Goal: Transaction & Acquisition: Purchase product/service

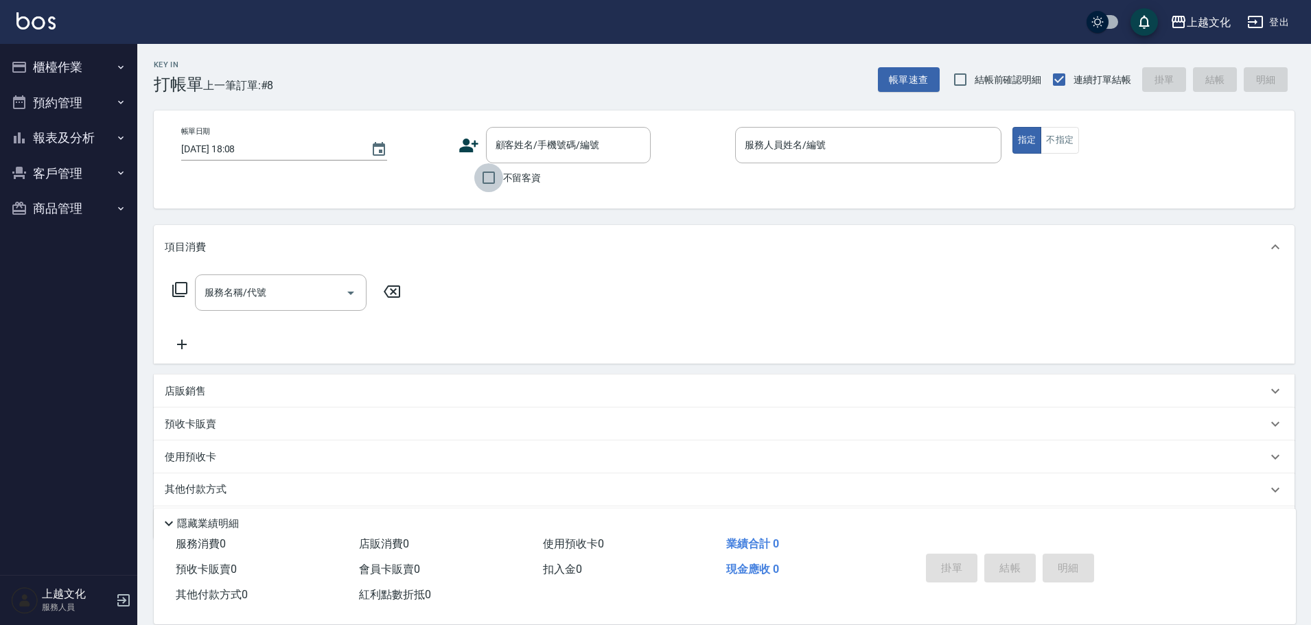
click at [491, 176] on input "不留客資" at bounding box center [488, 177] width 29 height 29
click at [492, 177] on input "不留客資" at bounding box center [488, 177] width 29 height 29
click at [489, 178] on input "不留客資" at bounding box center [488, 177] width 29 height 29
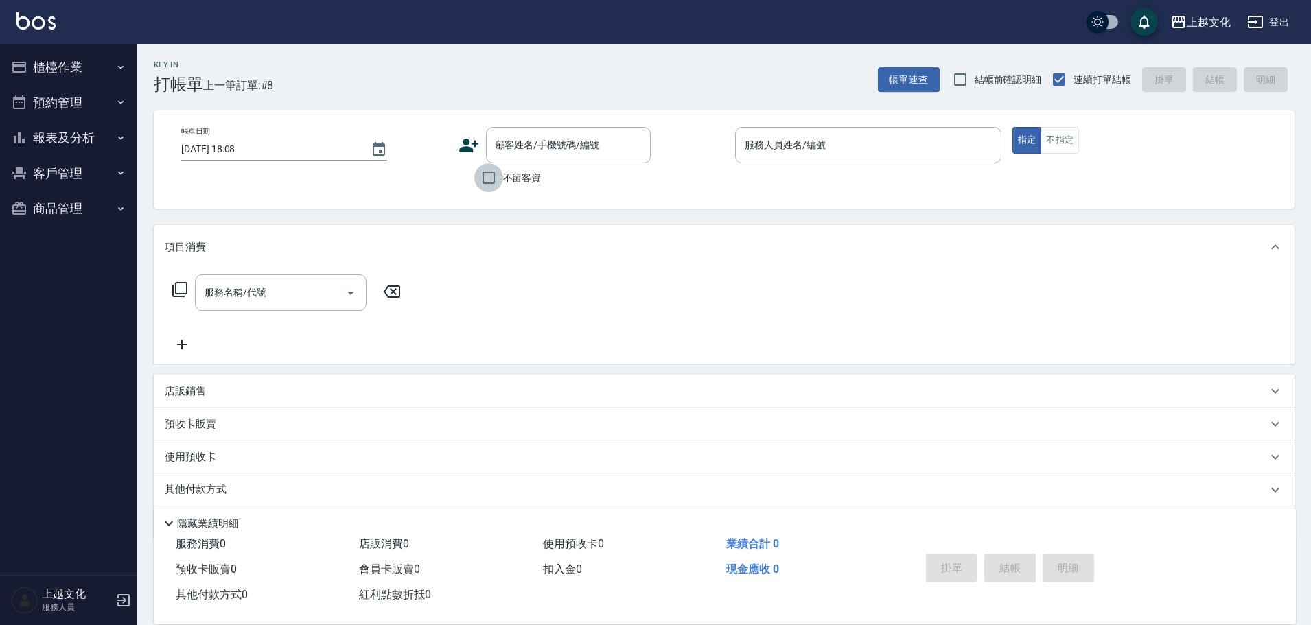
checkbox input "true"
click at [790, 153] on input "服務人員姓名/編號" at bounding box center [868, 145] width 254 height 24
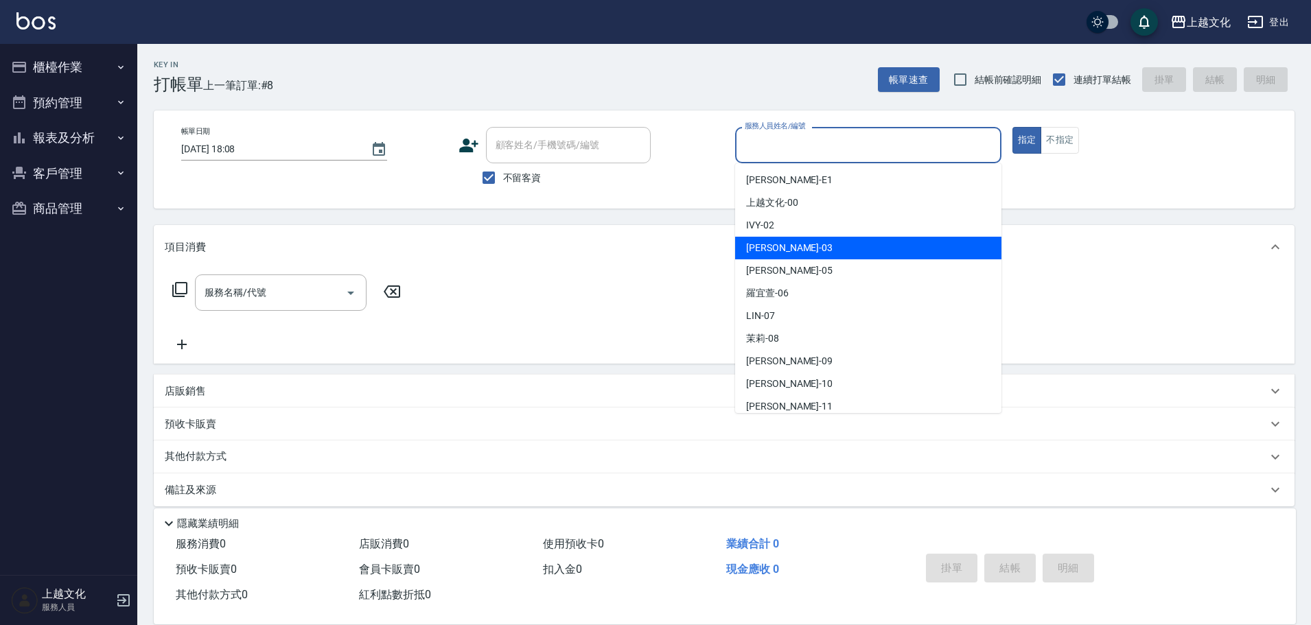
click at [789, 245] on div "kelly -03" at bounding box center [868, 248] width 266 height 23
type input "kelly-03"
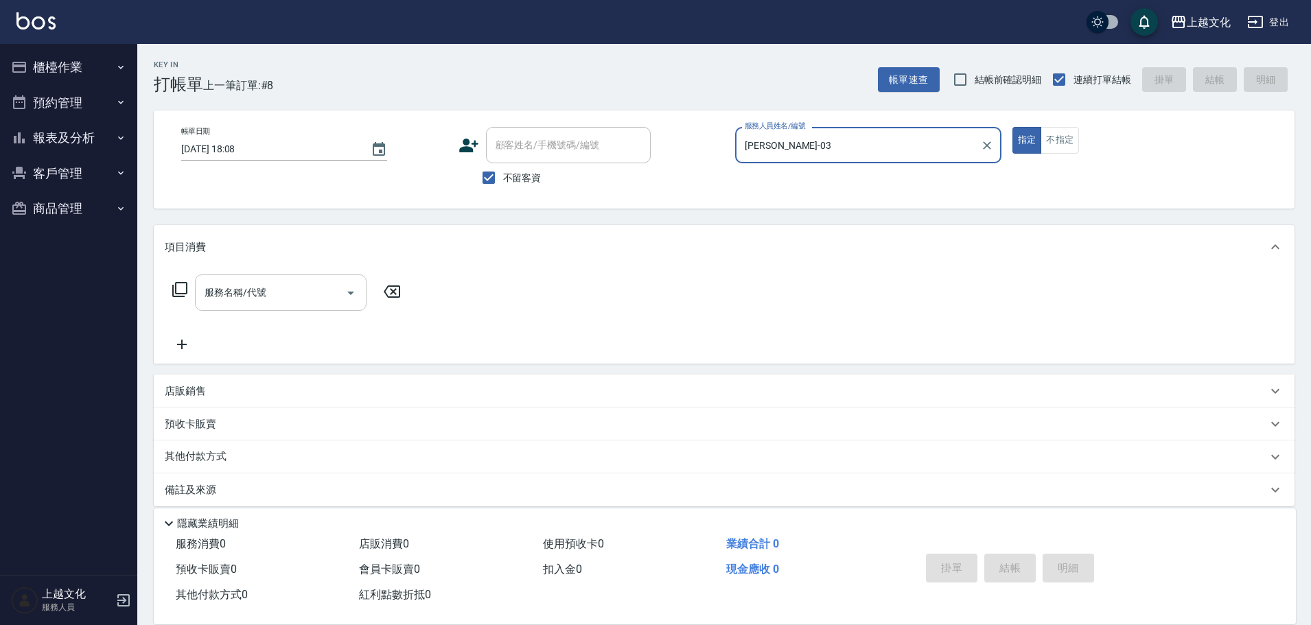
click at [287, 294] on input "服務名稱/代號" at bounding box center [270, 293] width 139 height 24
click at [288, 293] on input "服務名稱/代號" at bounding box center [270, 293] width 139 height 24
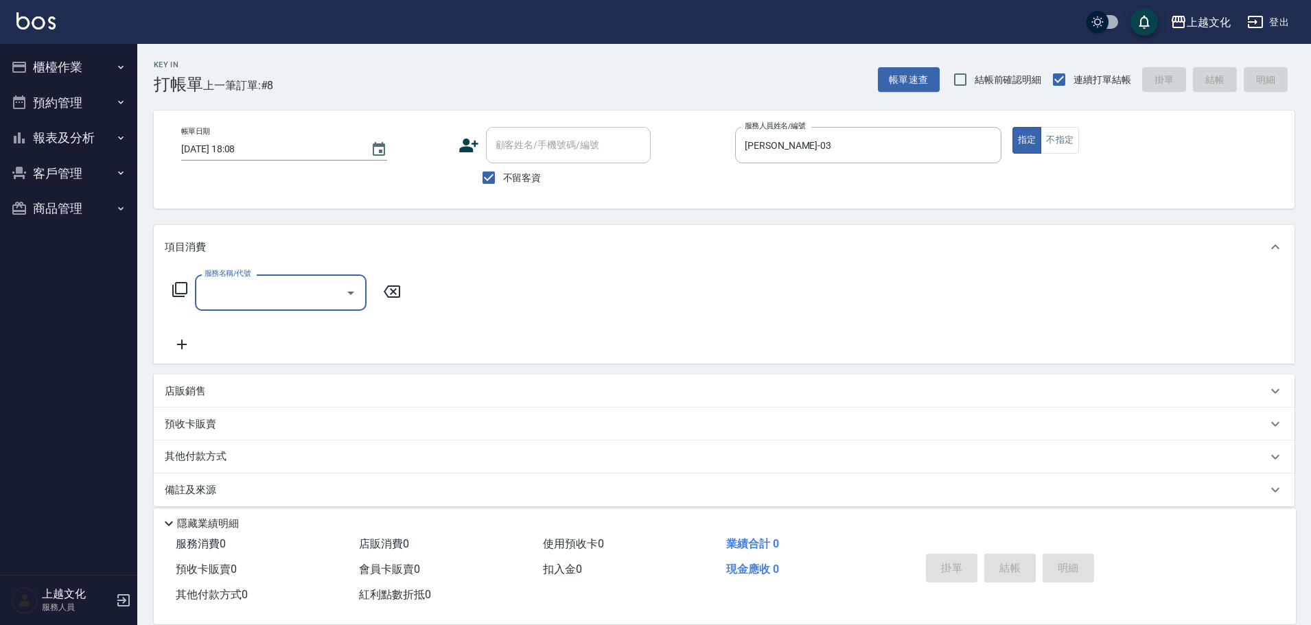
click at [300, 299] on input "服務名稱/代號" at bounding box center [270, 293] width 139 height 24
click at [303, 299] on input "服務名稱/代號" at bounding box center [270, 293] width 139 height 24
click at [304, 304] on input "服務名稱/代號" at bounding box center [270, 293] width 139 height 24
click at [303, 302] on input "服務名稱/代號" at bounding box center [270, 293] width 139 height 24
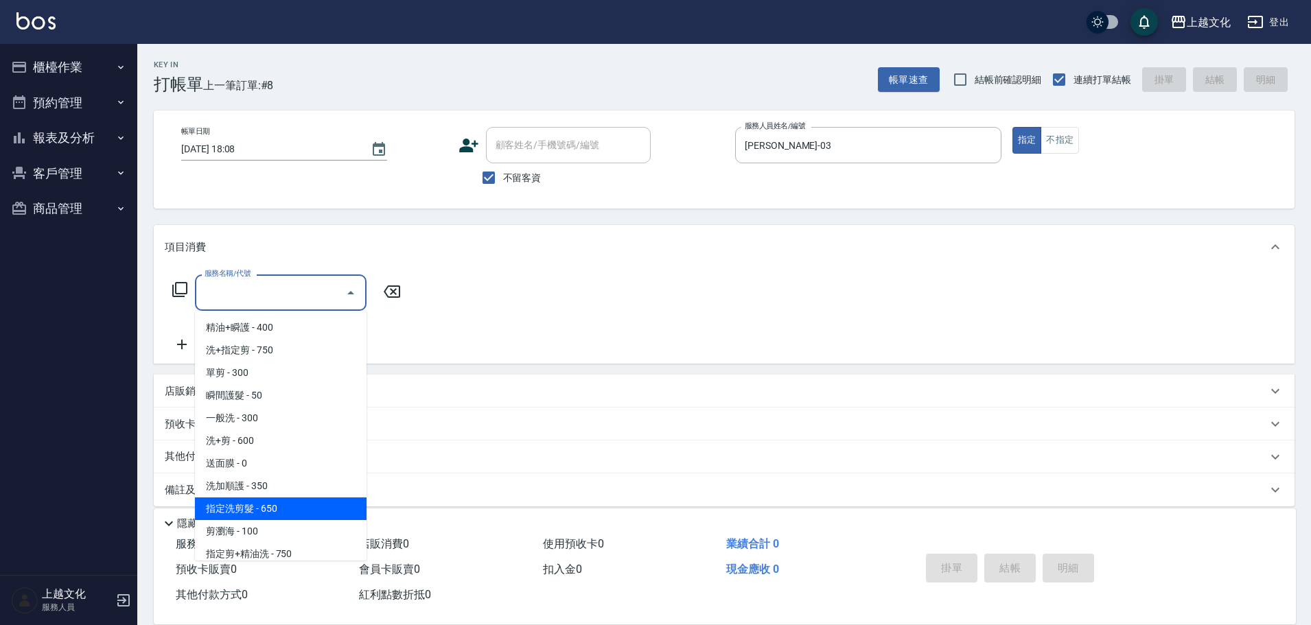
click at [301, 509] on span "指定洗剪髮 - 650" at bounding box center [281, 509] width 172 height 23
type input "指定洗剪髮(201)"
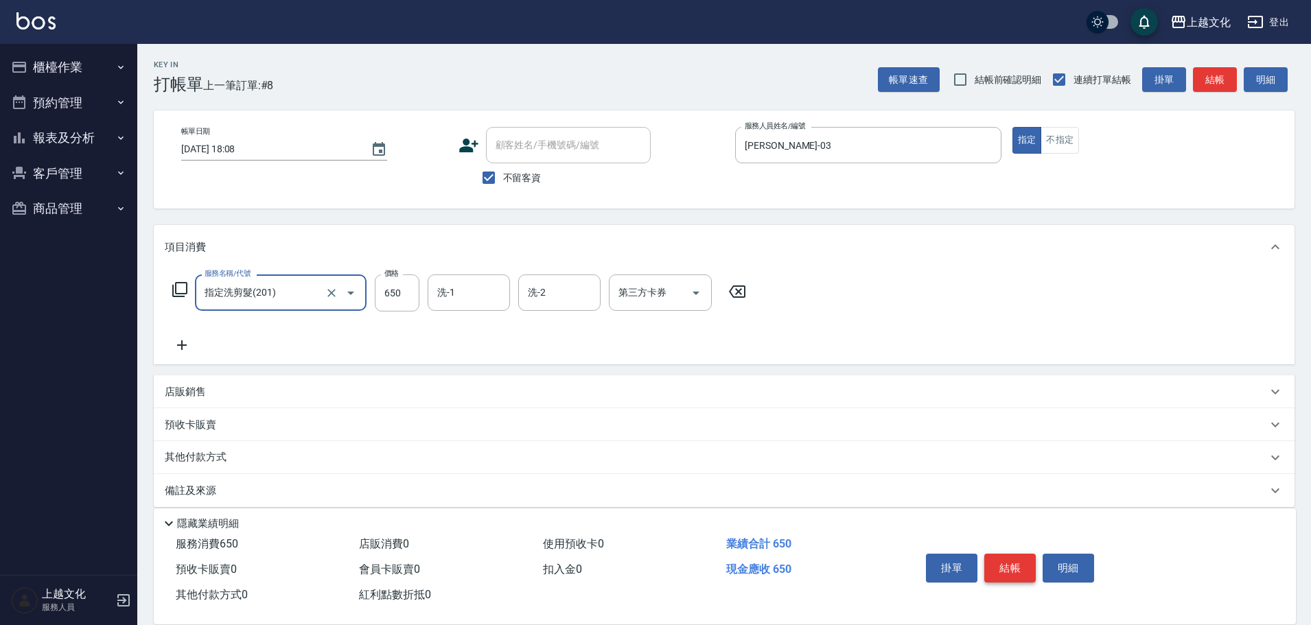
click at [1016, 566] on button "結帳" at bounding box center [1009, 568] width 51 height 29
click at [1016, 566] on div "掛單 結帳 明細" at bounding box center [1009, 569] width 179 height 43
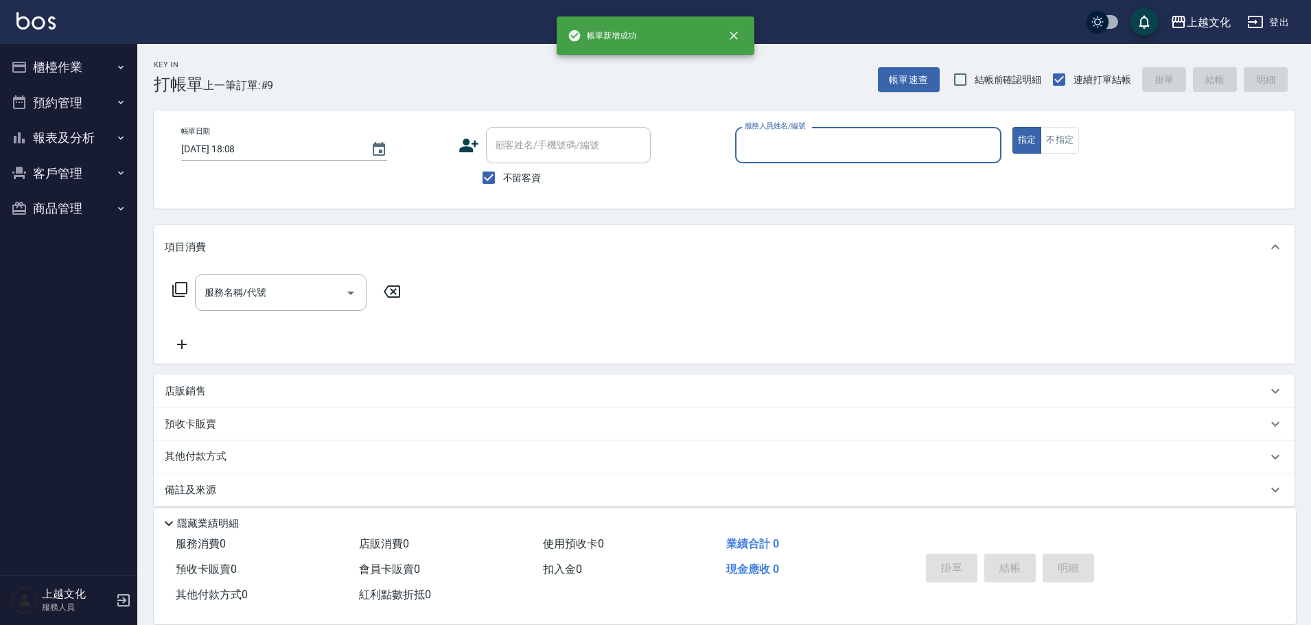
click at [848, 135] on input "服務人員姓名/編號" at bounding box center [868, 145] width 254 height 24
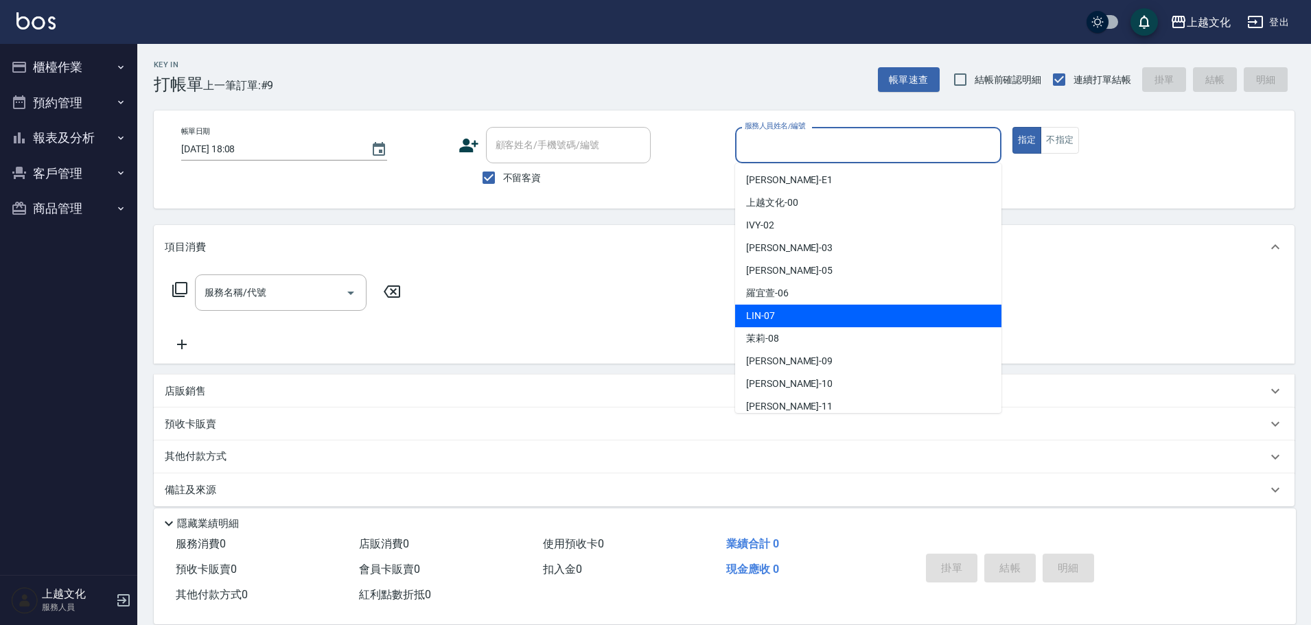
click at [789, 315] on div "LIN -07" at bounding box center [868, 316] width 266 height 23
type input "LIN-07"
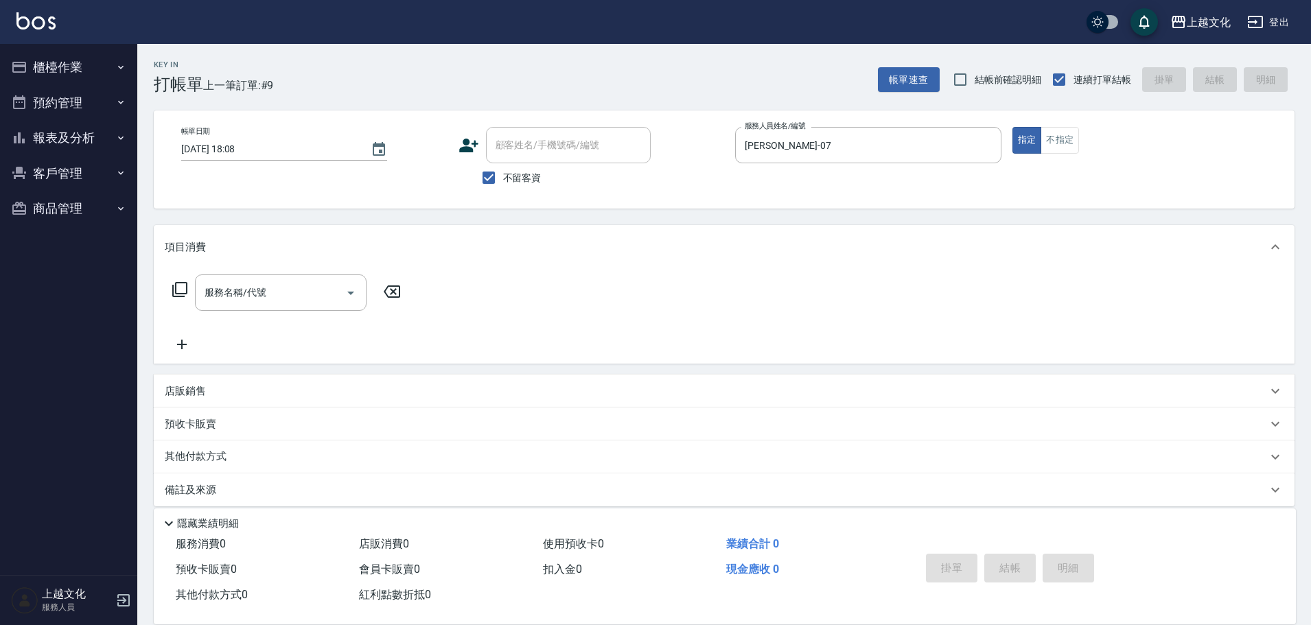
click at [180, 286] on icon at bounding box center [180, 289] width 16 height 16
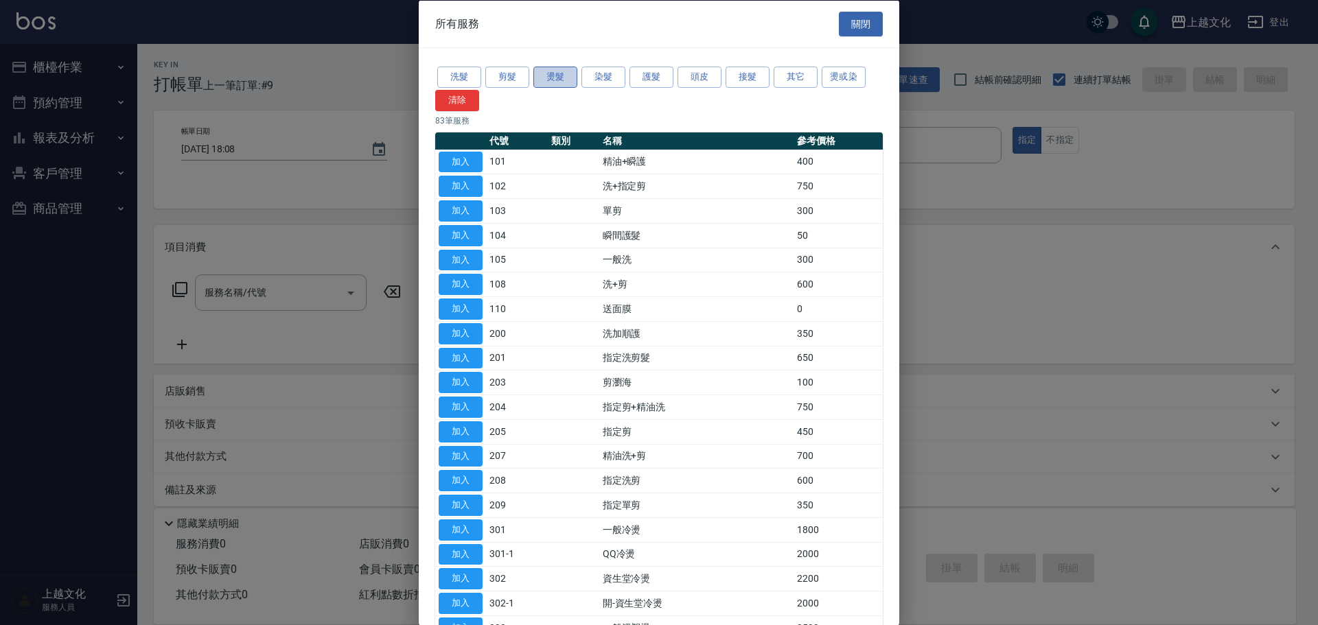
click at [553, 75] on button "燙髮" at bounding box center [555, 77] width 44 height 21
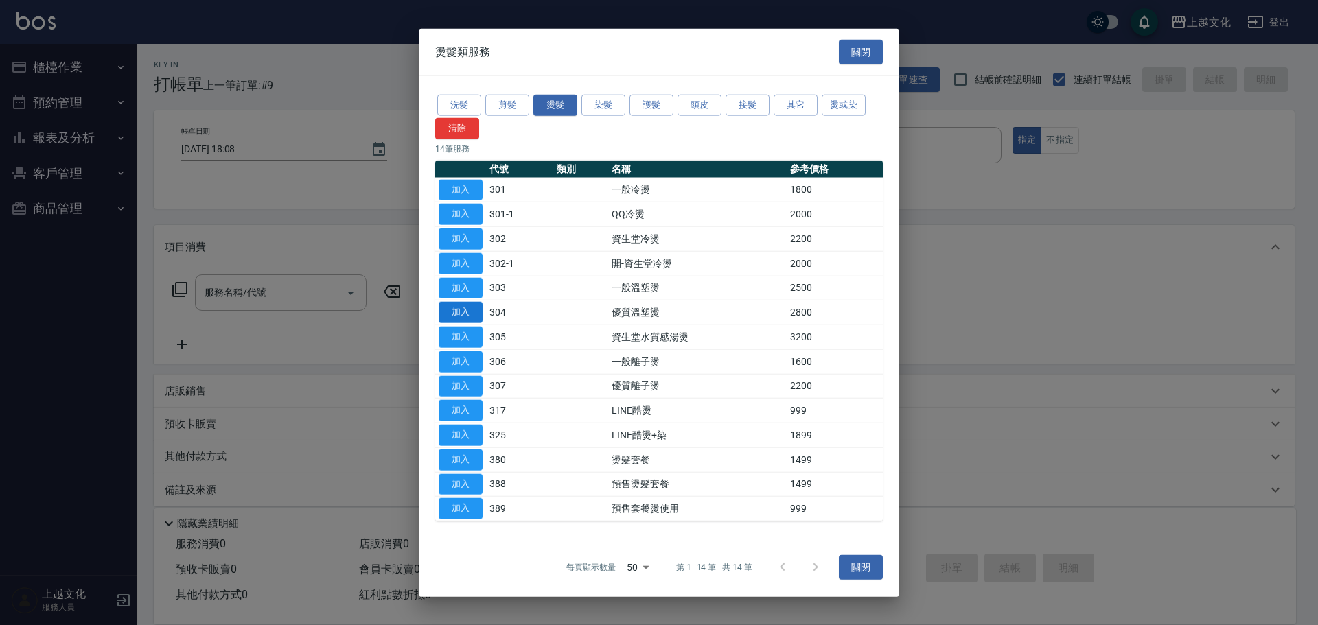
click at [454, 312] on button "加入" at bounding box center [461, 312] width 44 height 21
type input "優質溫塑燙(304)"
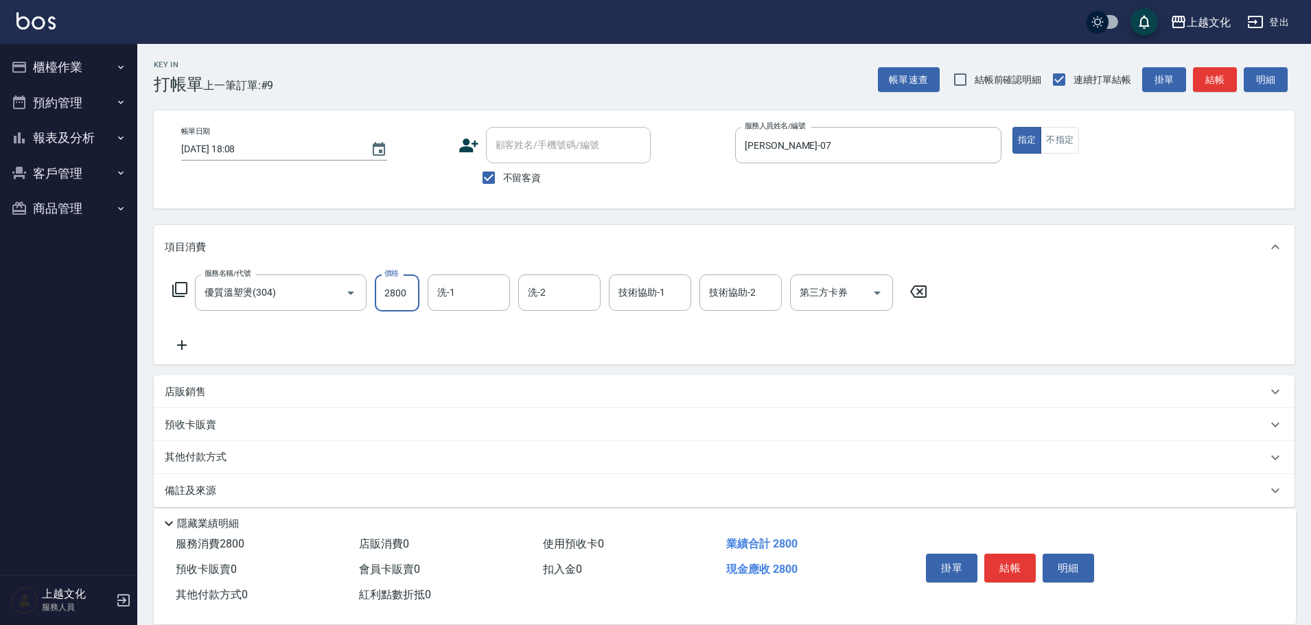
click at [413, 303] on input "2800" at bounding box center [397, 293] width 45 height 37
type input "3599"
click at [998, 556] on button "結帳" at bounding box center [1009, 568] width 51 height 29
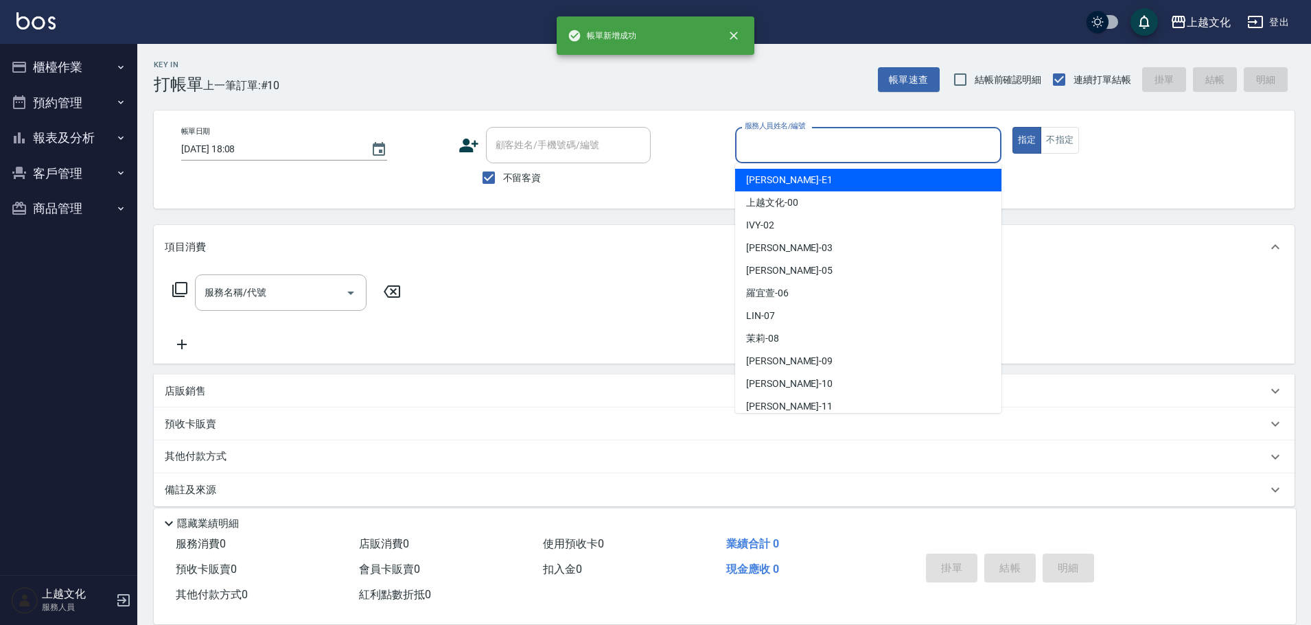
click at [840, 139] on input "服務人員姓名/編號" at bounding box center [868, 145] width 254 height 24
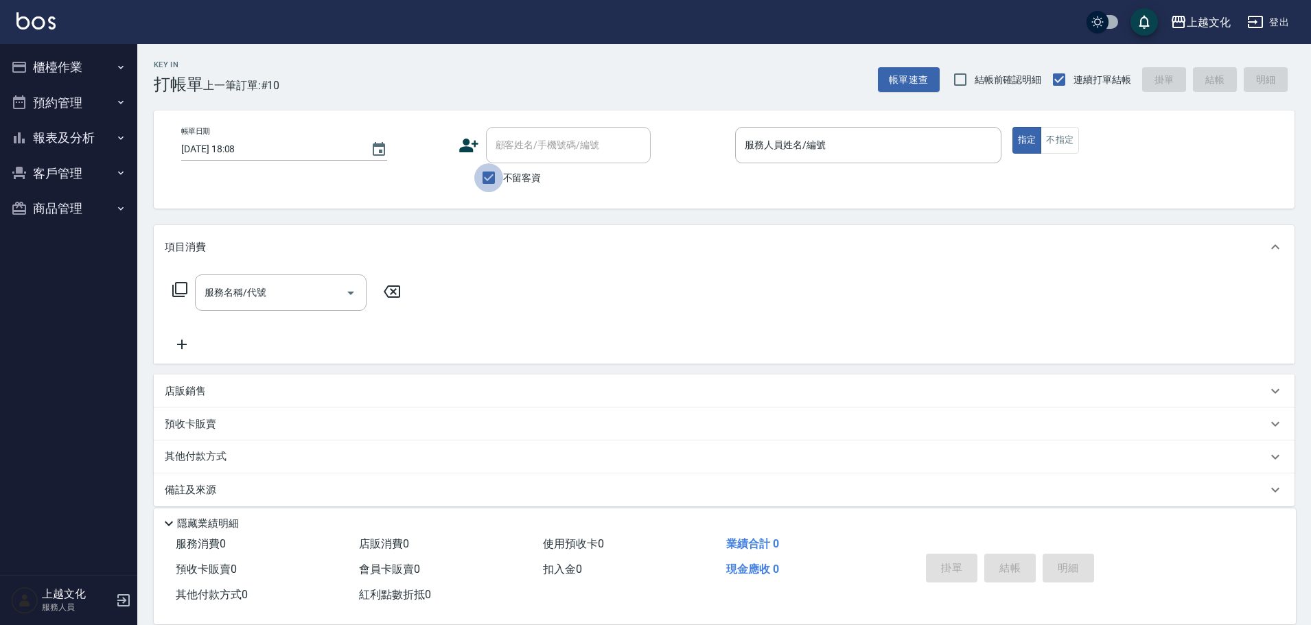
click at [488, 178] on input "不留客資" at bounding box center [488, 177] width 29 height 29
checkbox input "false"
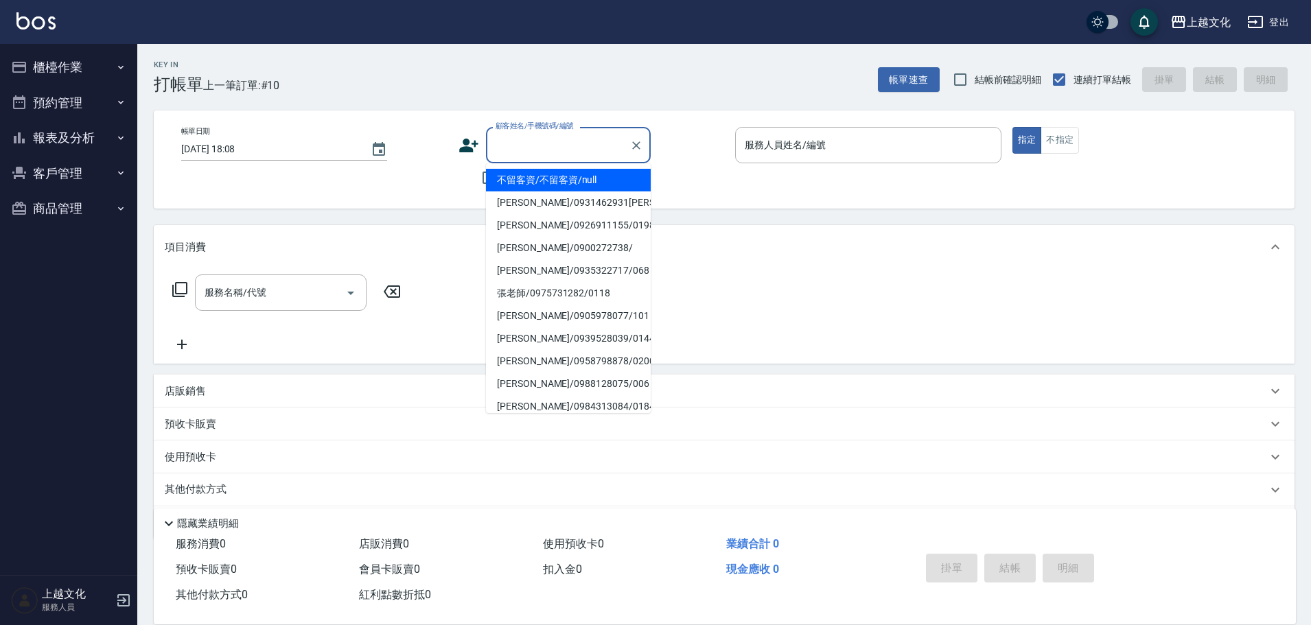
click at [510, 150] on input "顧客姓名/手機號碼/編號" at bounding box center [558, 145] width 132 height 24
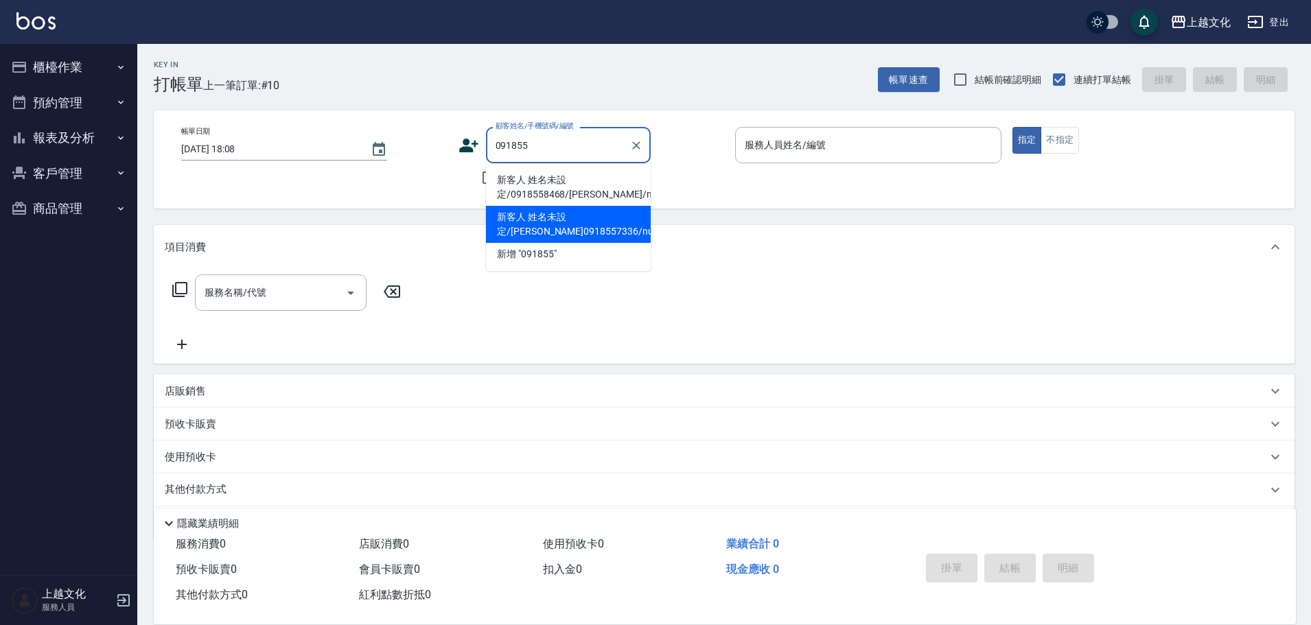
click at [540, 218] on li "新客人 姓名未設定/林熙娟0918557336/null" at bounding box center [568, 224] width 165 height 37
click at [540, 218] on div "Key In 打帳單 上一筆訂單:#10 帳單速查 結帳前確認明細 連續打單結帳 掛單 結帳 明細 帳單日期 2025/09/04 18:08 顧客姓名/手機…" at bounding box center [724, 357] width 1174 height 627
type input "新客人 姓名未設定/林熙娟0918557336/null"
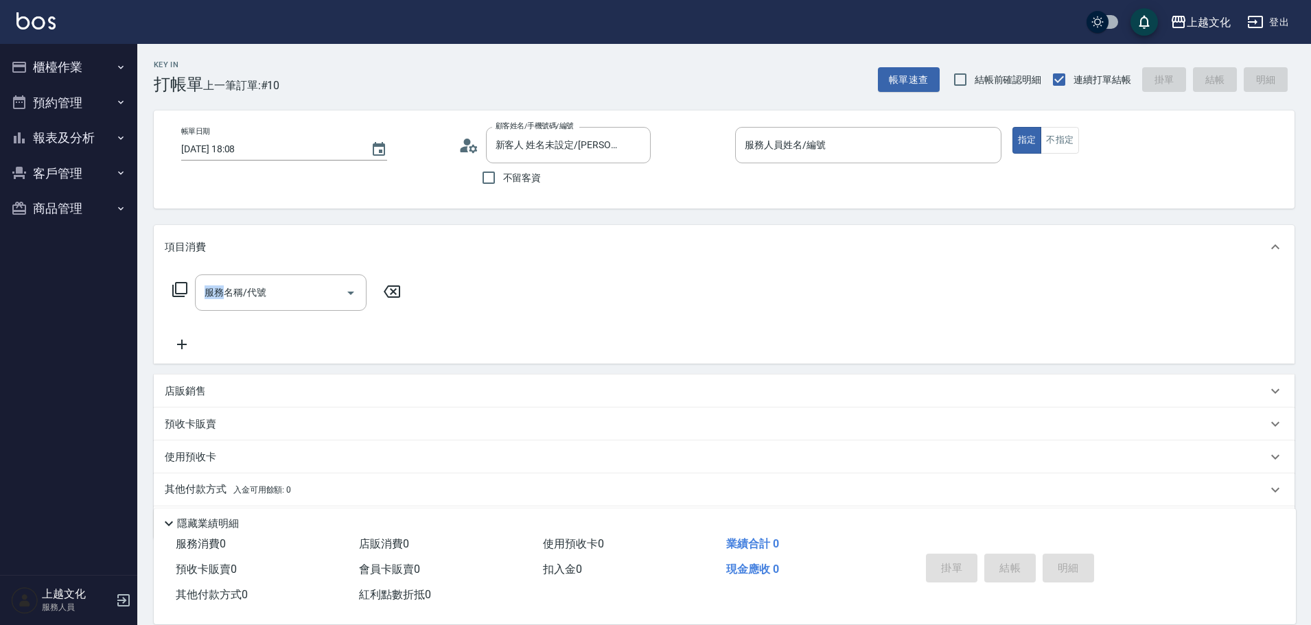
click at [185, 290] on icon at bounding box center [180, 289] width 16 height 16
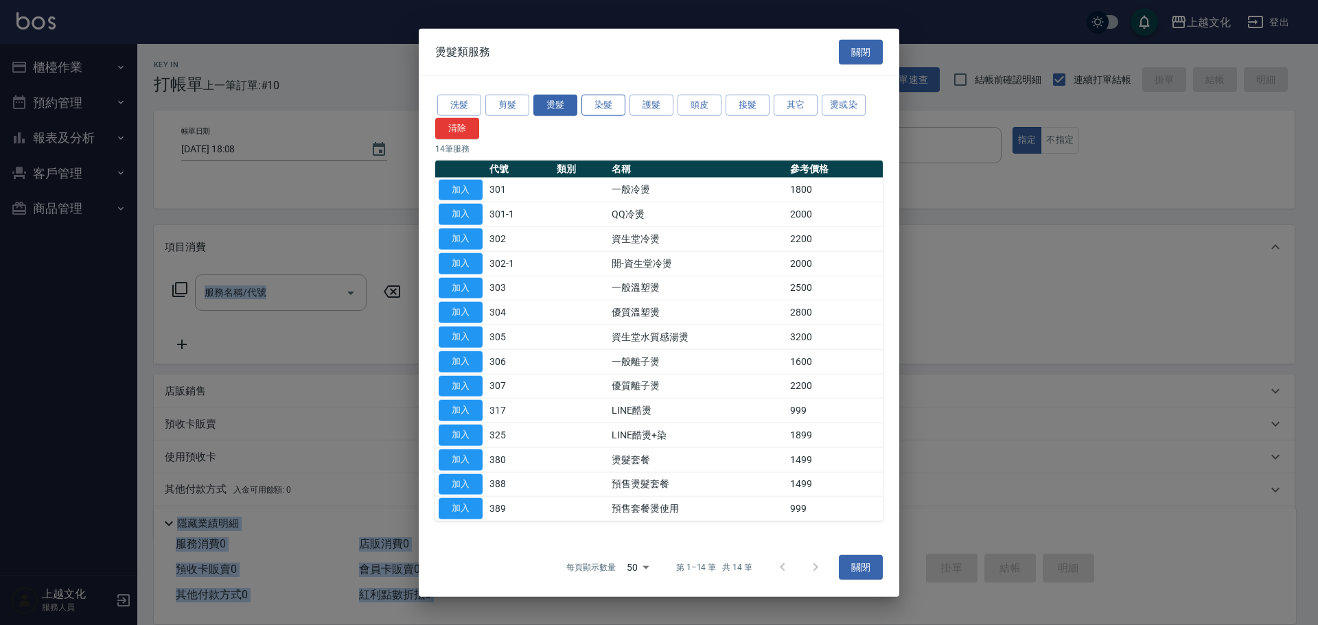
click at [614, 107] on button "染髮" at bounding box center [603, 105] width 44 height 21
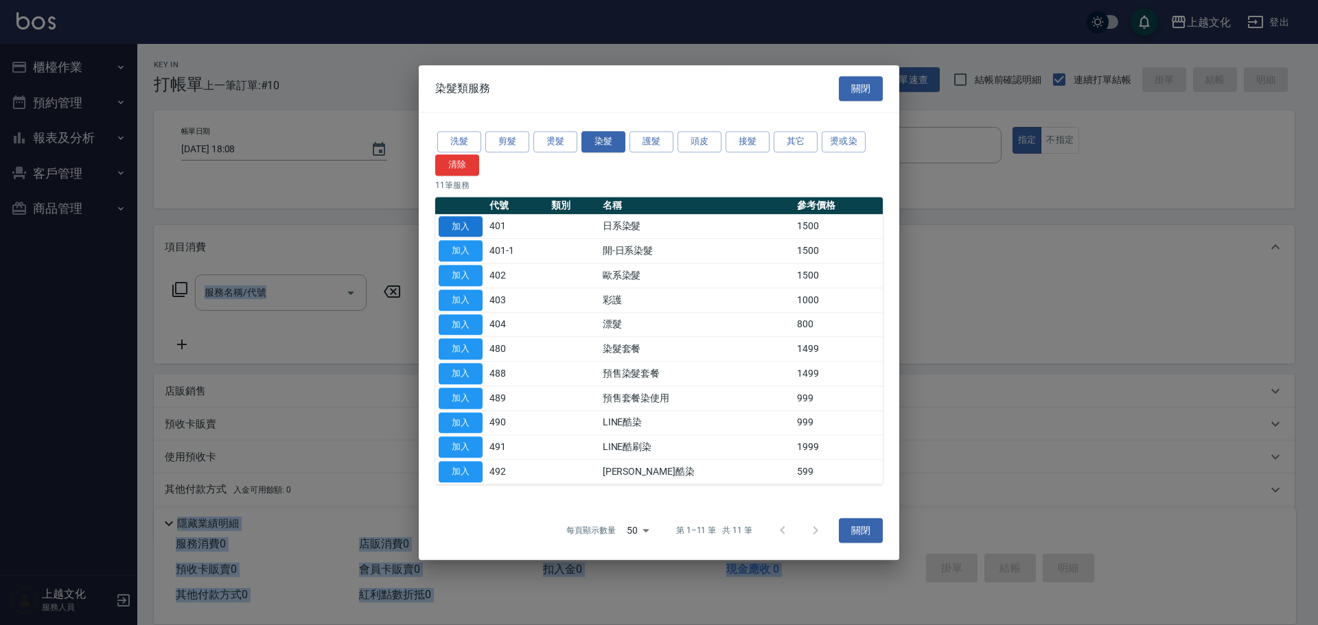
click at [474, 231] on button "加入" at bounding box center [461, 226] width 44 height 21
type input "日系染髮(401)"
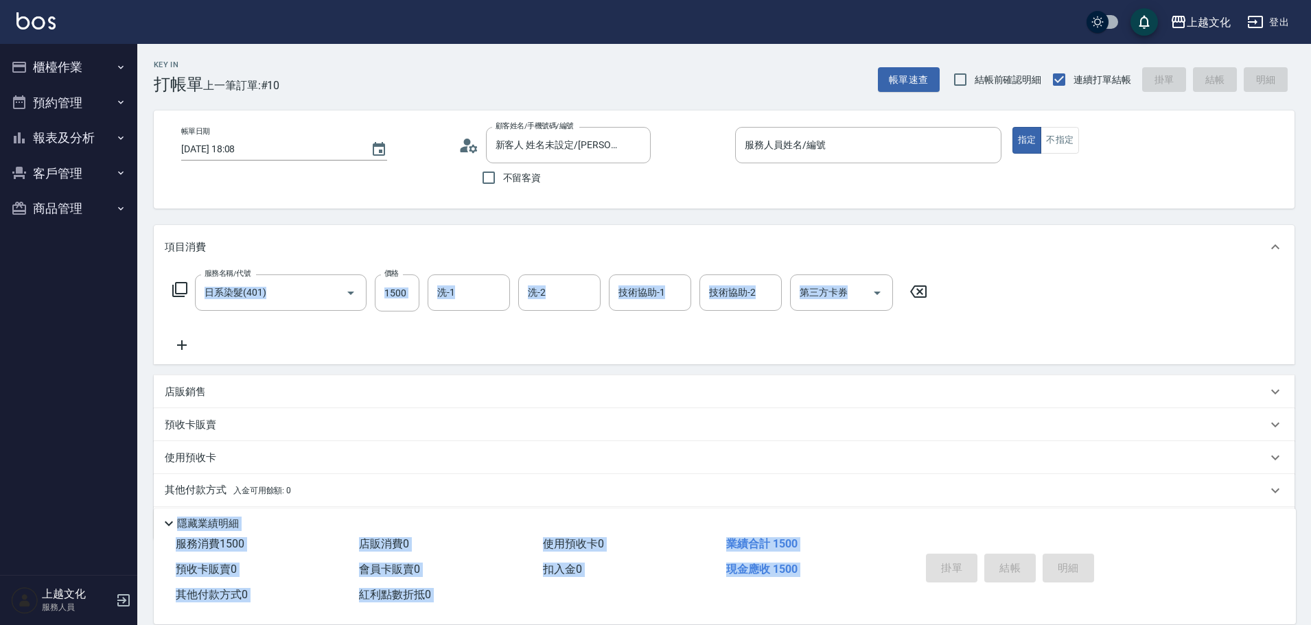
click at [403, 312] on div "服務名稱/代號 日系染髮(401) 服務名稱/代號 價格 1500 價格 洗-1 洗-1 洗-2 洗-2 技術協助-1 技術協助-1 技術協助-2 技術協助-…" at bounding box center [550, 314] width 771 height 79
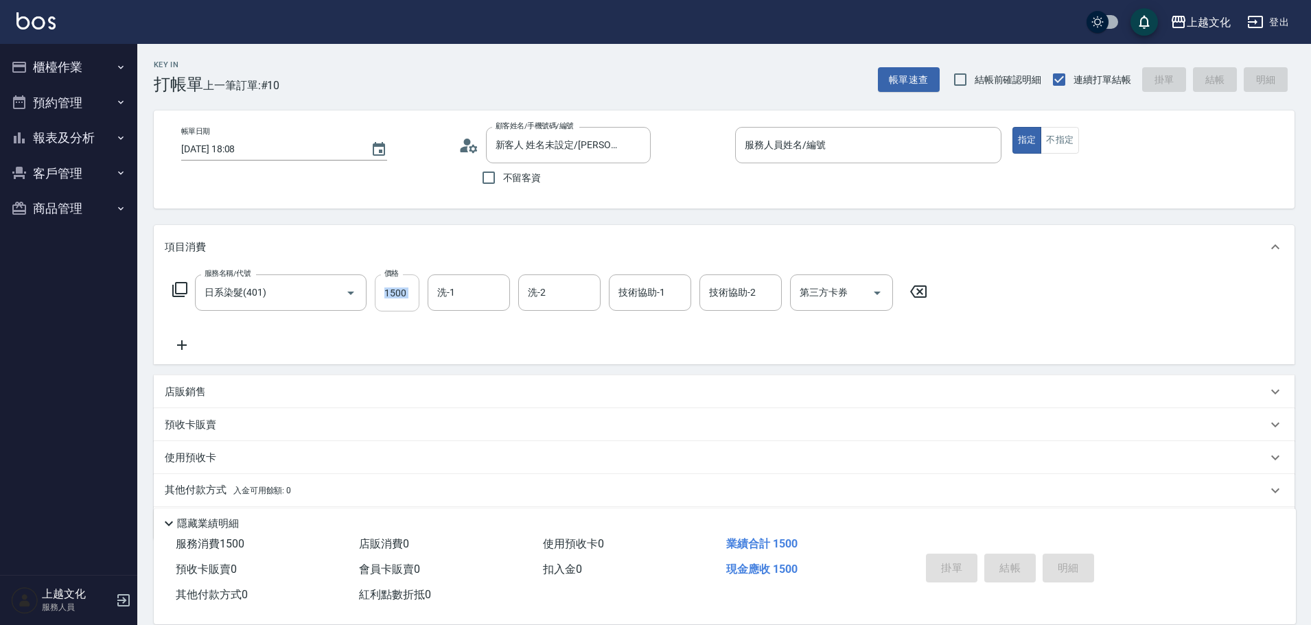
click at [404, 312] on div "服務名稱/代號 日系染髮(401) 服務名稱/代號 價格 1500 價格 洗-1 洗-1 洗-2 洗-2 技術協助-1 技術協助-1 技術協助-2 技術協助-…" at bounding box center [550, 314] width 771 height 79
click at [399, 290] on input "1500" at bounding box center [397, 293] width 45 height 37
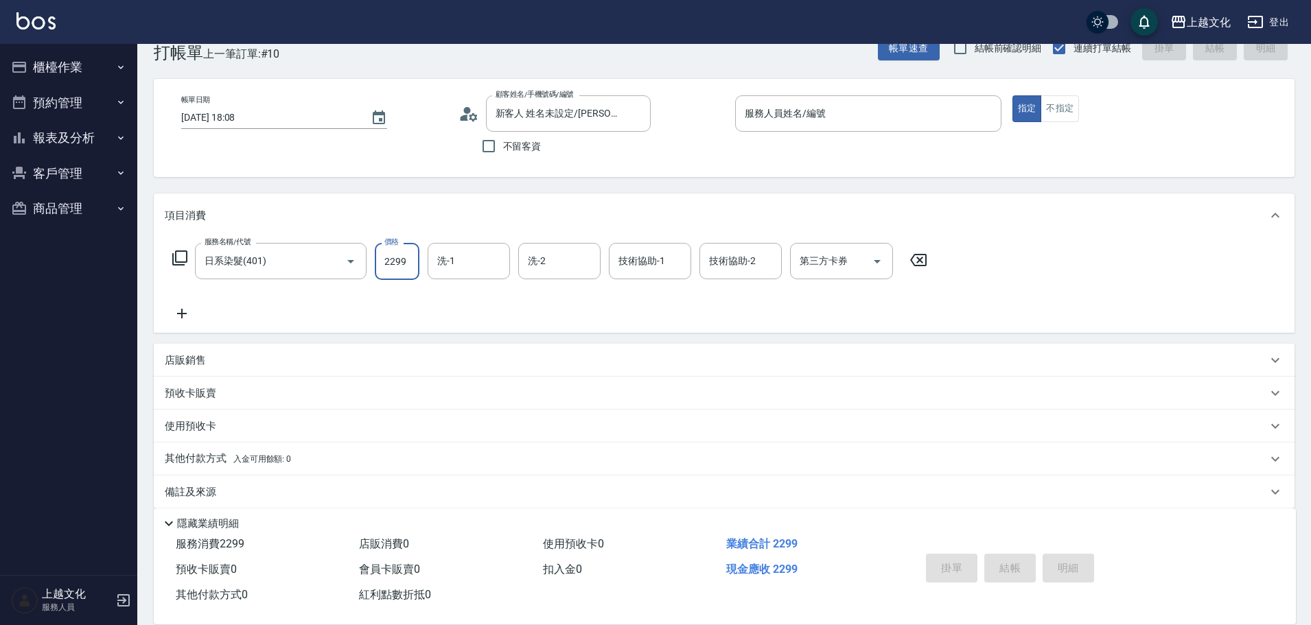
scroll to position [47, 0]
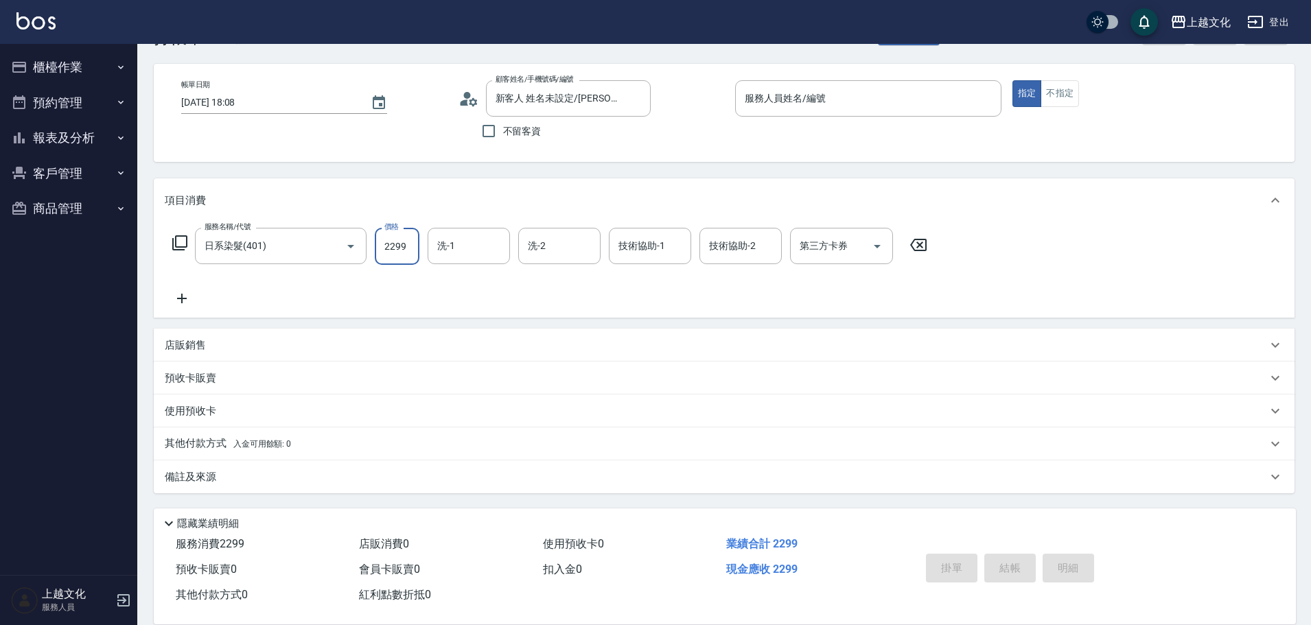
type input "2299"
drag, startPoint x: 196, startPoint y: 450, endPoint x: 198, endPoint y: 441, distance: 9.2
click at [196, 448] on p "其他付款方式 入金可用餘額: 0" at bounding box center [228, 444] width 126 height 15
click at [198, 443] on p "其他付款方式 入金可用餘額: 0" at bounding box center [228, 444] width 126 height 15
click at [201, 439] on p "其他付款方式 入金可用餘額: 0" at bounding box center [228, 444] width 126 height 15
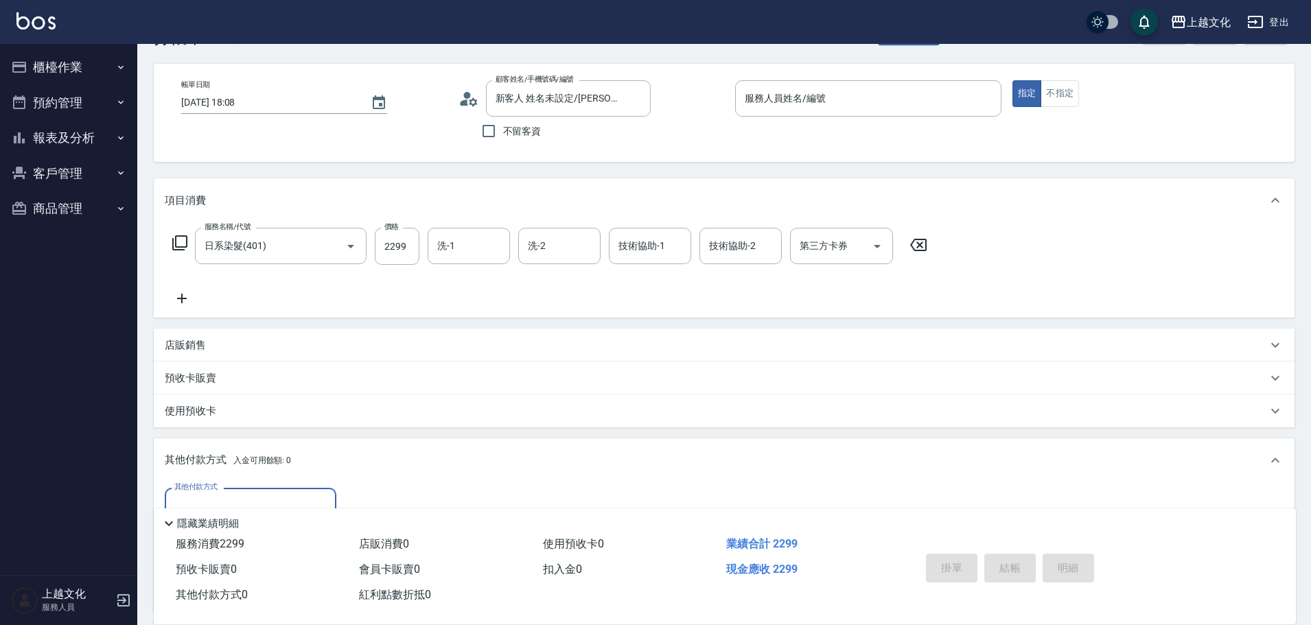
scroll to position [0, 0]
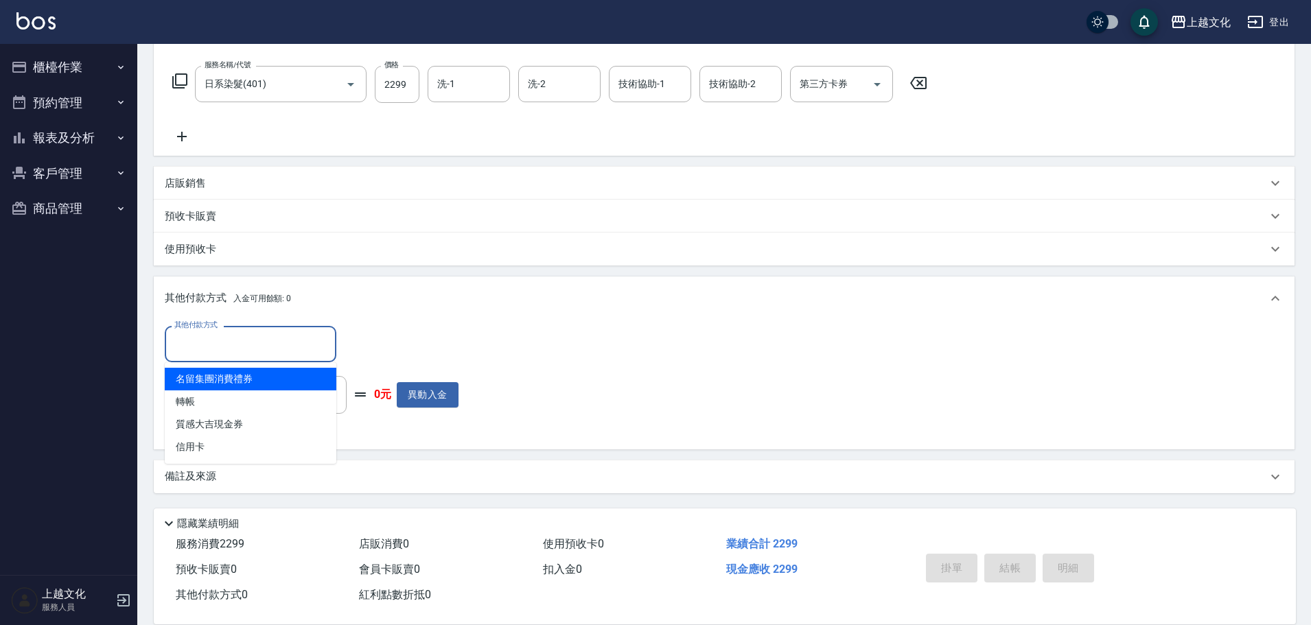
click at [188, 342] on input "其他付款方式" at bounding box center [250, 344] width 159 height 24
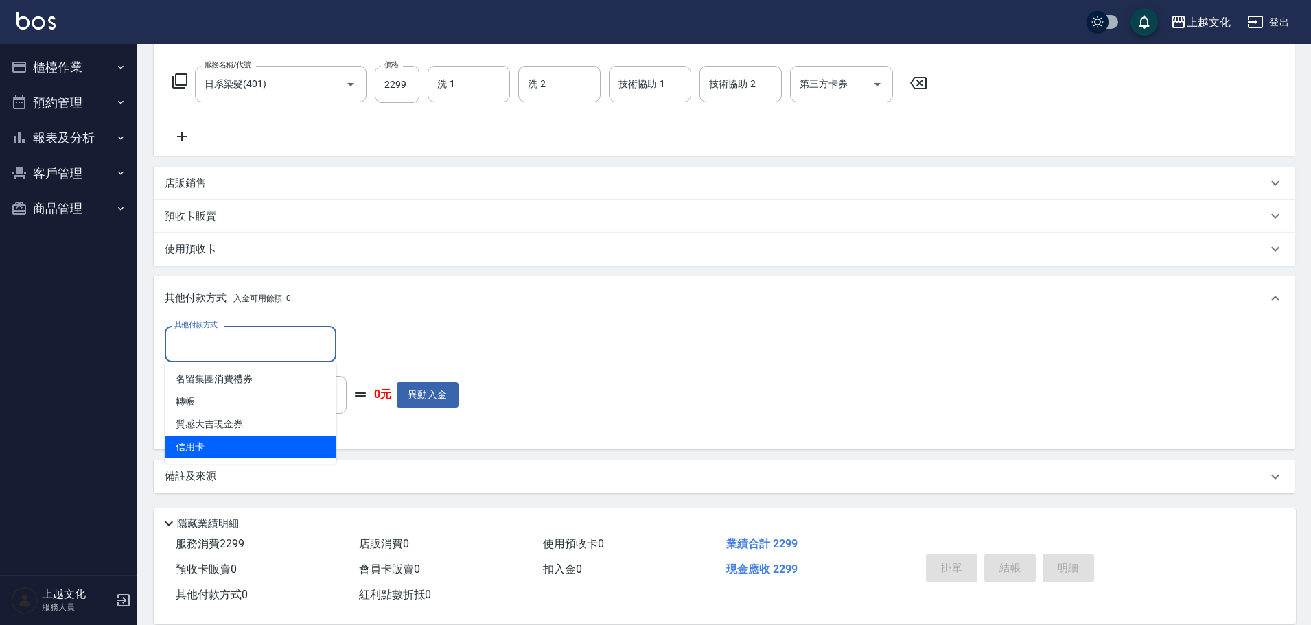
click at [192, 439] on span "信用卡" at bounding box center [251, 447] width 172 height 23
type input "信用卡"
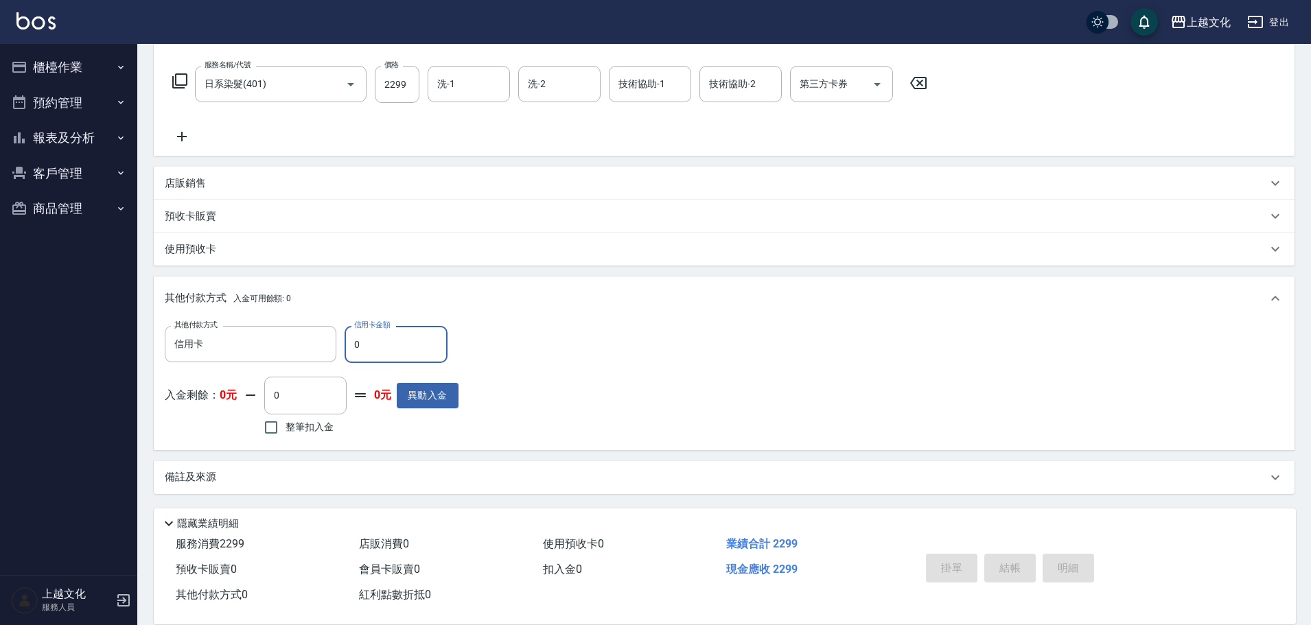
click at [358, 350] on input "0" at bounding box center [396, 344] width 103 height 37
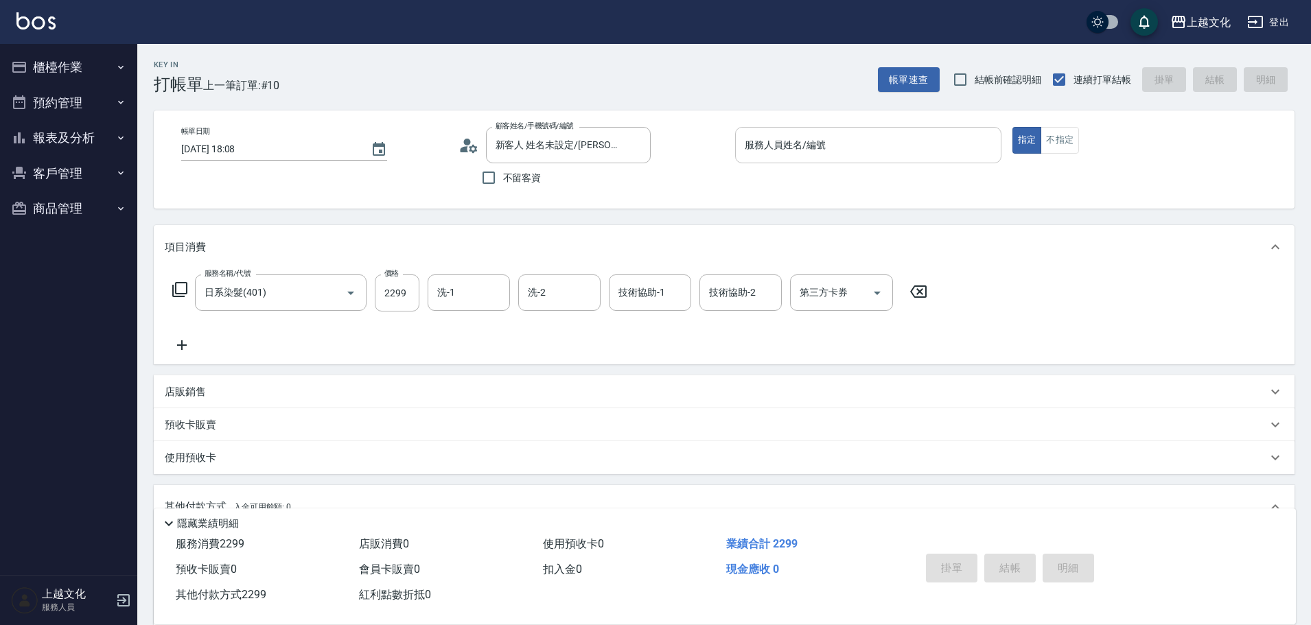
type input "2299"
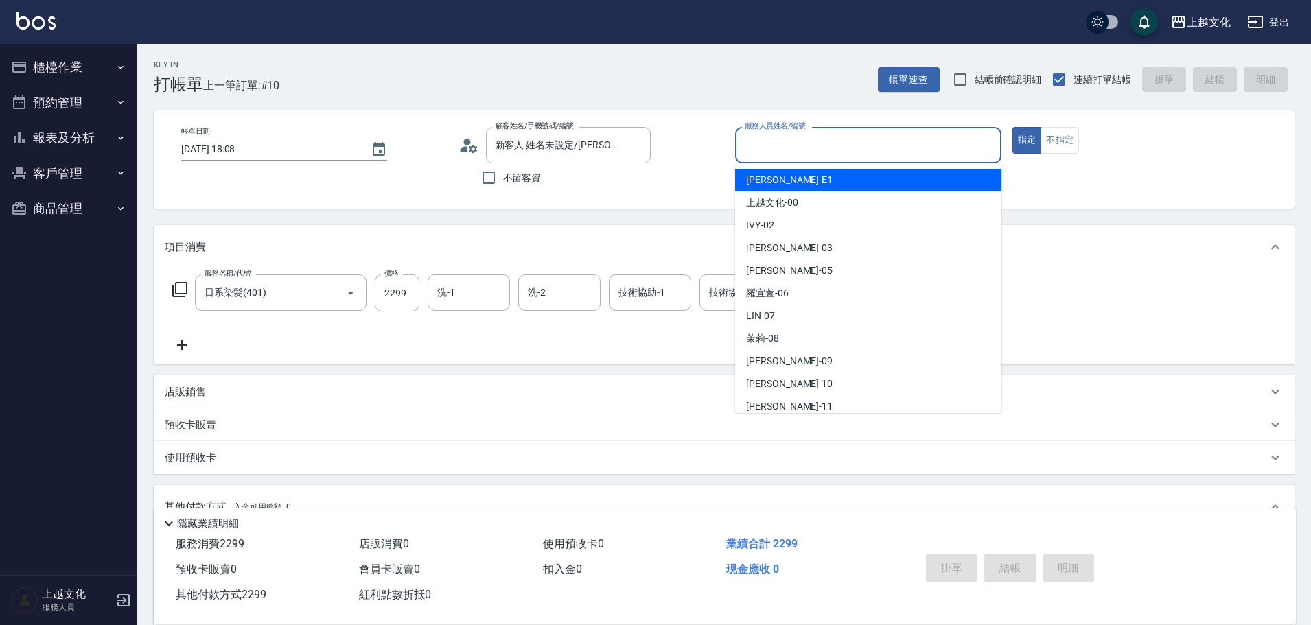
click at [796, 150] on input "服務人員姓名/編號" at bounding box center [868, 145] width 254 height 24
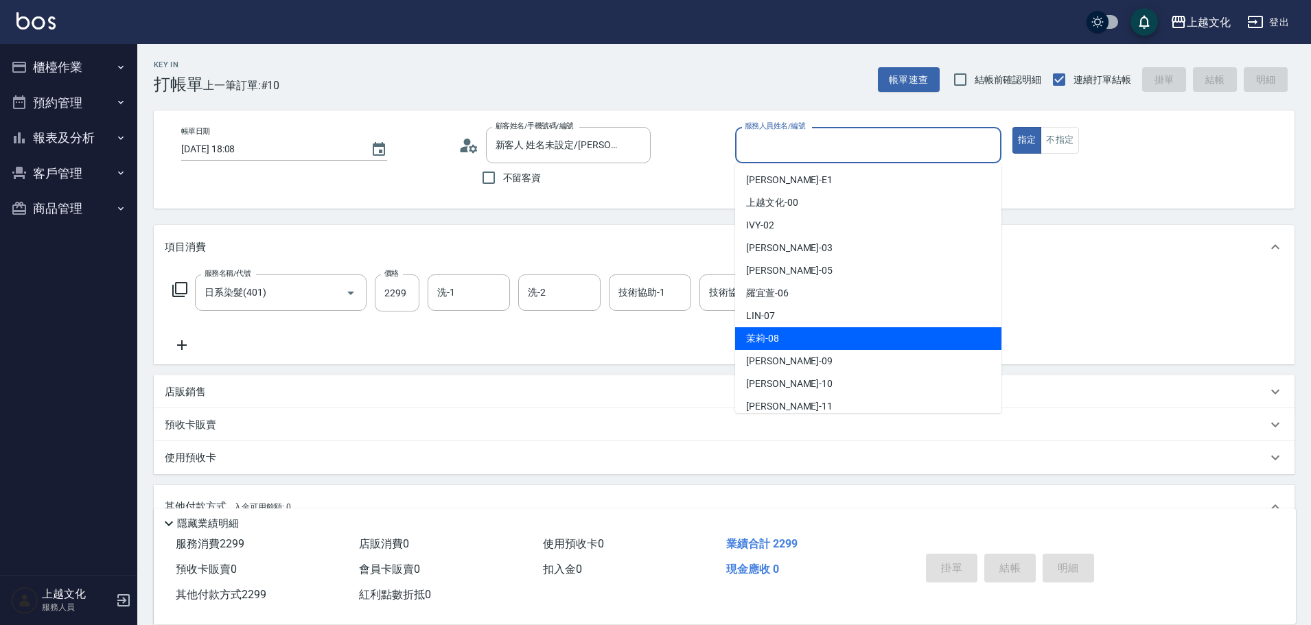
click at [797, 336] on div "茉莉 -08" at bounding box center [868, 338] width 266 height 23
type input "茉莉-08"
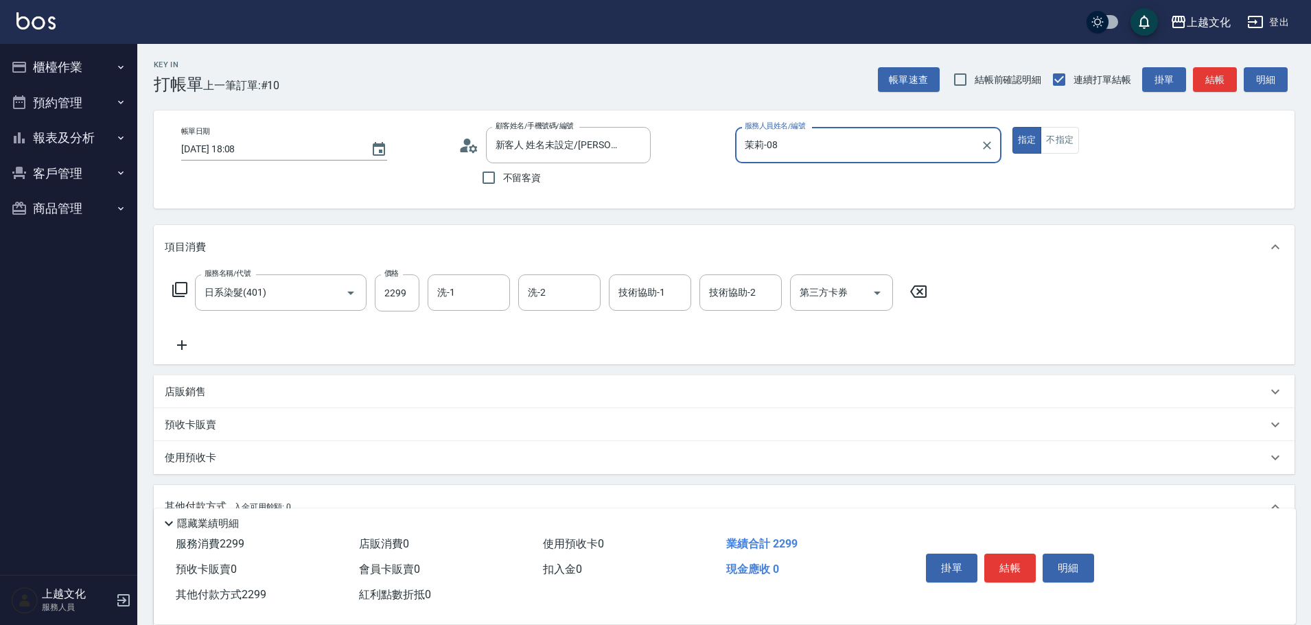
scroll to position [209, 0]
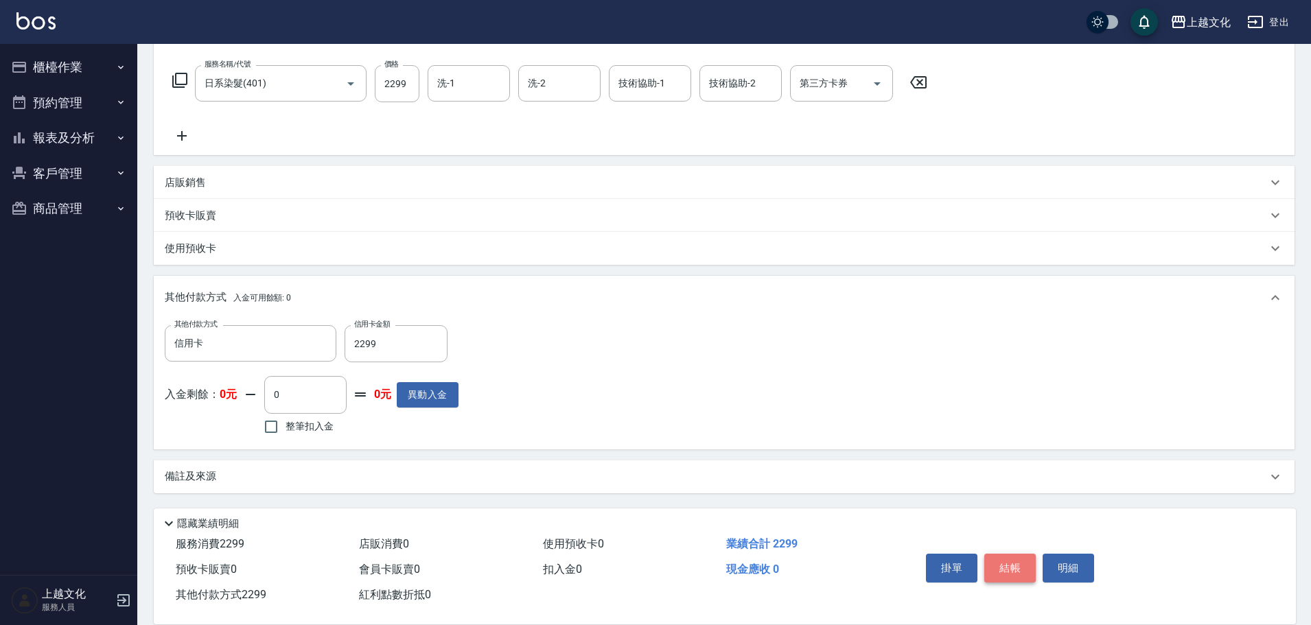
click at [1009, 570] on button "結帳" at bounding box center [1009, 568] width 51 height 29
type input "2025/09/04 18:09"
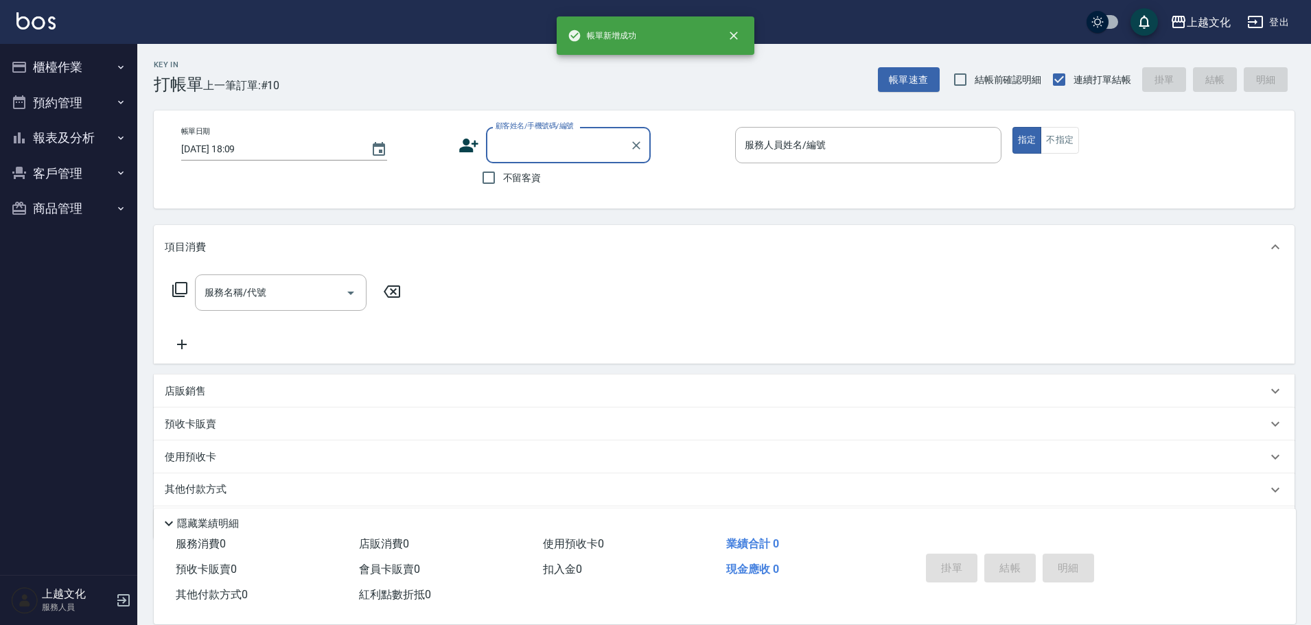
scroll to position [0, 0]
click at [492, 178] on input "不留客資" at bounding box center [488, 177] width 29 height 29
checkbox input "true"
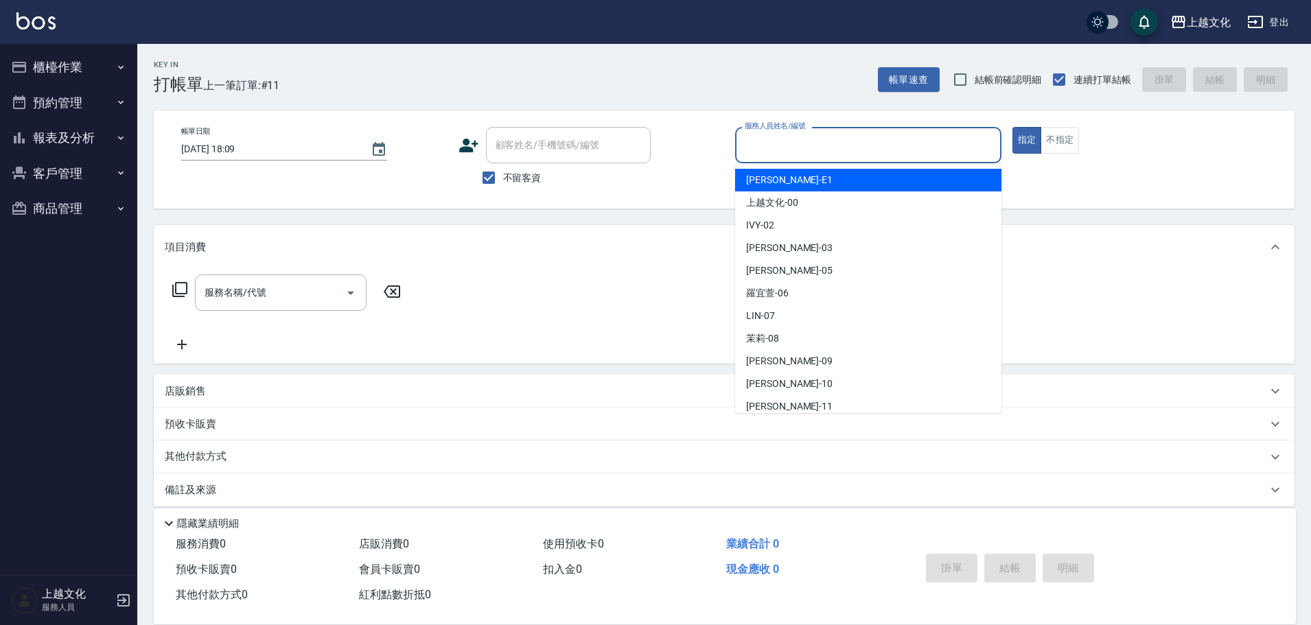
click at [785, 142] on input "服務人員姓名/編號" at bounding box center [868, 145] width 254 height 24
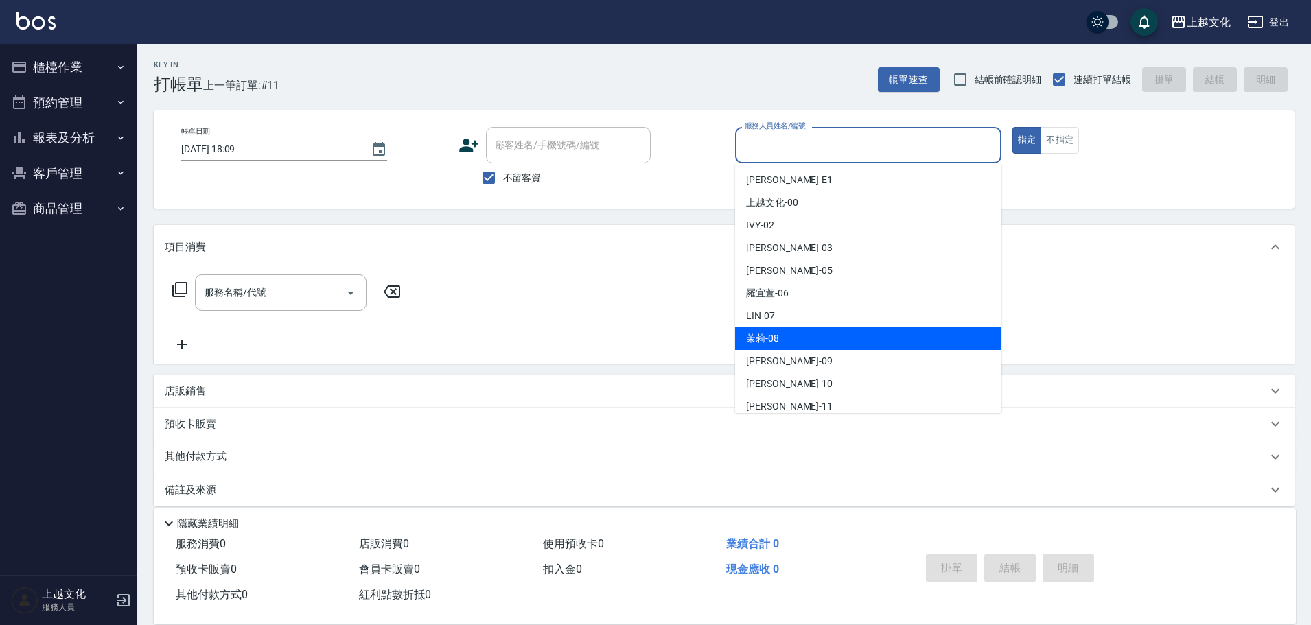
click at [798, 335] on div "茉莉 -08" at bounding box center [868, 338] width 266 height 23
click at [798, 334] on div "服務名稱/代號 服務名稱/代號" at bounding box center [724, 316] width 1141 height 95
type input "茉莉-08"
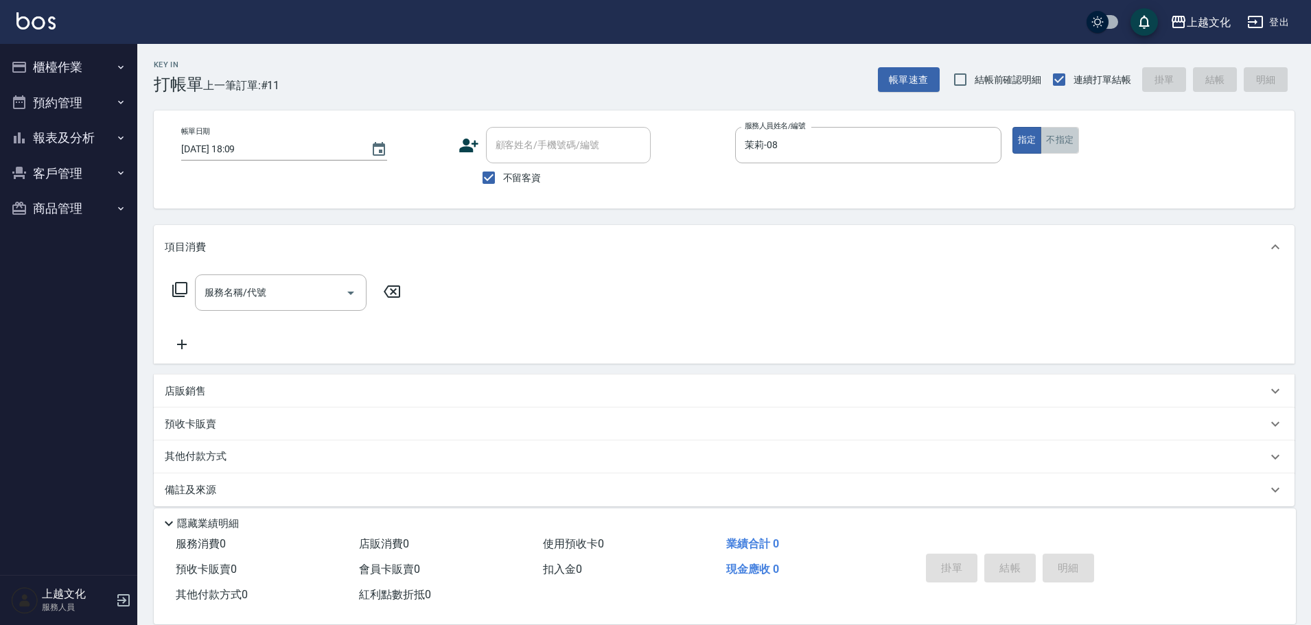
click at [1066, 139] on button "不指定" at bounding box center [1060, 140] width 38 height 27
click at [176, 289] on icon at bounding box center [179, 289] width 15 height 15
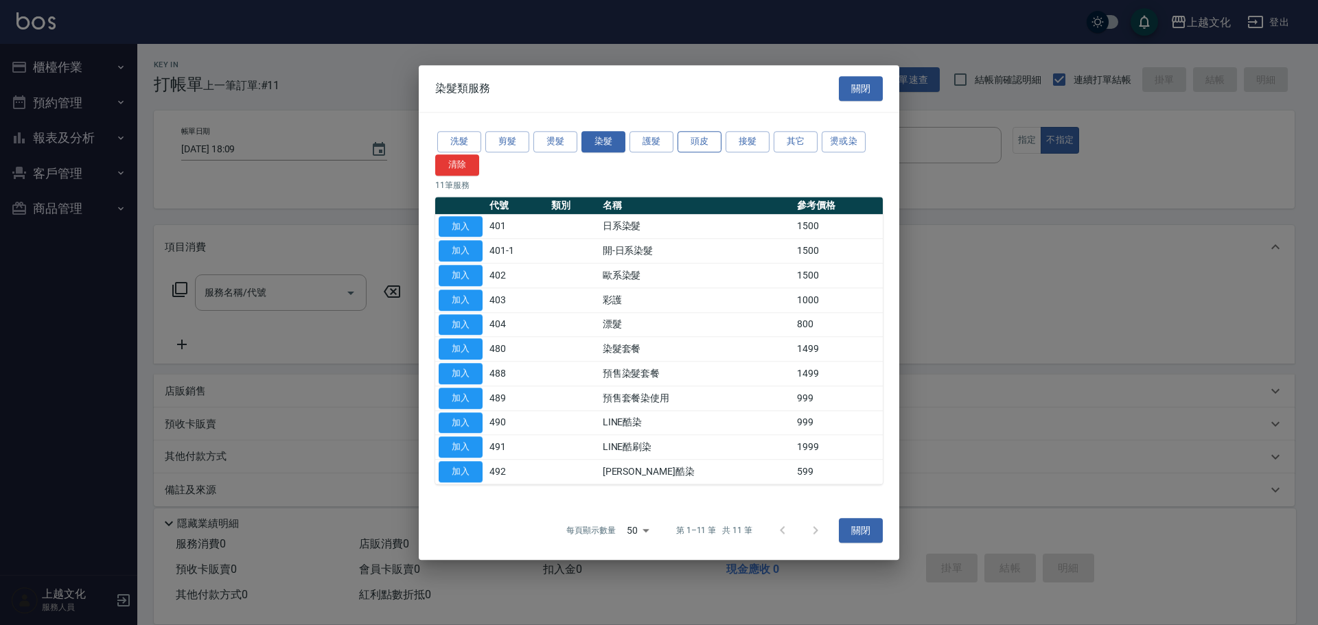
click at [691, 143] on button "頭皮" at bounding box center [700, 141] width 44 height 21
drag, startPoint x: 691, startPoint y: 143, endPoint x: 518, endPoint y: 191, distance: 179.5
click at [690, 141] on button "頭皮" at bounding box center [700, 141] width 44 height 21
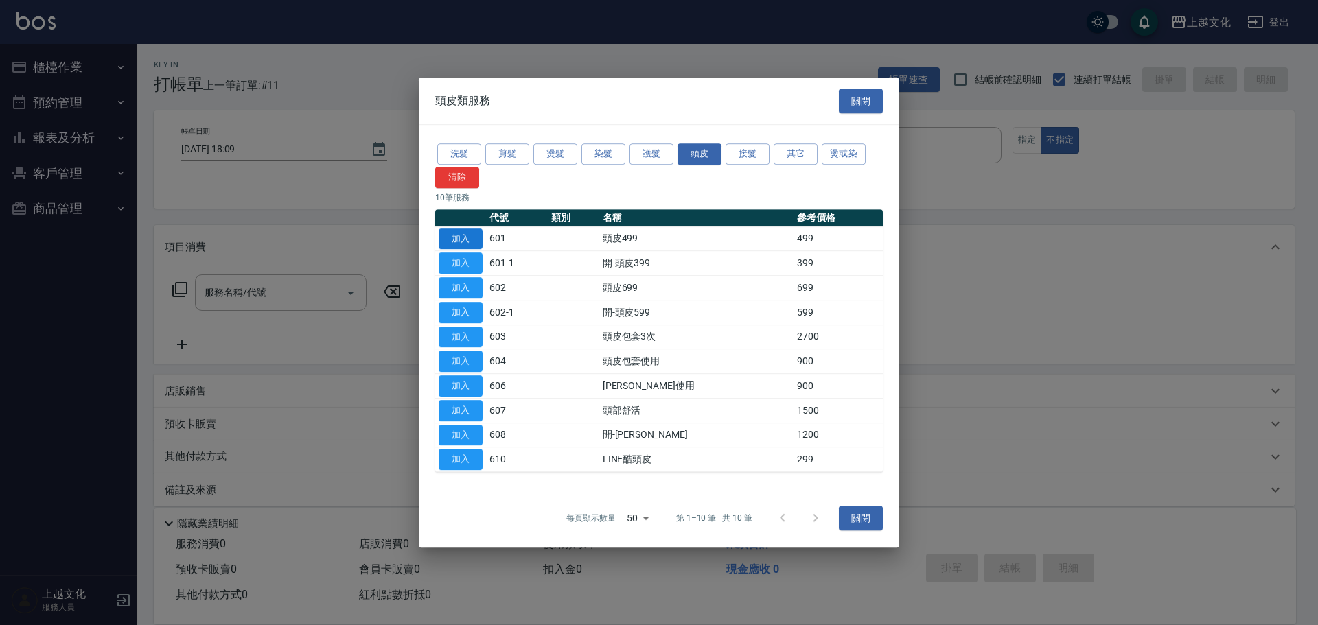
click at [445, 240] on button "加入" at bounding box center [461, 239] width 44 height 21
type input "頭皮499(601)"
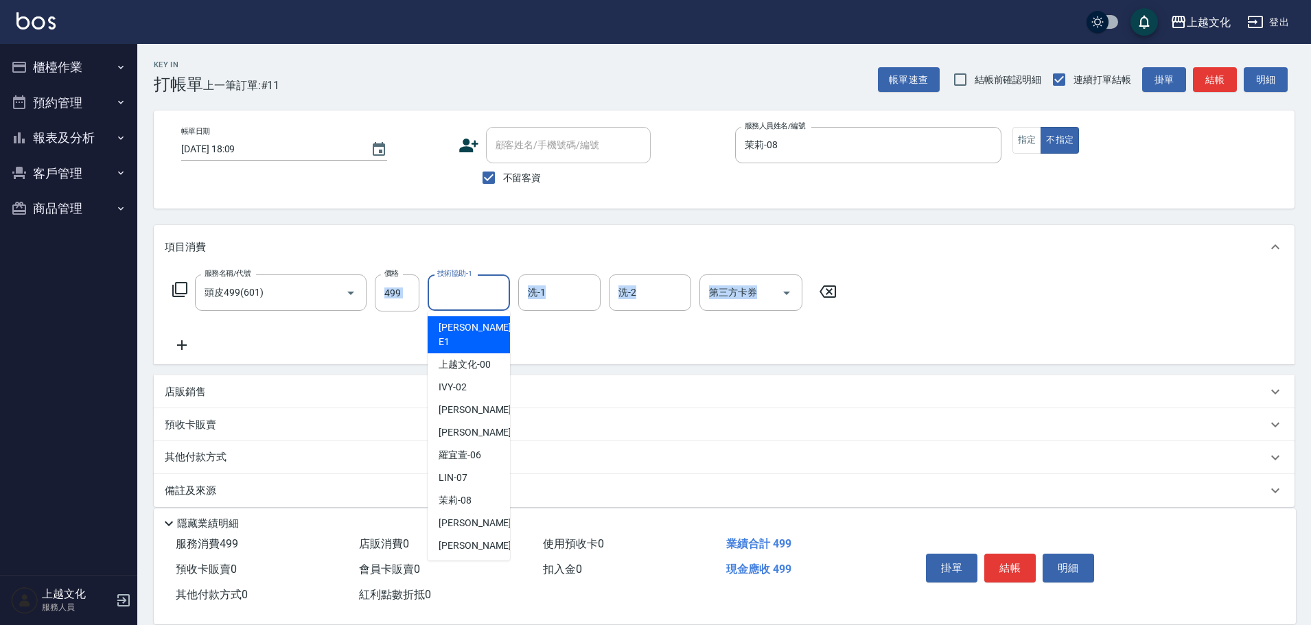
click at [465, 295] on input "技術協助-1" at bounding box center [469, 293] width 70 height 24
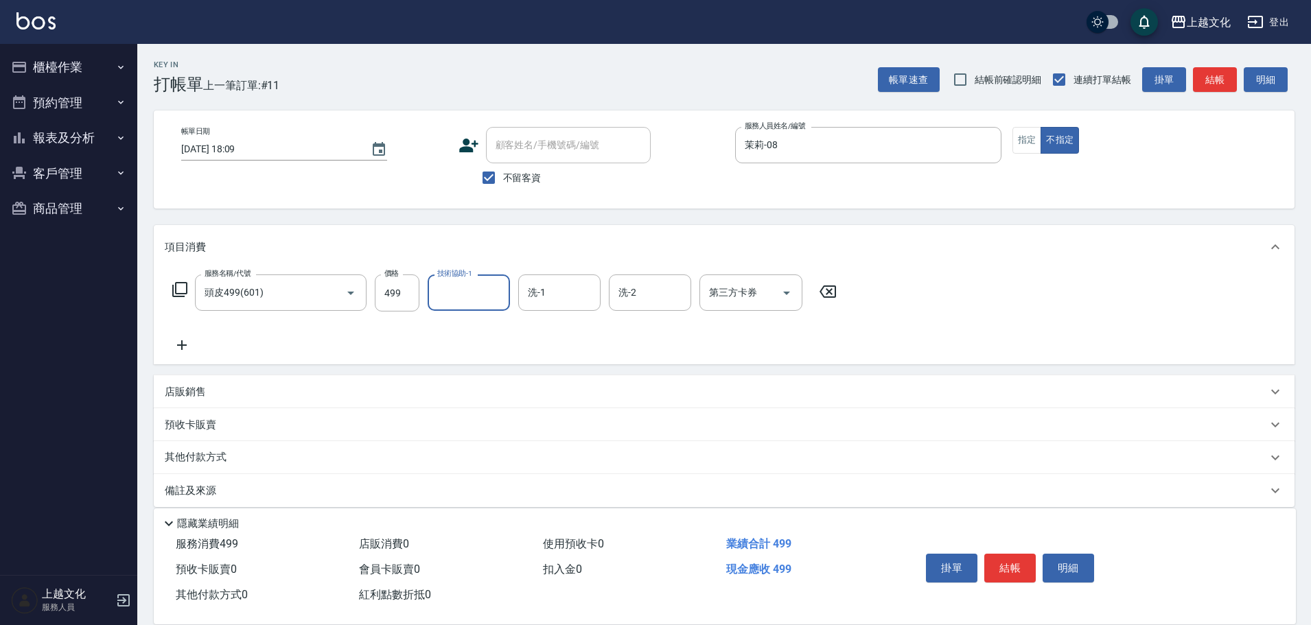
click at [462, 310] on div "技術協助-1" at bounding box center [469, 293] width 82 height 36
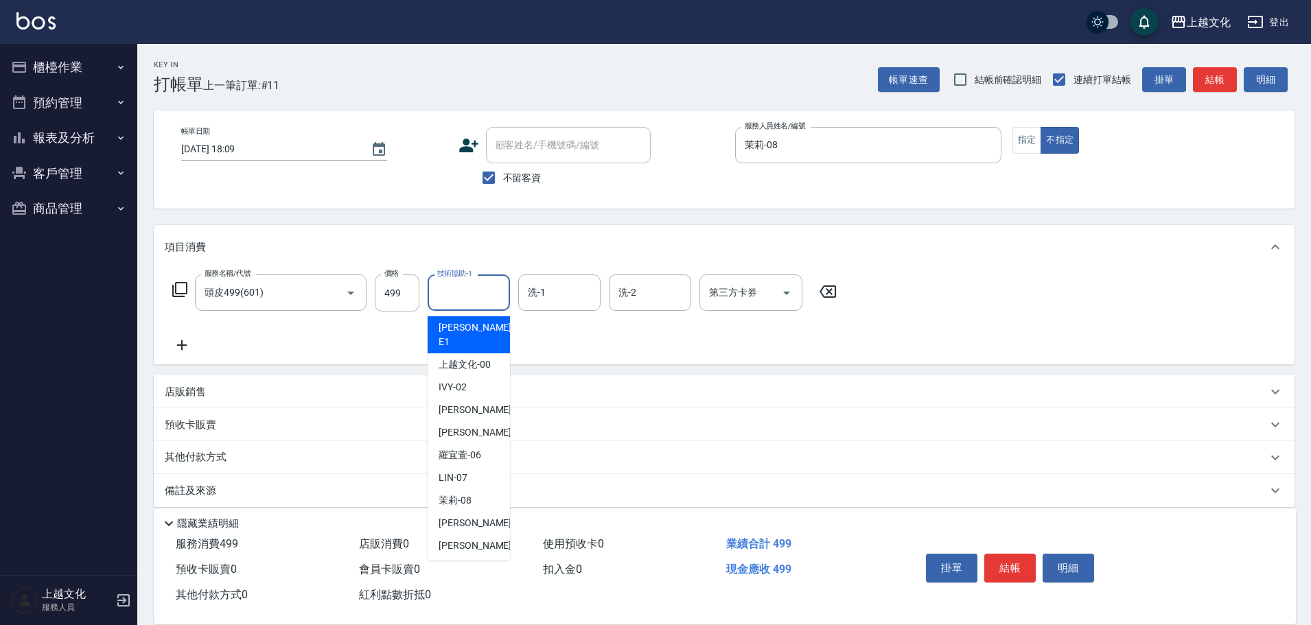
click at [464, 303] on input "技術協助-1" at bounding box center [469, 293] width 70 height 24
click at [467, 494] on span "茉莉 -08" at bounding box center [455, 501] width 33 height 14
type input "茉莉-08"
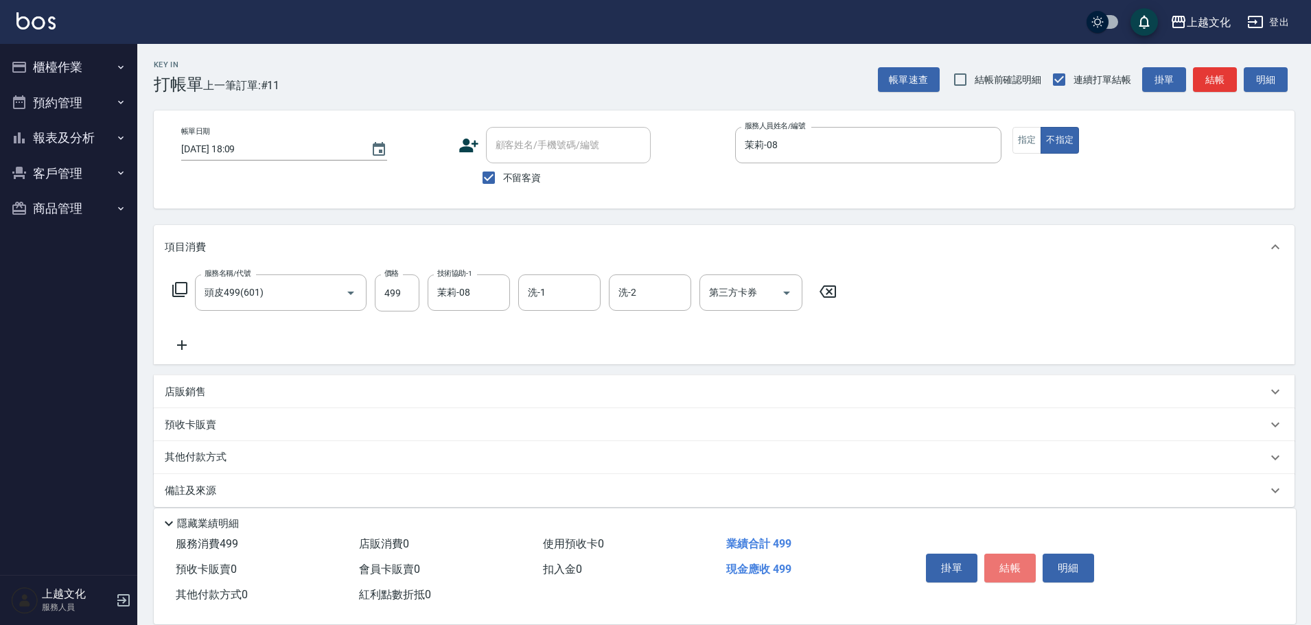
click at [1016, 561] on button "結帳" at bounding box center [1009, 568] width 51 height 29
click at [1015, 560] on div "掛單 結帳 明細" at bounding box center [1009, 569] width 179 height 43
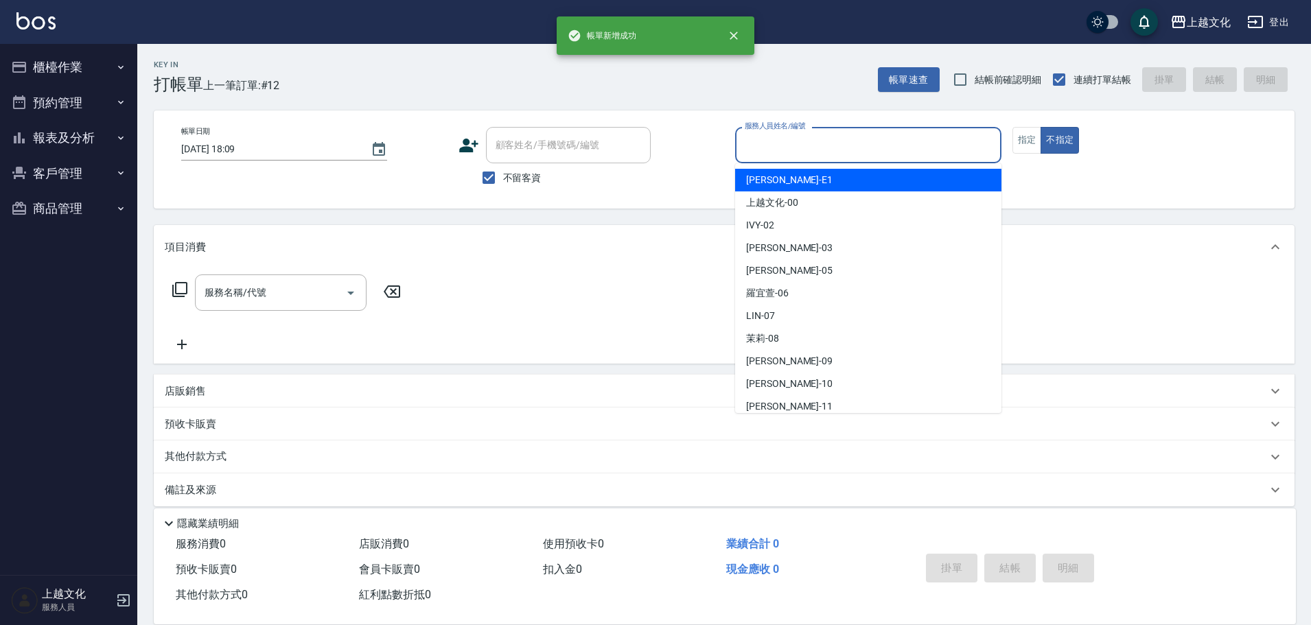
click at [807, 143] on input "服務人員姓名/編號" at bounding box center [868, 145] width 254 height 24
click at [830, 147] on input "服務人員姓名/編號" at bounding box center [868, 145] width 254 height 24
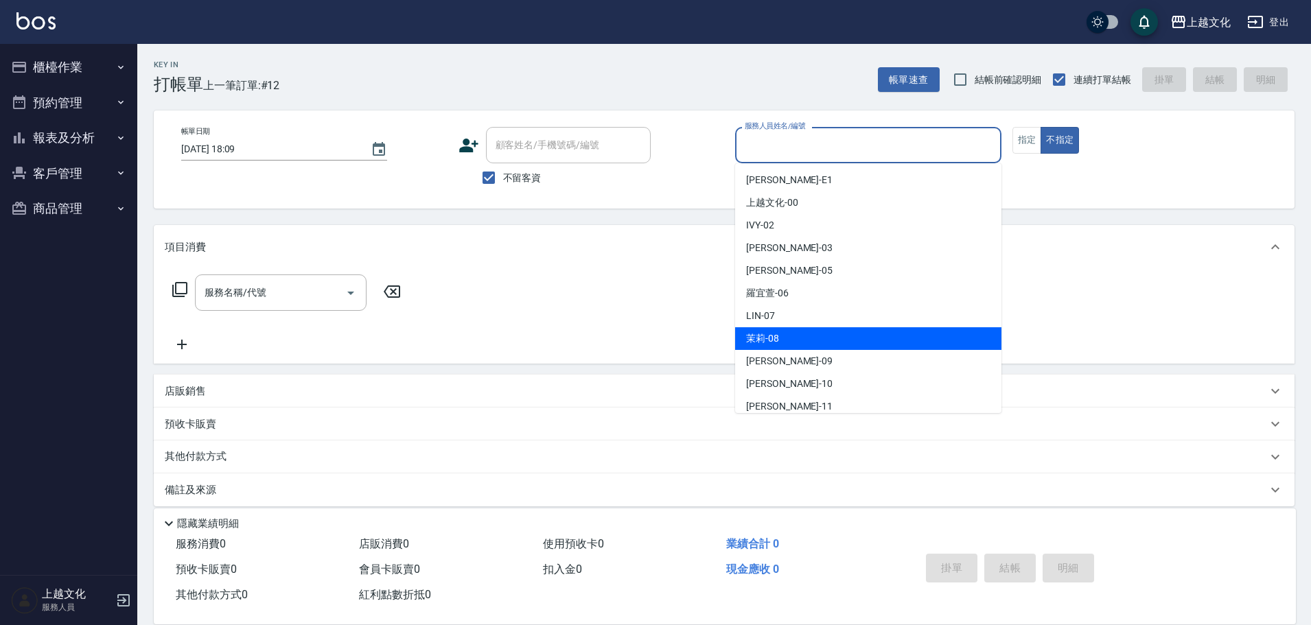
click at [798, 334] on div "茉莉 -08" at bounding box center [868, 338] width 266 height 23
click at [798, 334] on div "服務名稱/代號 服務名稱/代號" at bounding box center [724, 316] width 1141 height 95
type input "茉莉-08"
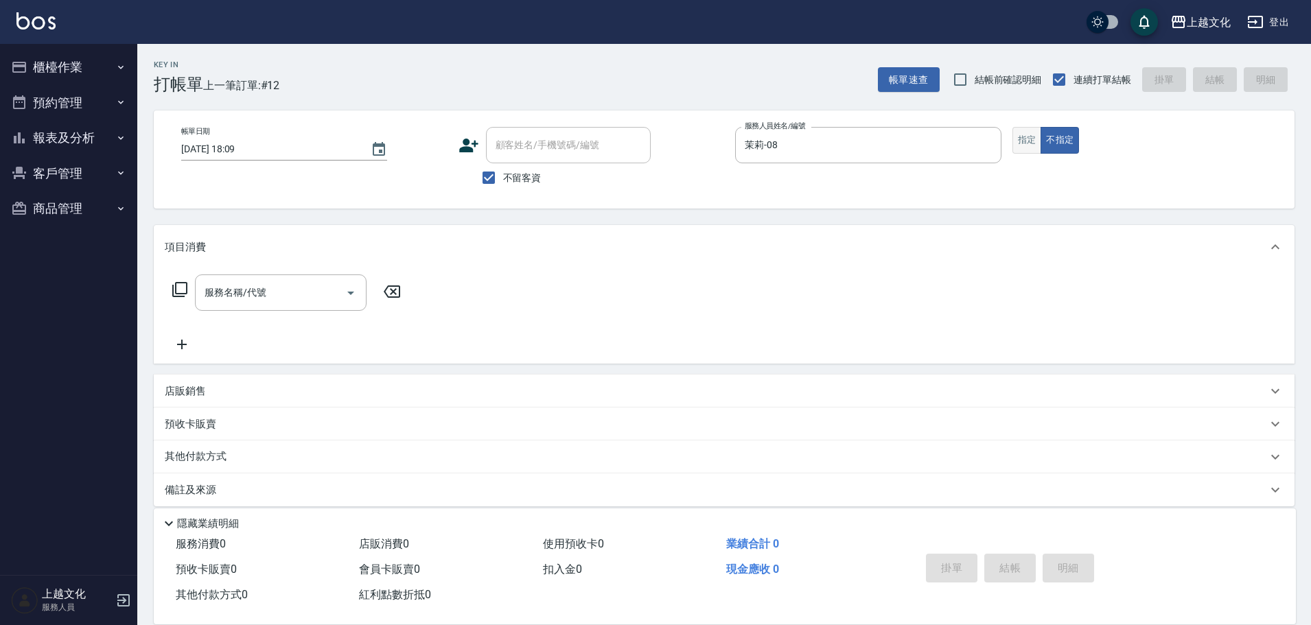
click at [1026, 139] on button "指定" at bounding box center [1027, 140] width 30 height 27
click at [263, 294] on input "服務名稱/代號" at bounding box center [270, 293] width 139 height 24
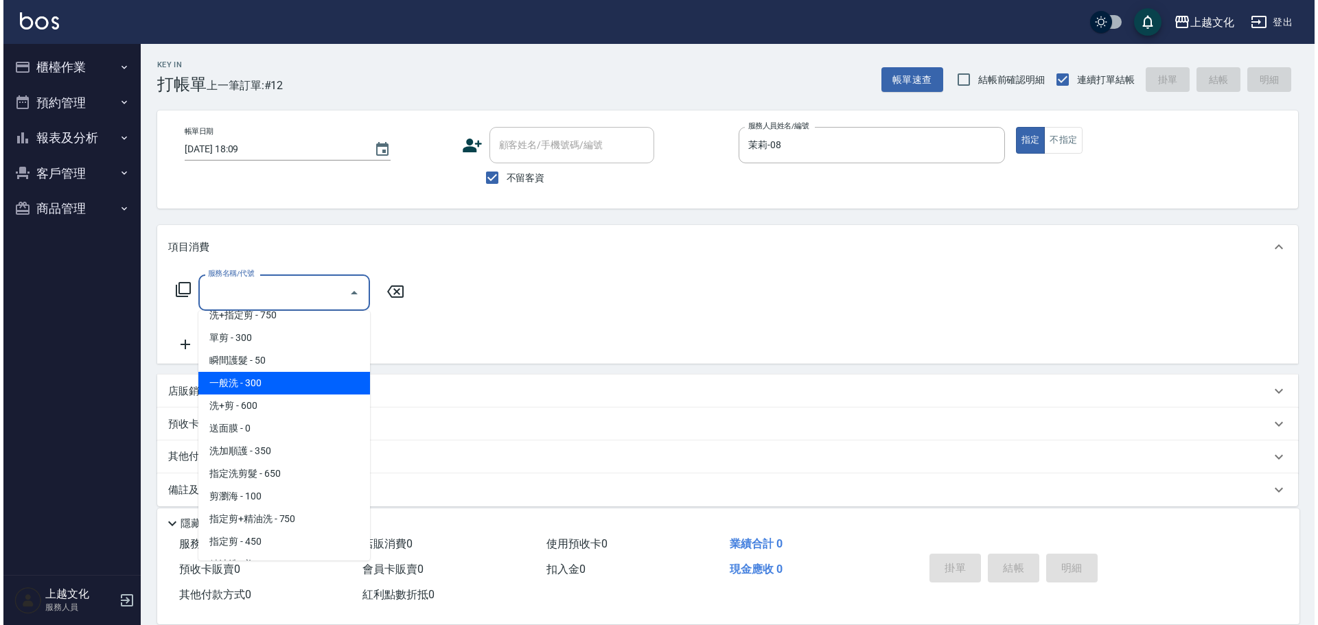
scroll to position [69, 0]
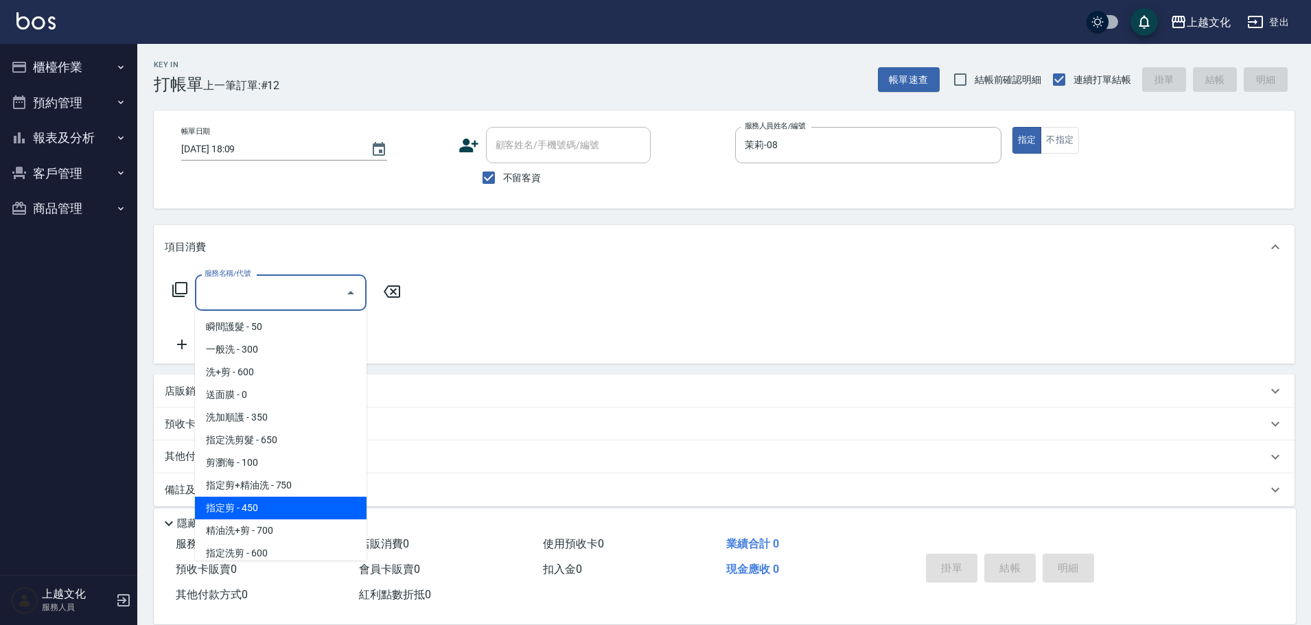
click at [270, 513] on span "指定剪 - 450" at bounding box center [281, 508] width 172 height 23
type input "指定剪(205)"
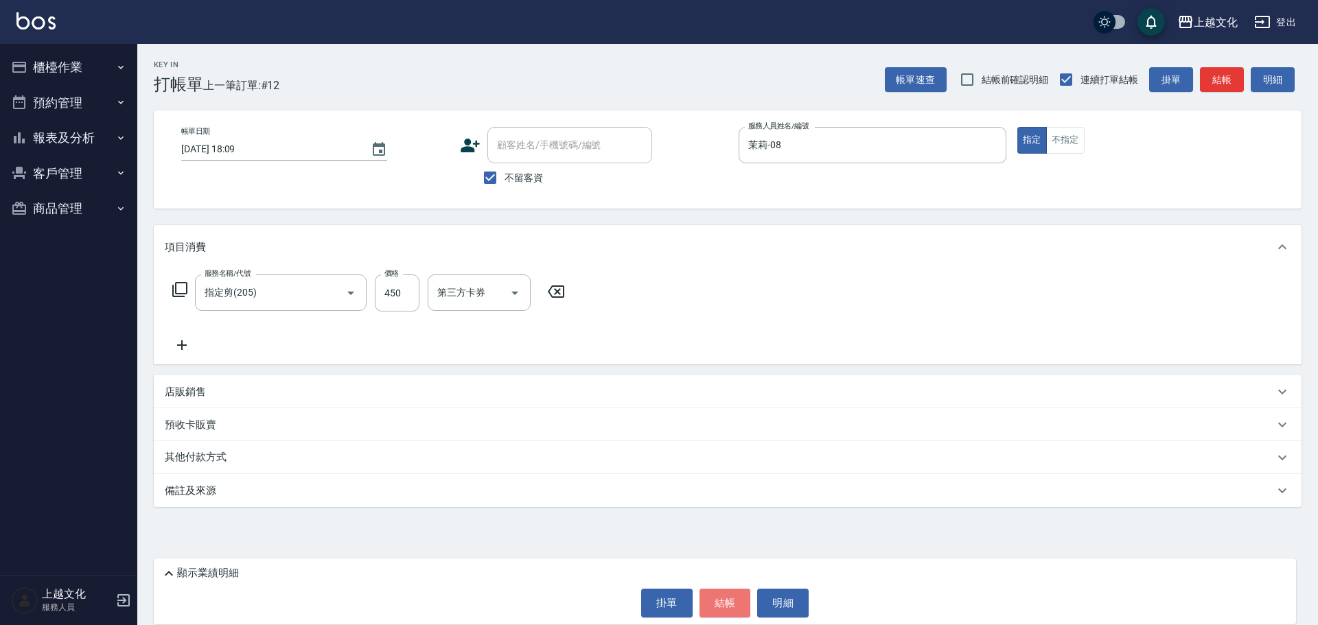
click at [726, 612] on button "結帳" at bounding box center [724, 603] width 51 height 29
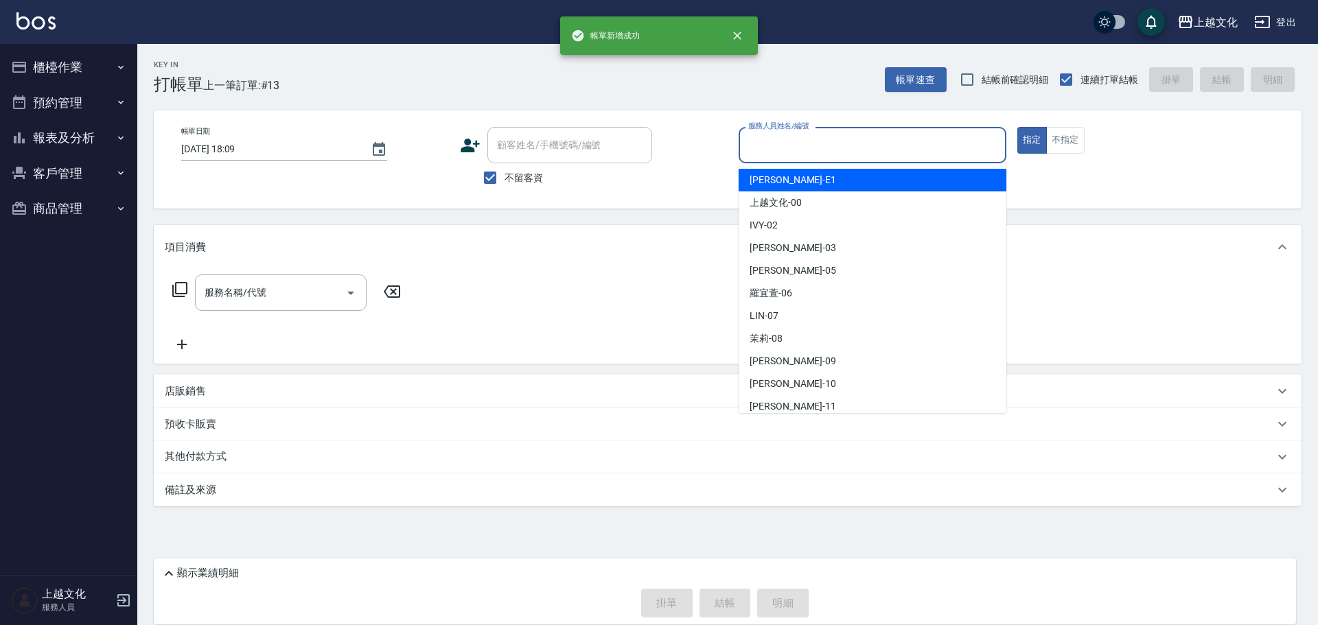
click at [795, 139] on input "服務人員姓名/編號" at bounding box center [872, 145] width 255 height 24
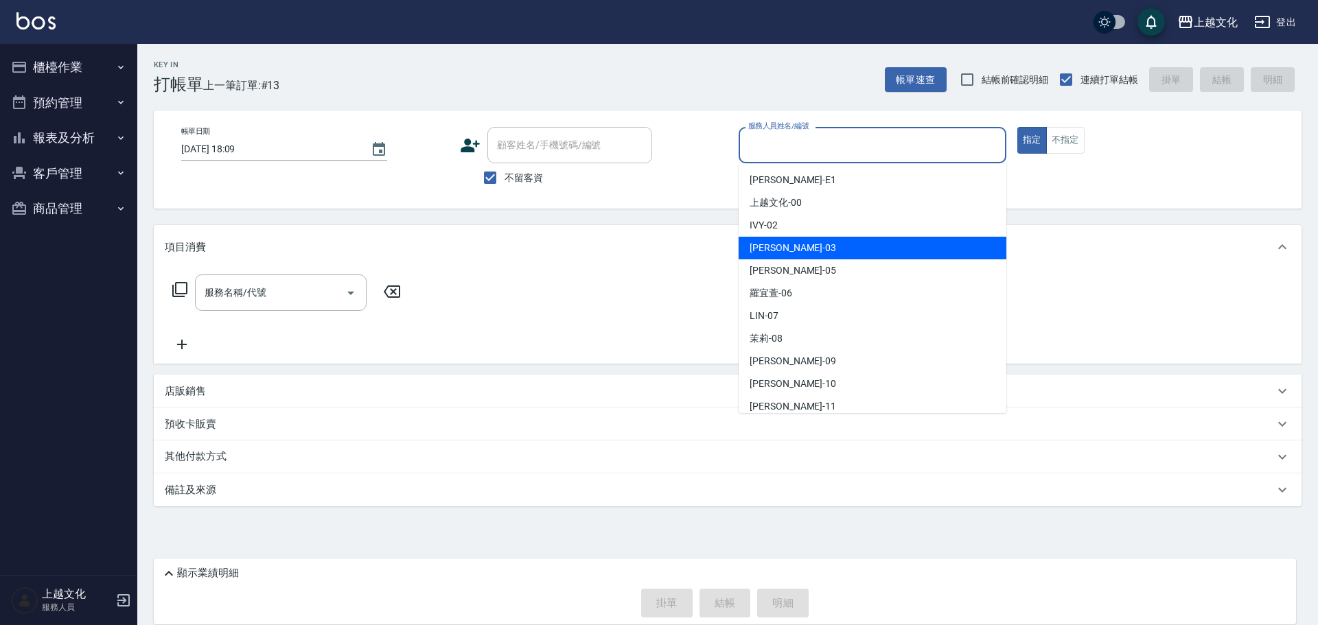
drag, startPoint x: 791, startPoint y: 241, endPoint x: 763, endPoint y: 240, distance: 28.2
click at [790, 242] on div "kelly -03" at bounding box center [873, 248] width 268 height 23
click at [790, 242] on div "項目消費" at bounding box center [719, 247] width 1109 height 14
type input "kelly-03"
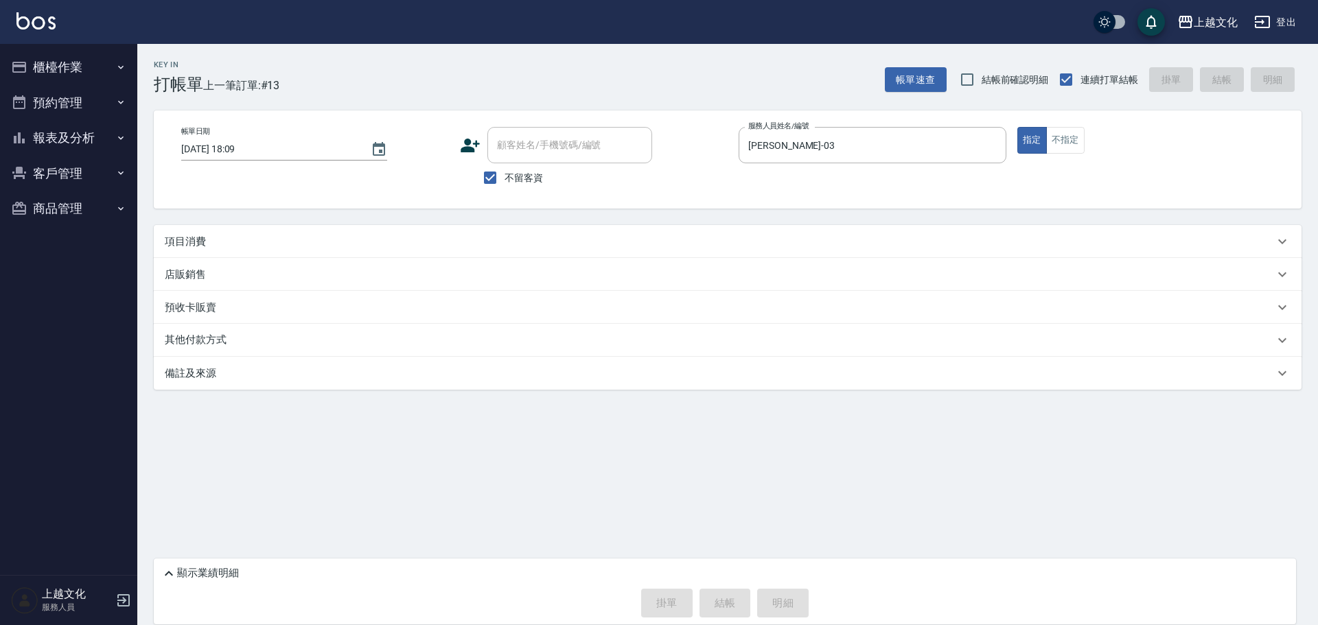
click at [193, 238] on p "項目消費" at bounding box center [185, 242] width 41 height 14
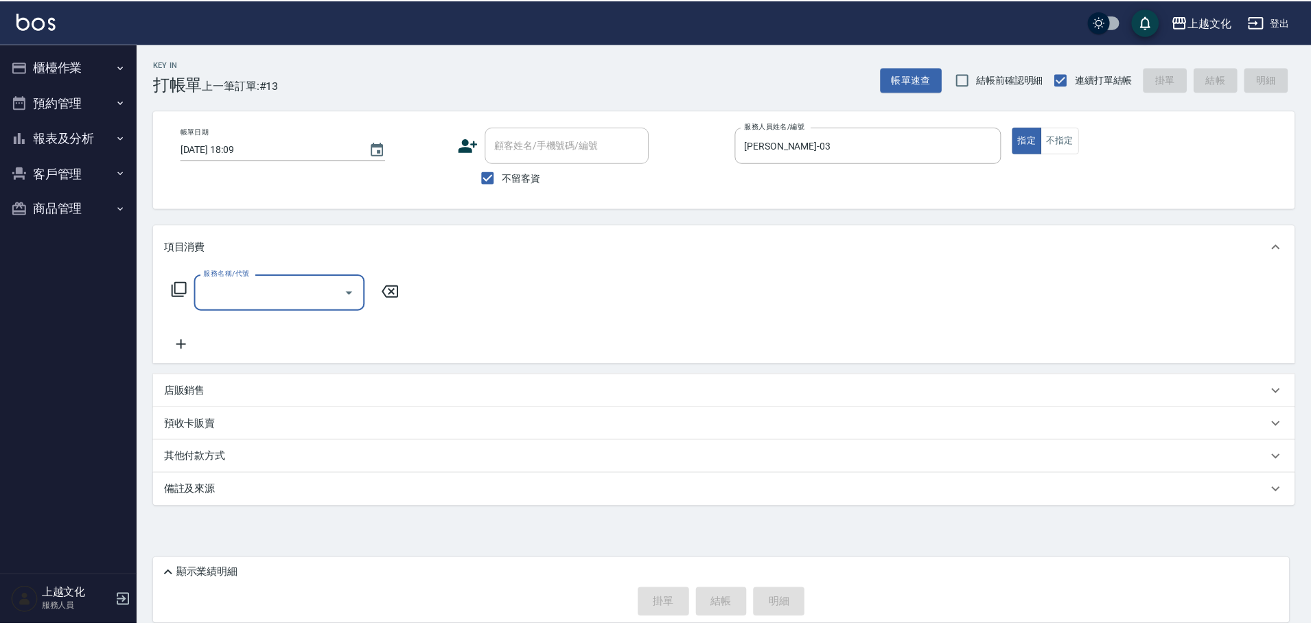
scroll to position [0, 0]
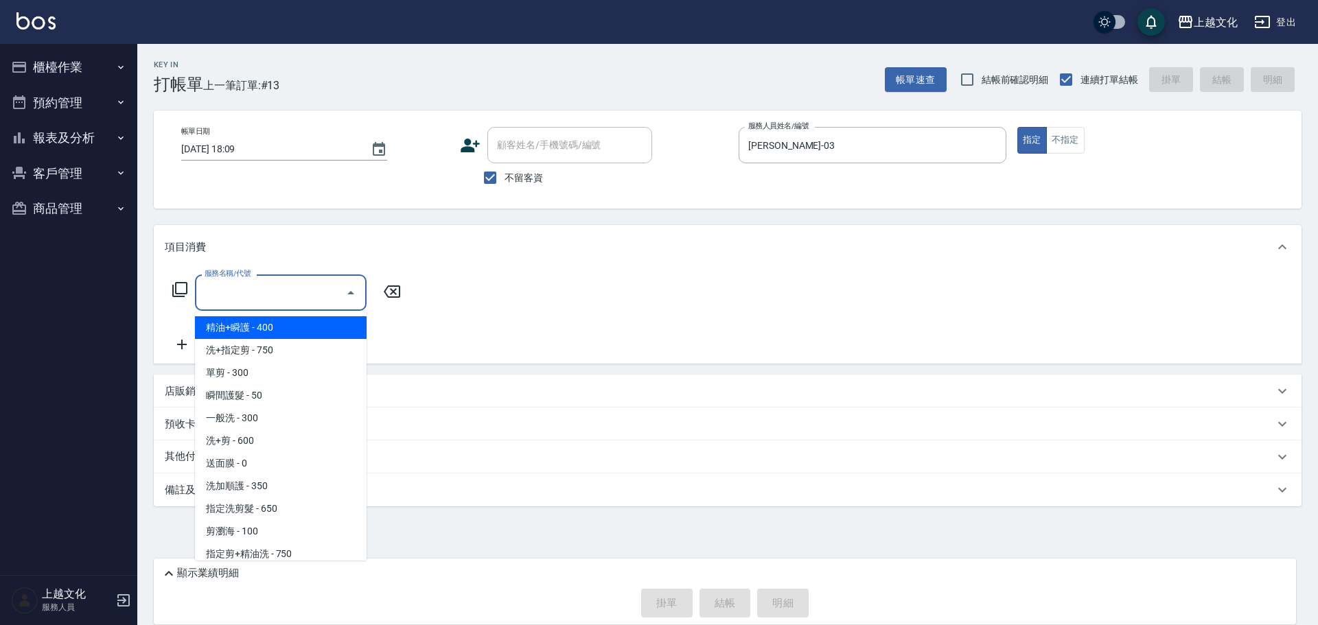
click at [256, 300] on input "服務名稱/代號" at bounding box center [270, 293] width 139 height 24
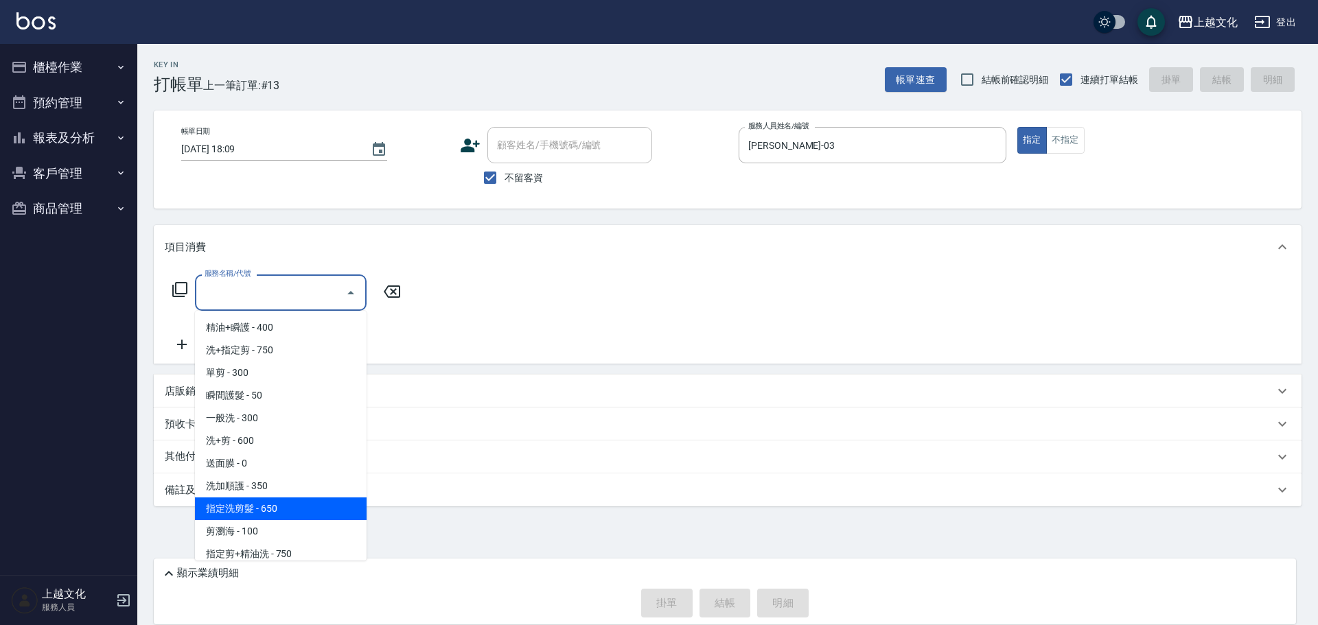
click at [246, 504] on span "指定洗剪髮 - 650" at bounding box center [281, 509] width 172 height 23
type input "指定洗剪髮(201)"
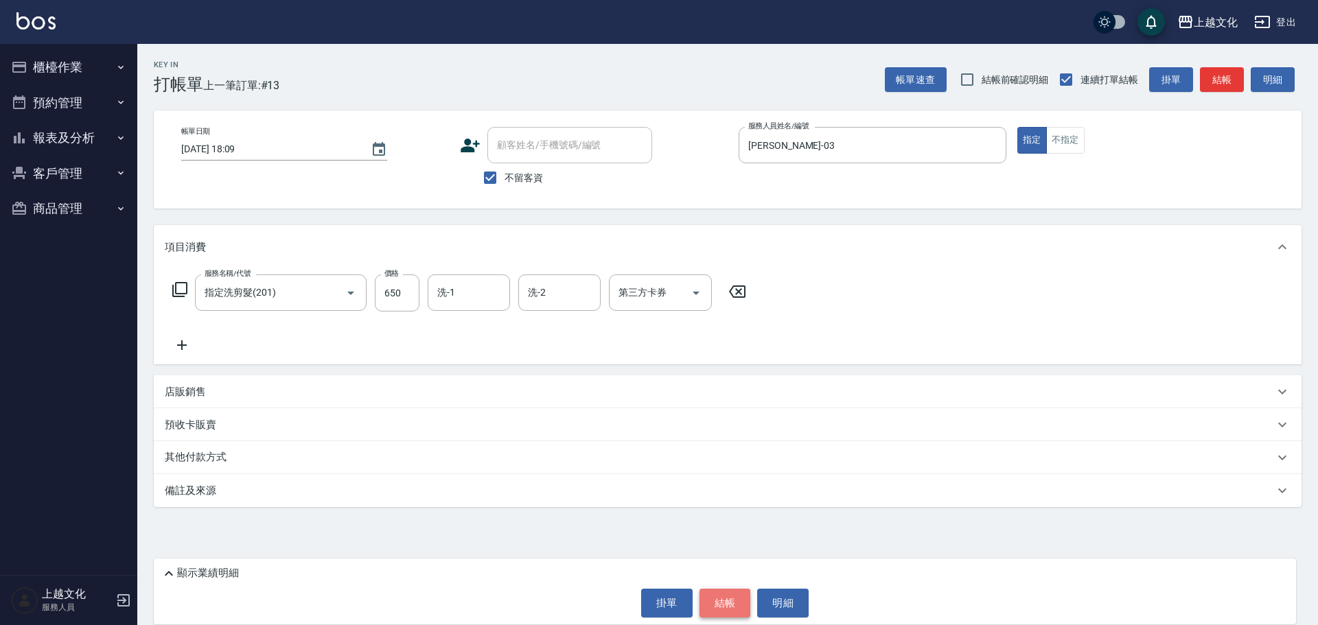
drag, startPoint x: 723, startPoint y: 598, endPoint x: 717, endPoint y: 594, distance: 7.7
click at [723, 597] on button "結帳" at bounding box center [724, 603] width 51 height 29
click at [723, 596] on div "掛單 結帳 明細" at bounding box center [725, 603] width 1128 height 29
type input "2025/09/04 18:10"
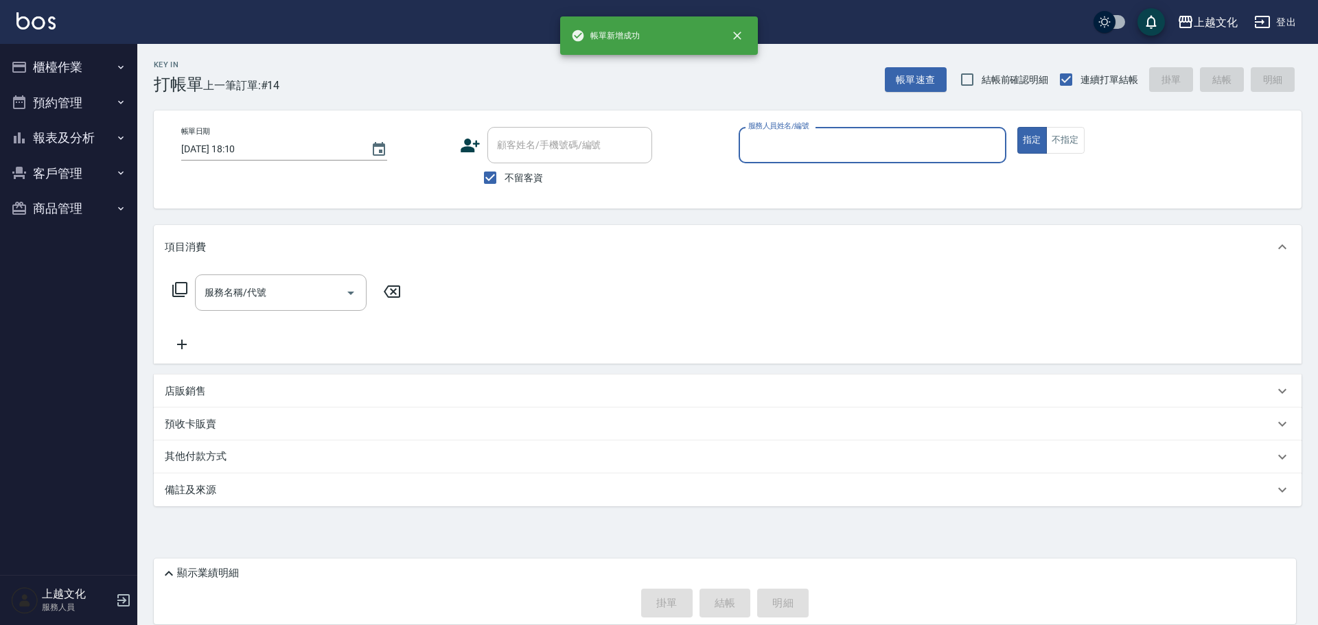
click at [816, 150] on input "服務人員姓名/編號" at bounding box center [872, 145] width 255 height 24
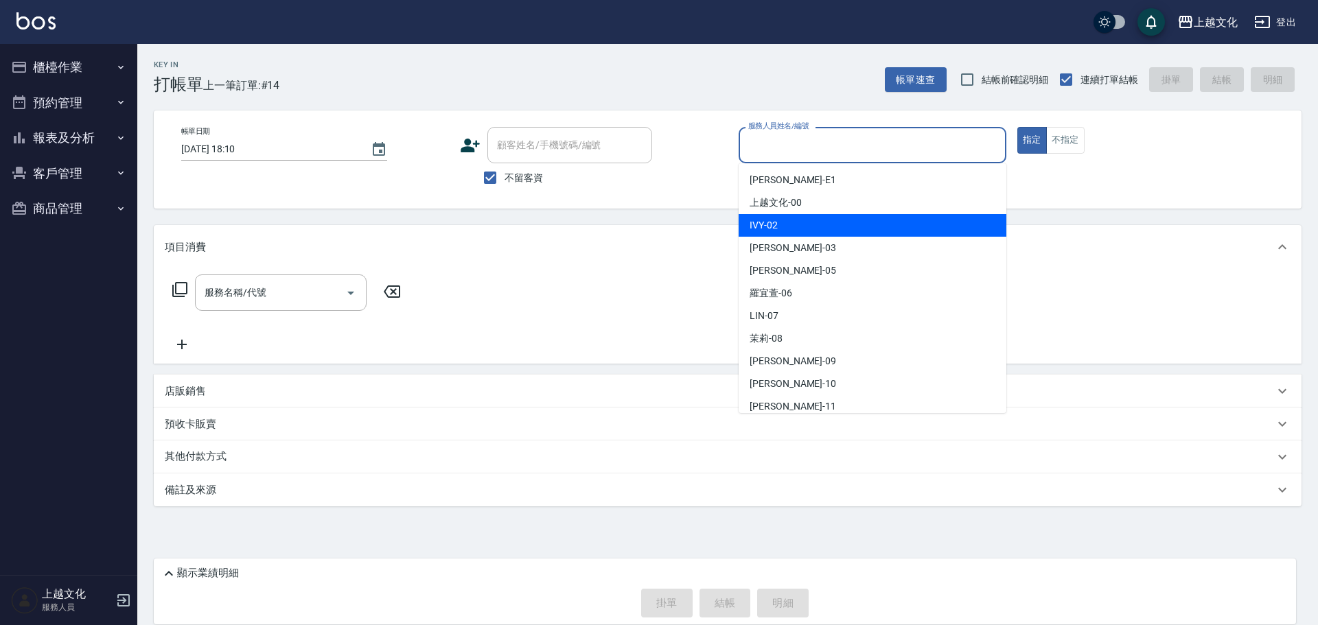
click at [807, 224] on div "IVY -02" at bounding box center [873, 225] width 268 height 23
type input "IVY-02"
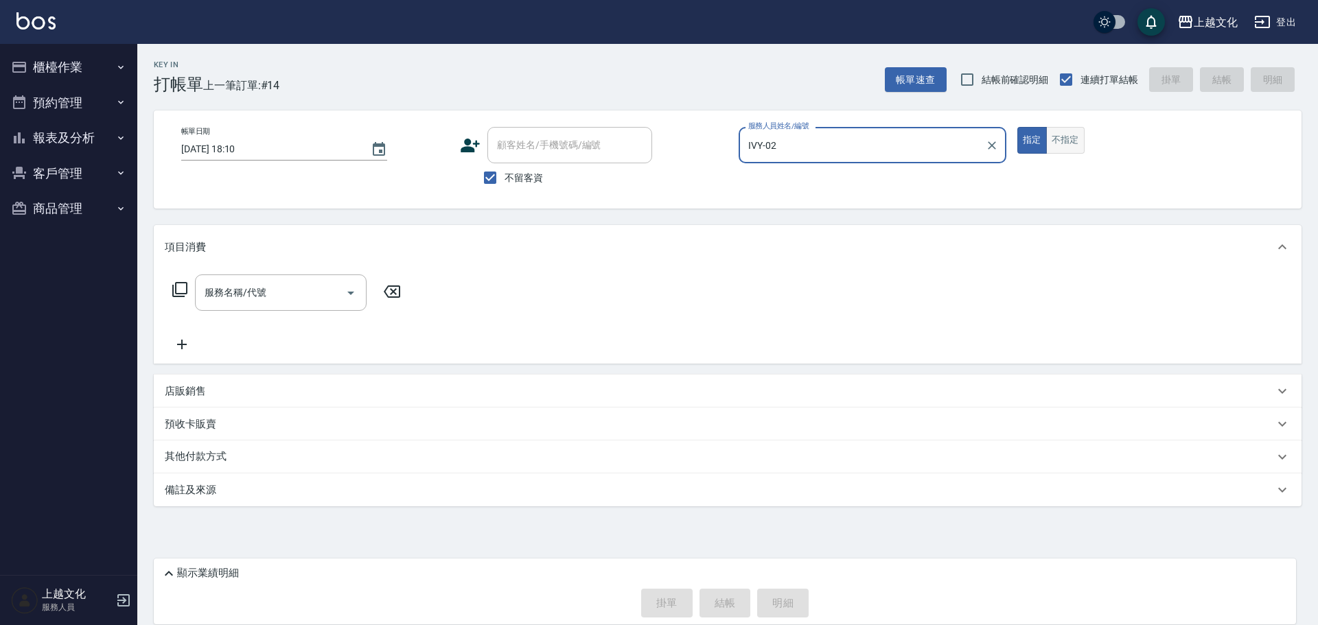
click at [1073, 139] on button "不指定" at bounding box center [1065, 140] width 38 height 27
click at [229, 297] on input "服務名稱/代號" at bounding box center [270, 293] width 139 height 24
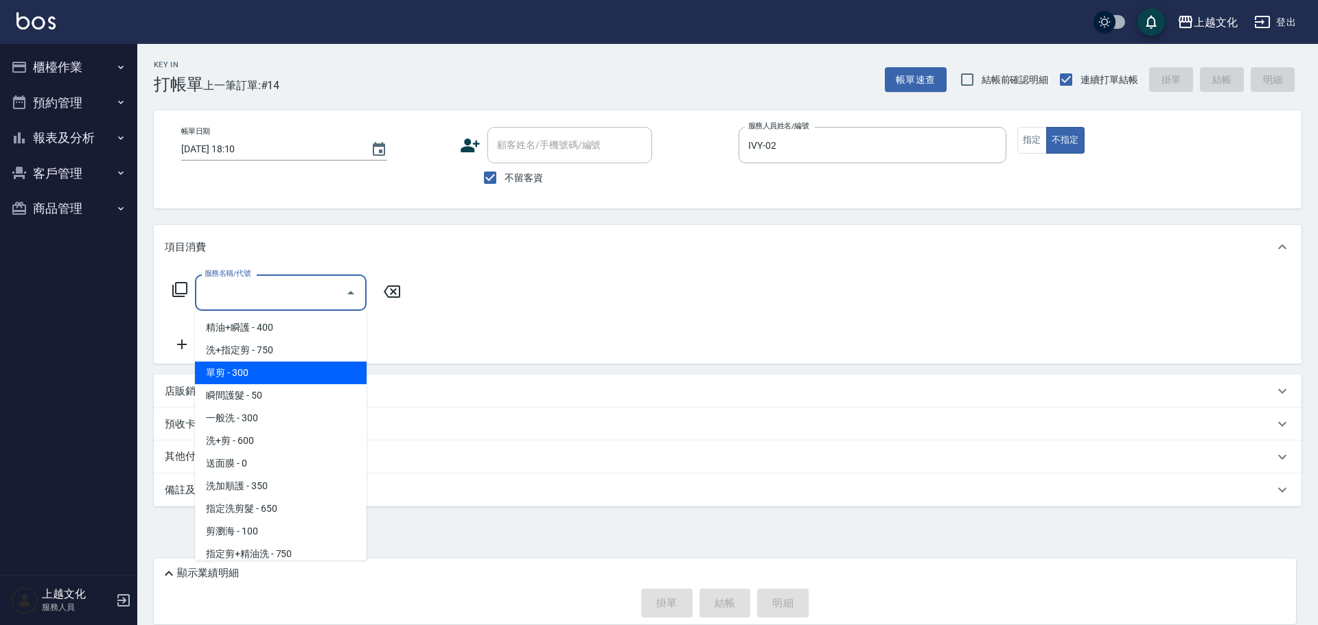
click at [242, 373] on span "單剪 - 300" at bounding box center [281, 373] width 172 height 23
type input "單剪(103)"
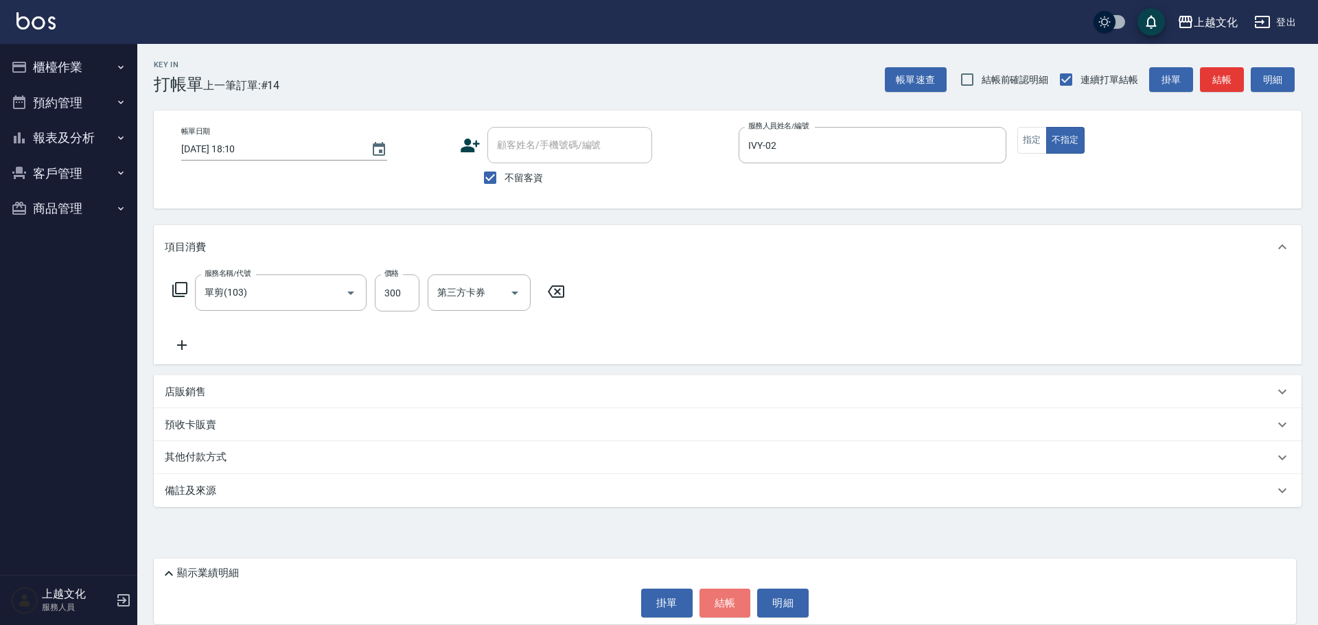
click at [711, 599] on button "結帳" at bounding box center [724, 603] width 51 height 29
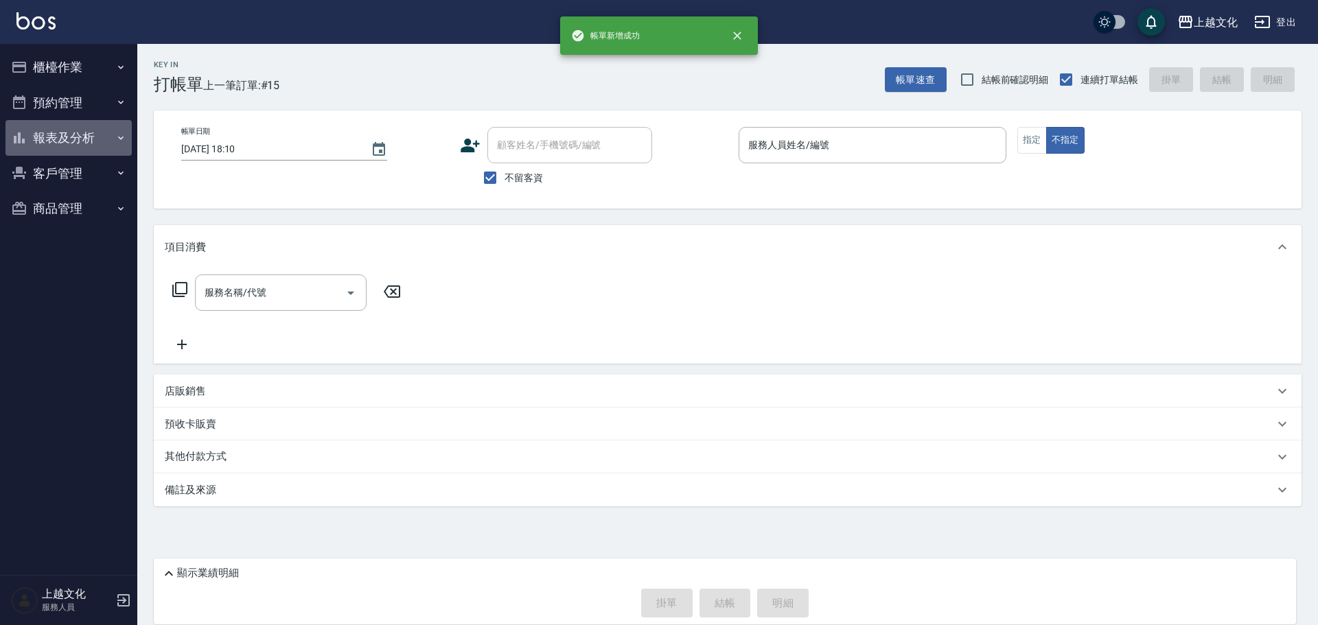
click at [47, 141] on button "報表及分析" at bounding box center [68, 138] width 126 height 36
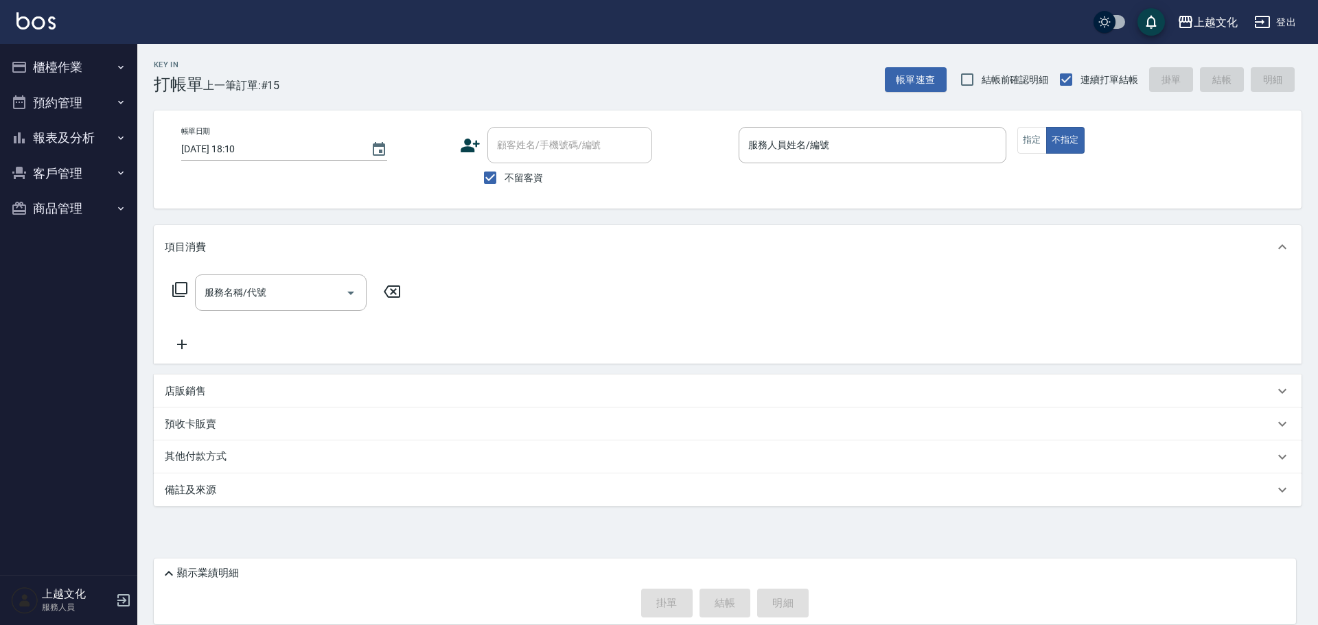
click at [44, 135] on button "報表及分析" at bounding box center [68, 138] width 126 height 36
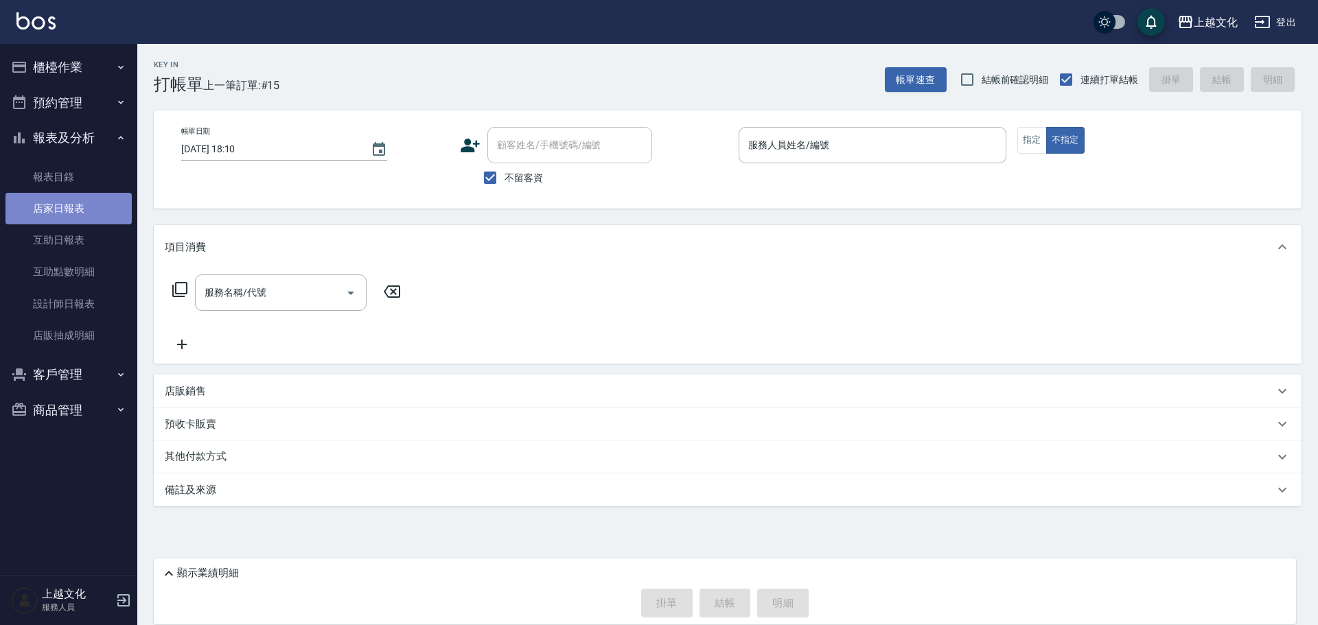
click at [53, 204] on link "店家日報表" at bounding box center [68, 209] width 126 height 32
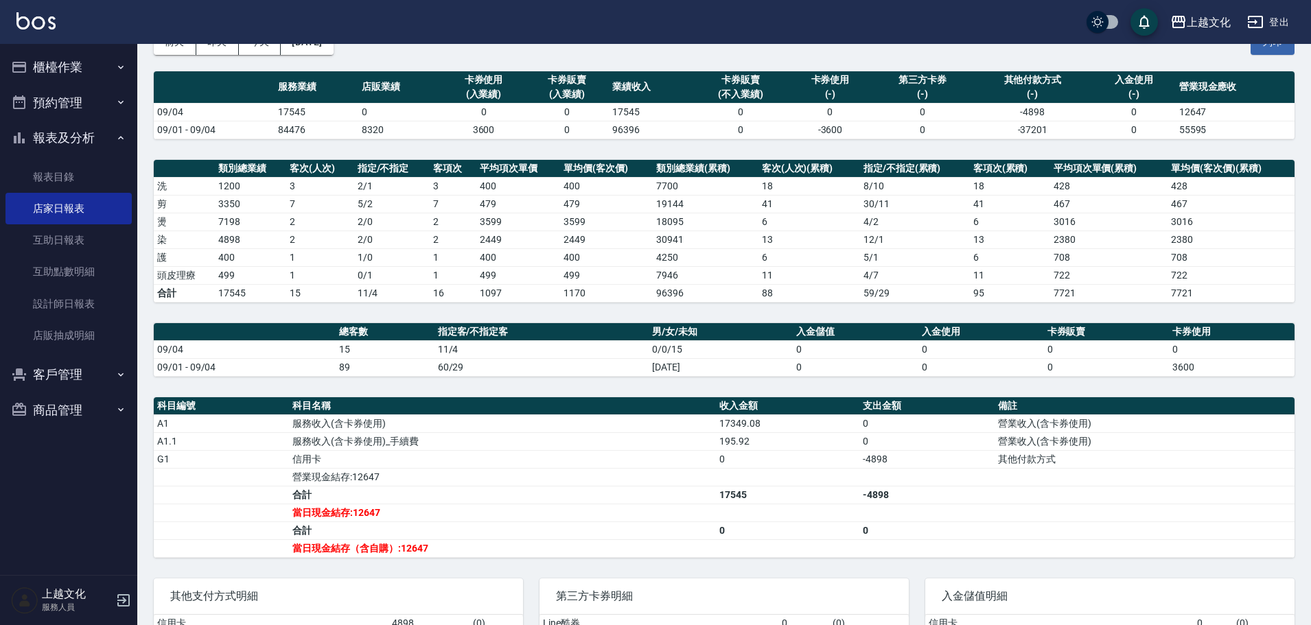
scroll to position [175, 0]
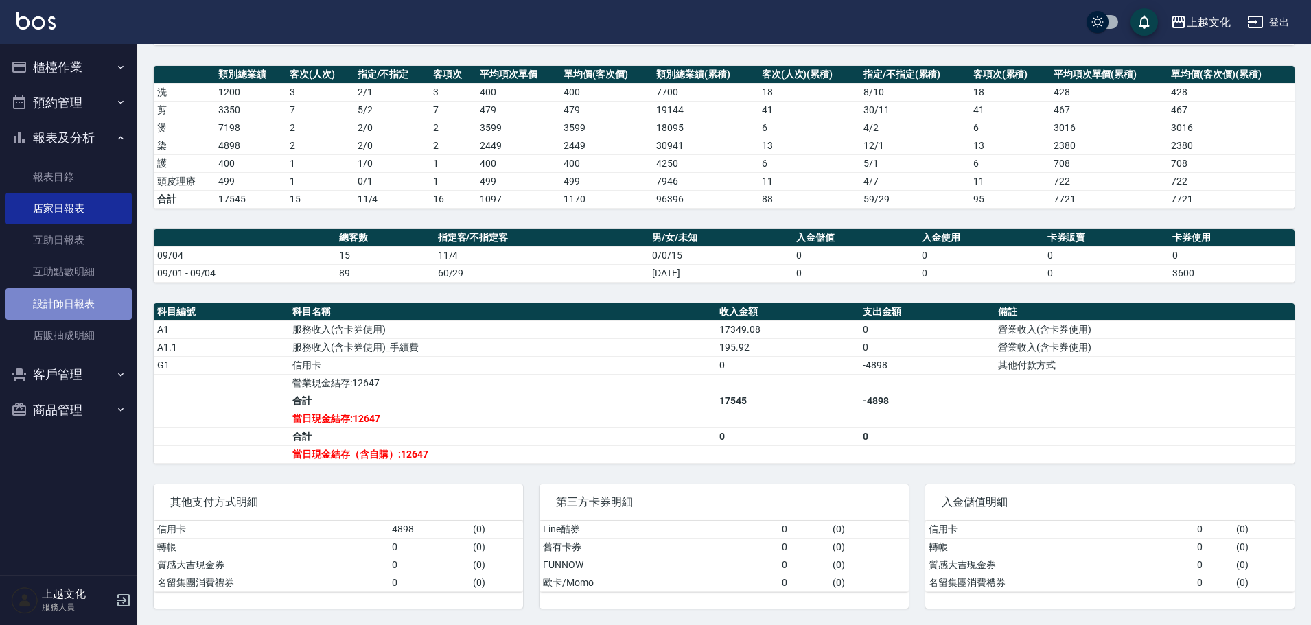
click at [67, 303] on link "設計師日報表" at bounding box center [68, 304] width 126 height 32
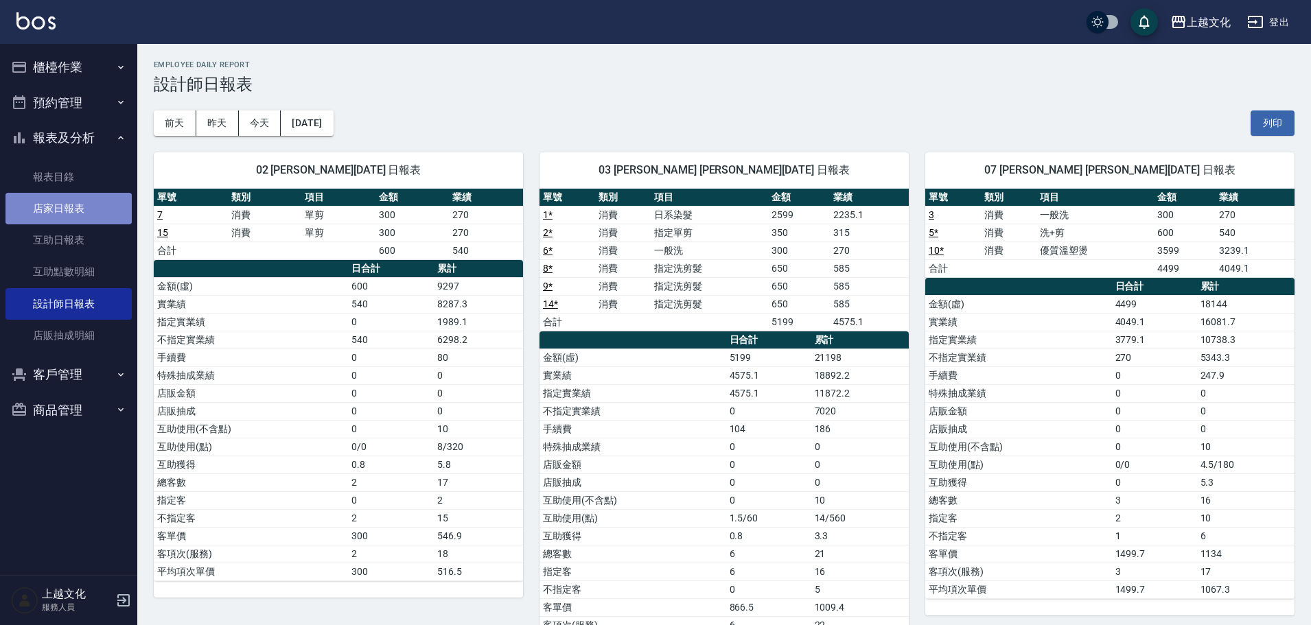
click at [36, 205] on link "店家日報表" at bounding box center [68, 209] width 126 height 32
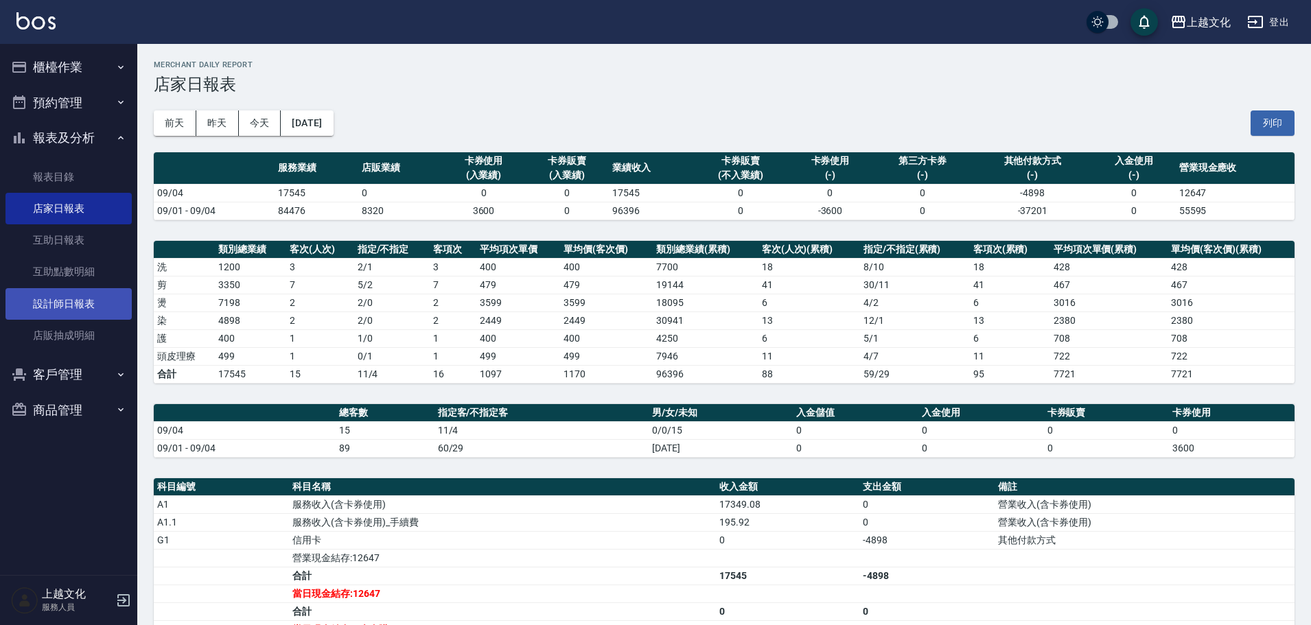
click at [51, 310] on link "設計師日報表" at bounding box center [68, 304] width 126 height 32
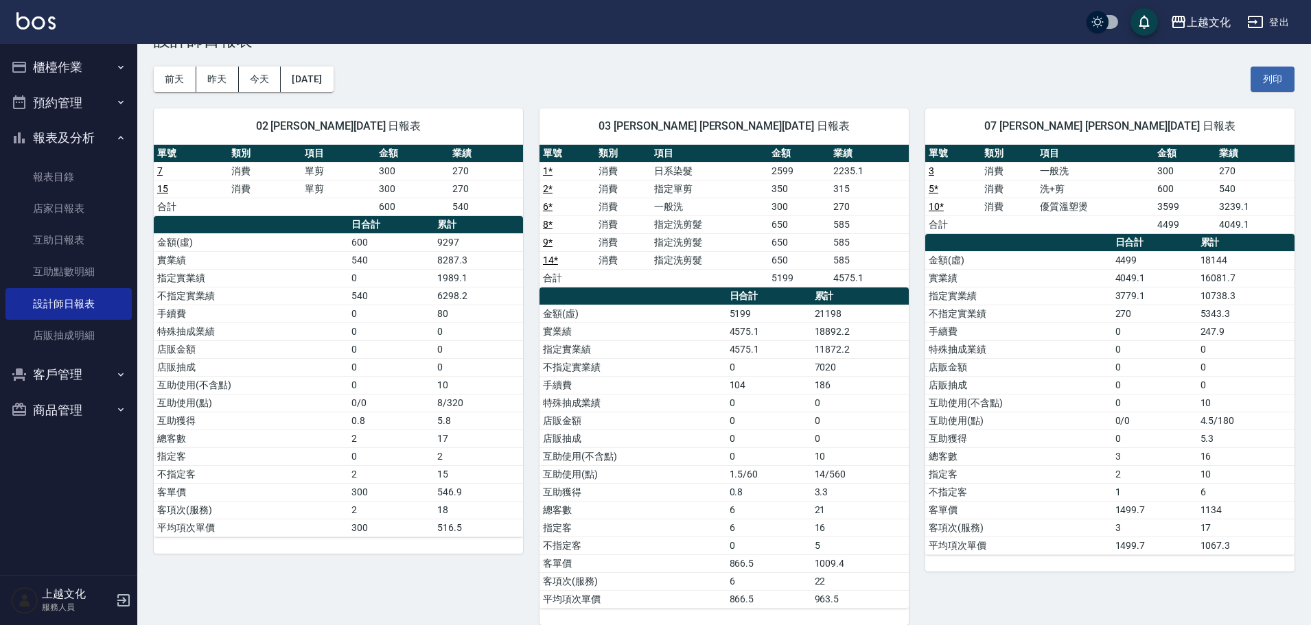
scroll to position [69, 0]
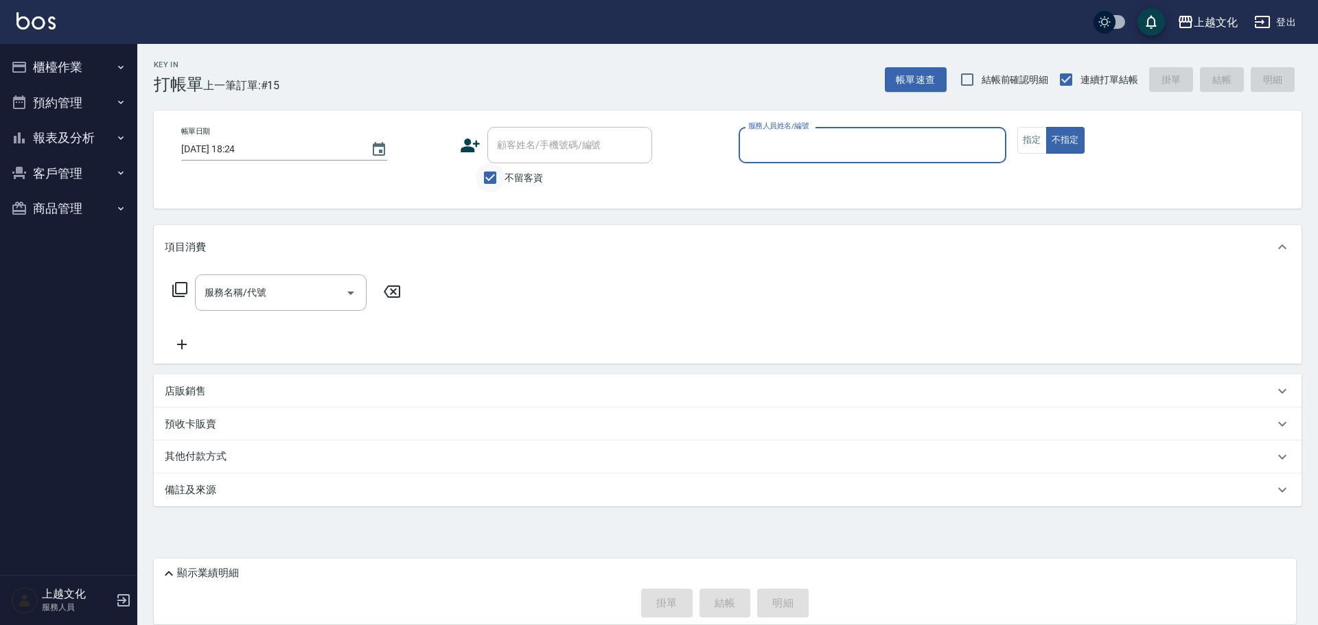
click at [487, 180] on input "不留客資" at bounding box center [490, 177] width 29 height 29
checkbox input "false"
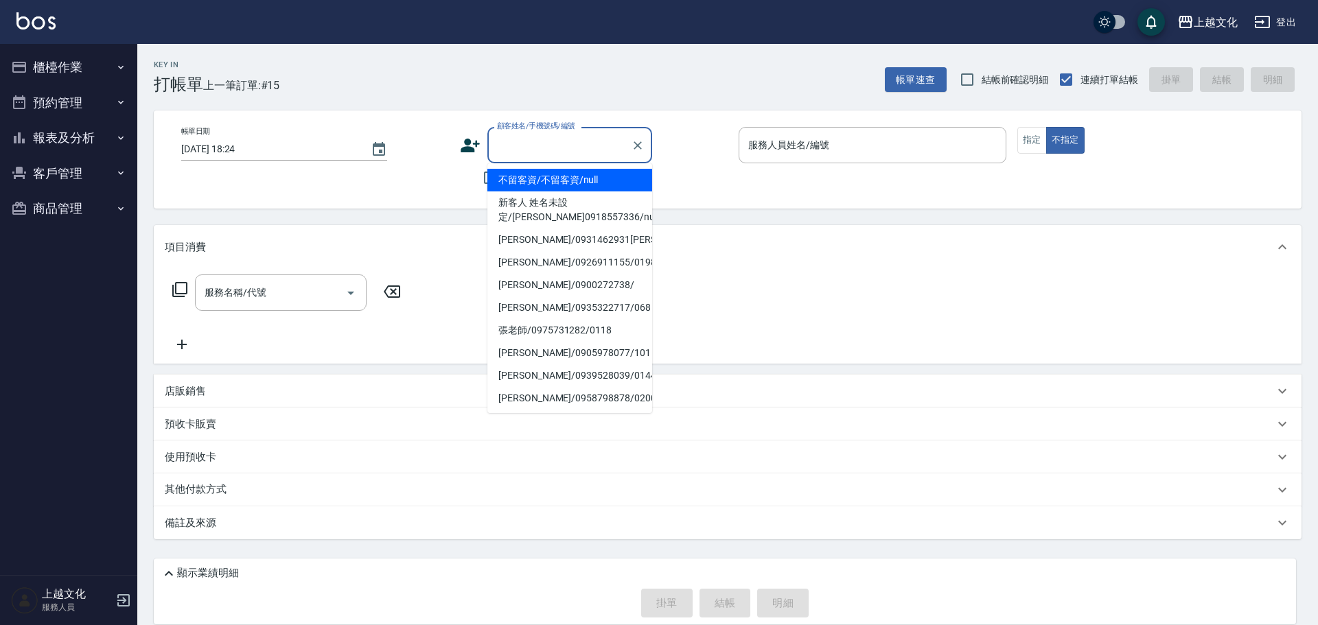
click at [502, 140] on input "顧客姓名/手機號碼/編號" at bounding box center [560, 145] width 132 height 24
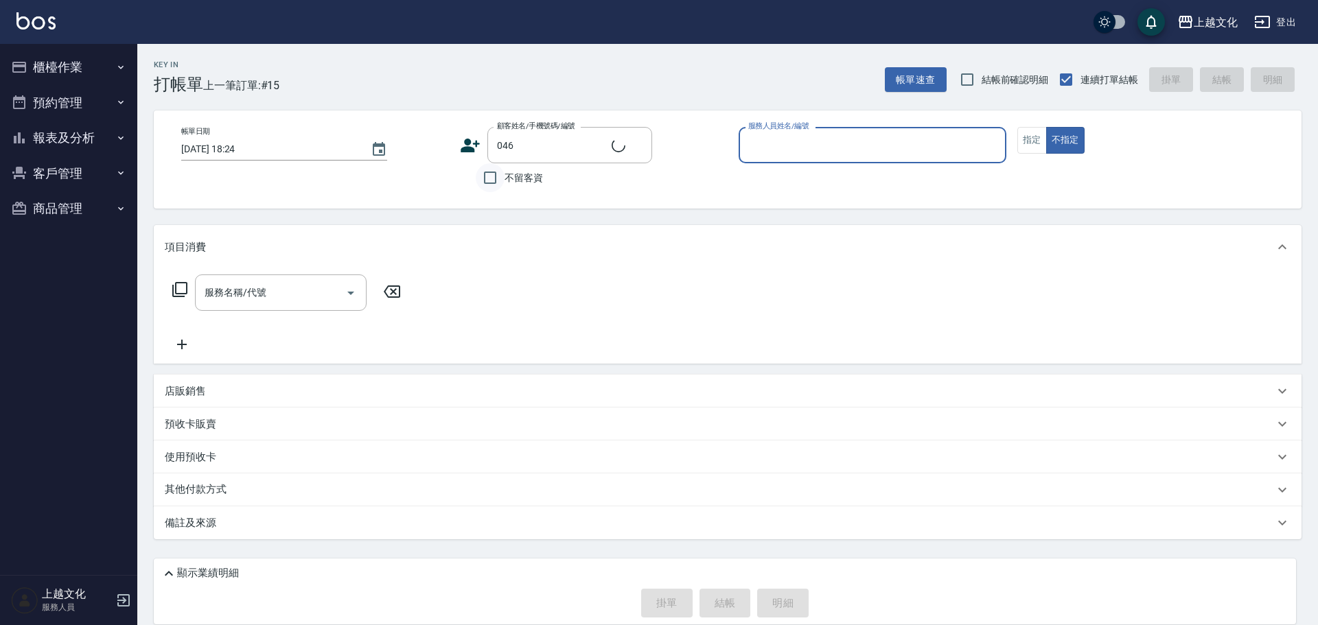
type input "[PERSON_NAME]/[PERSON_NAME]/0910738368/046"
type input "茉莉-08"
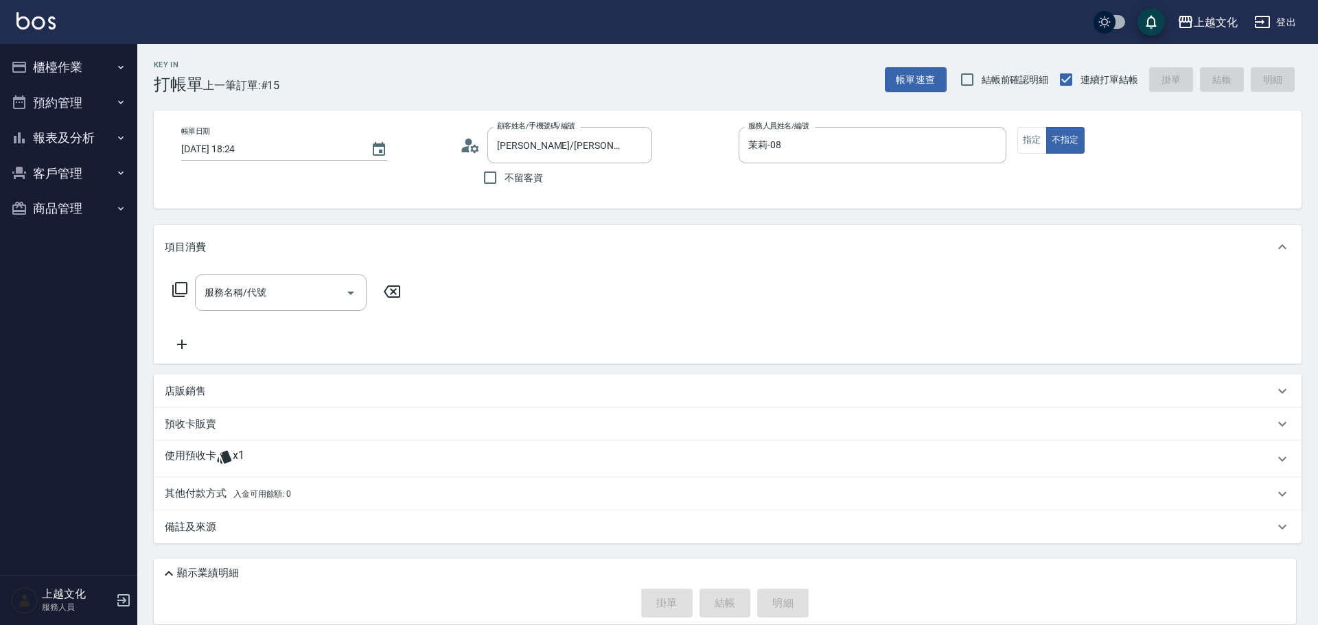
click at [472, 145] on icon at bounding box center [470, 145] width 21 height 21
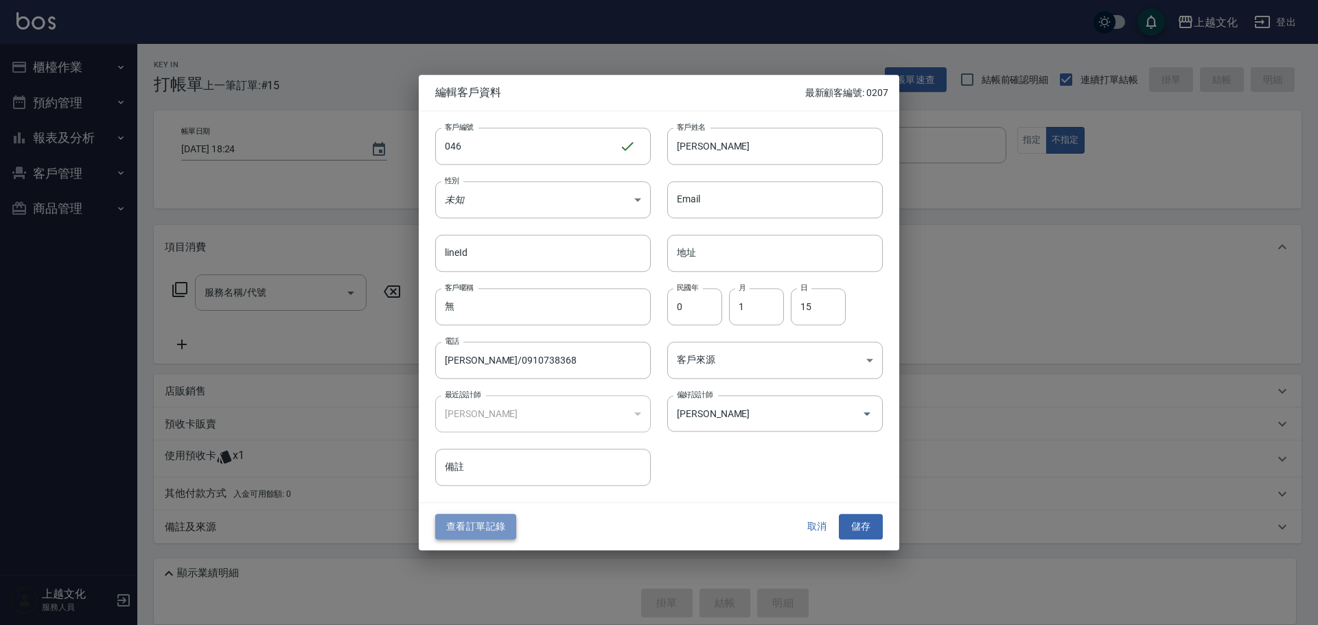
click at [473, 527] on button "查看訂單記錄" at bounding box center [475, 527] width 81 height 25
click at [473, 527] on div "Key In 打帳單 上一筆訂單:#15 帳單速查 結帳前確認明細 連續打單結帳 掛單 結帳 明細 帳單日期 2025/09/04 18:24 顧客姓名/手機…" at bounding box center [659, 312] width 1318 height 625
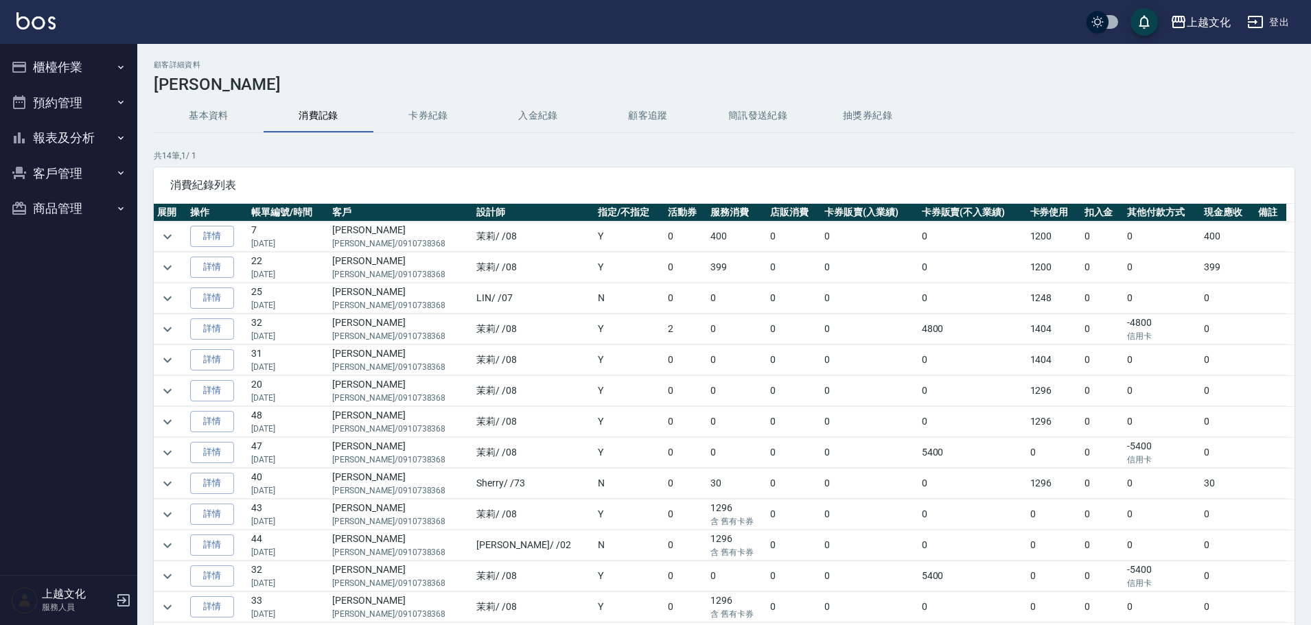
click at [60, 140] on button "報表及分析" at bounding box center [68, 138] width 126 height 36
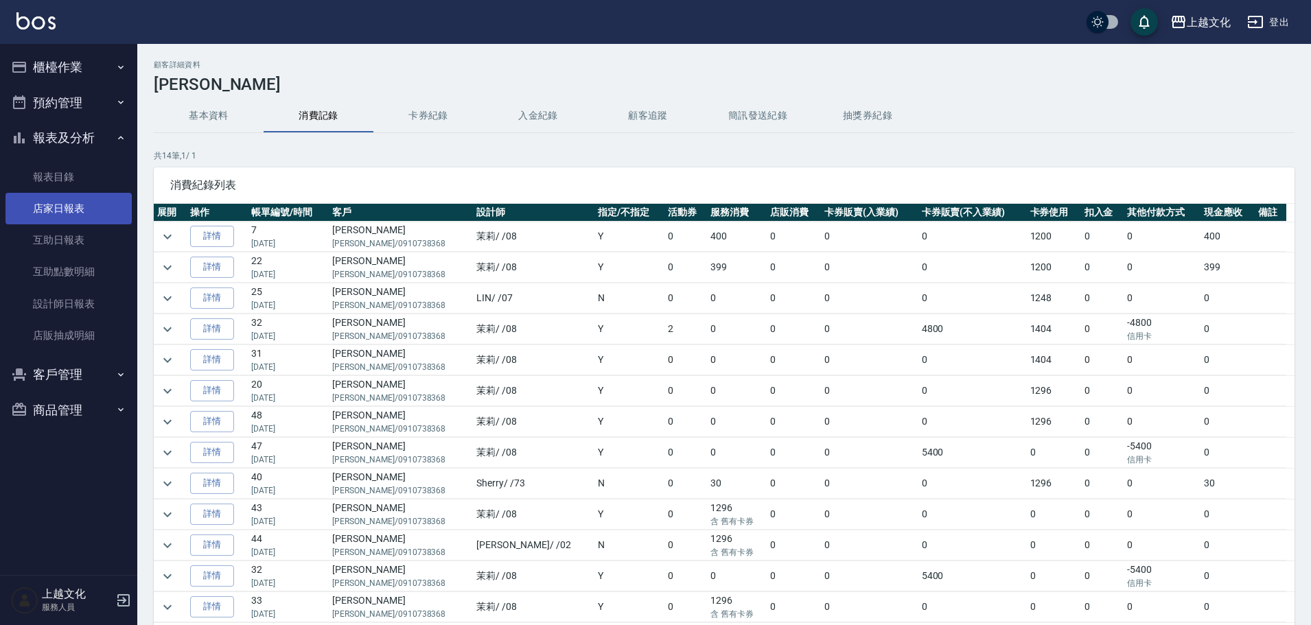
click at [54, 213] on link "店家日報表" at bounding box center [68, 209] width 126 height 32
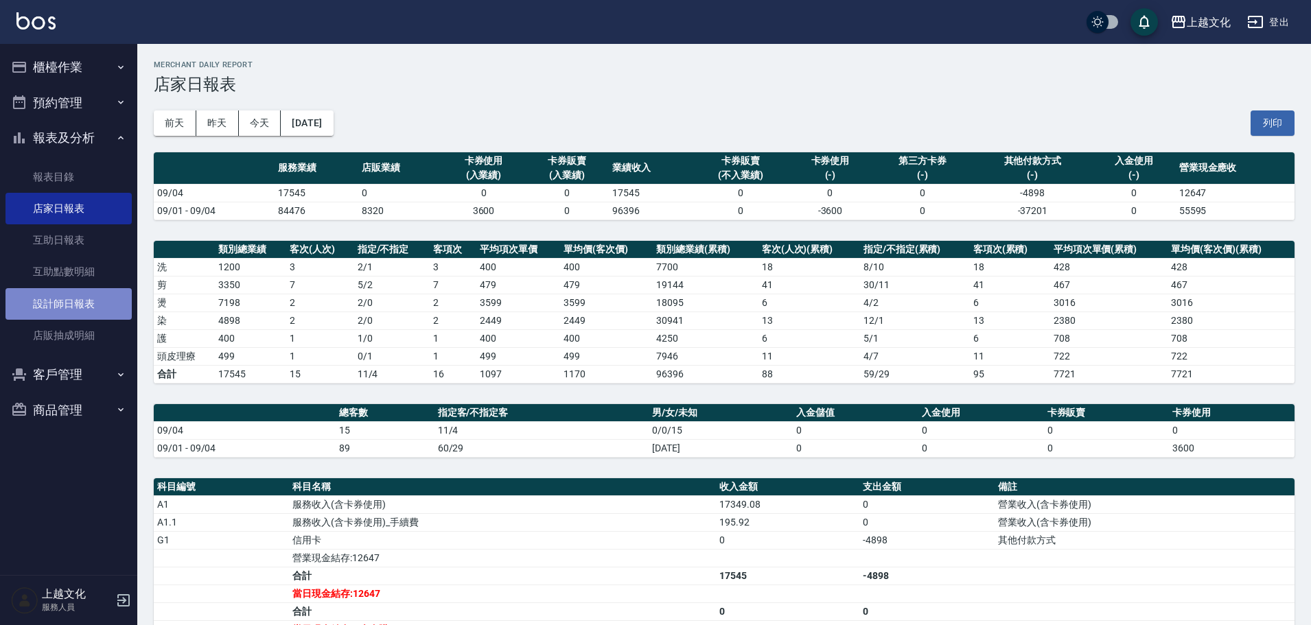
click at [56, 302] on link "設計師日報表" at bounding box center [68, 304] width 126 height 32
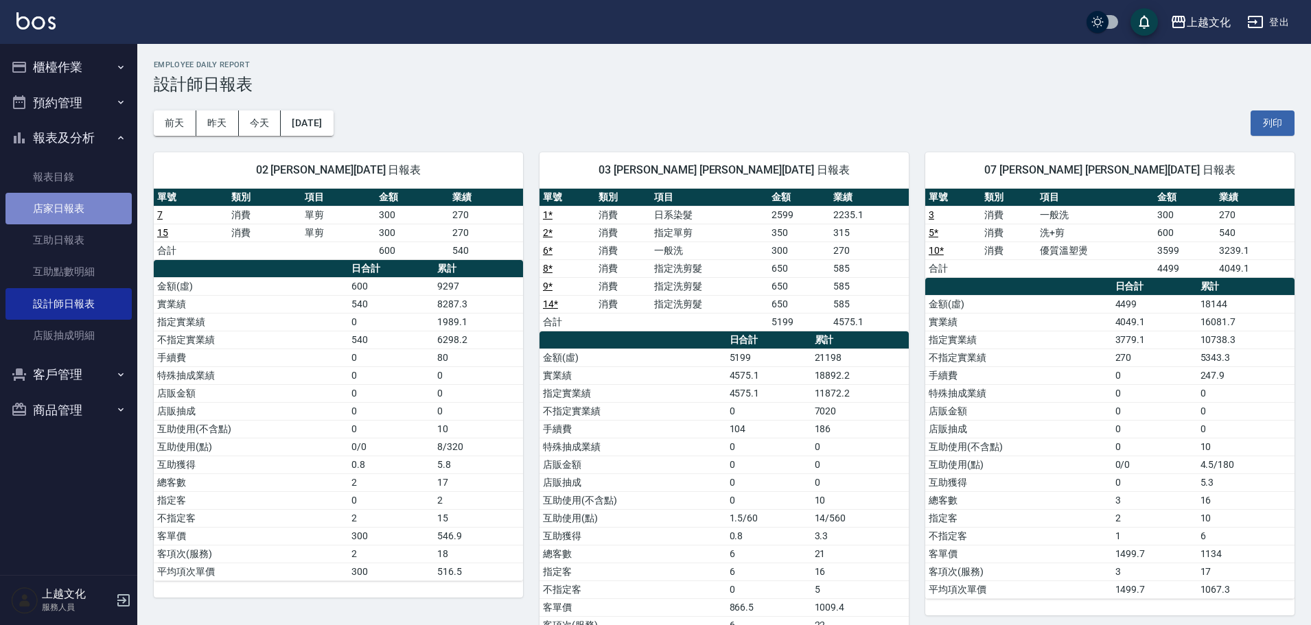
click at [69, 208] on link "店家日報表" at bounding box center [68, 209] width 126 height 32
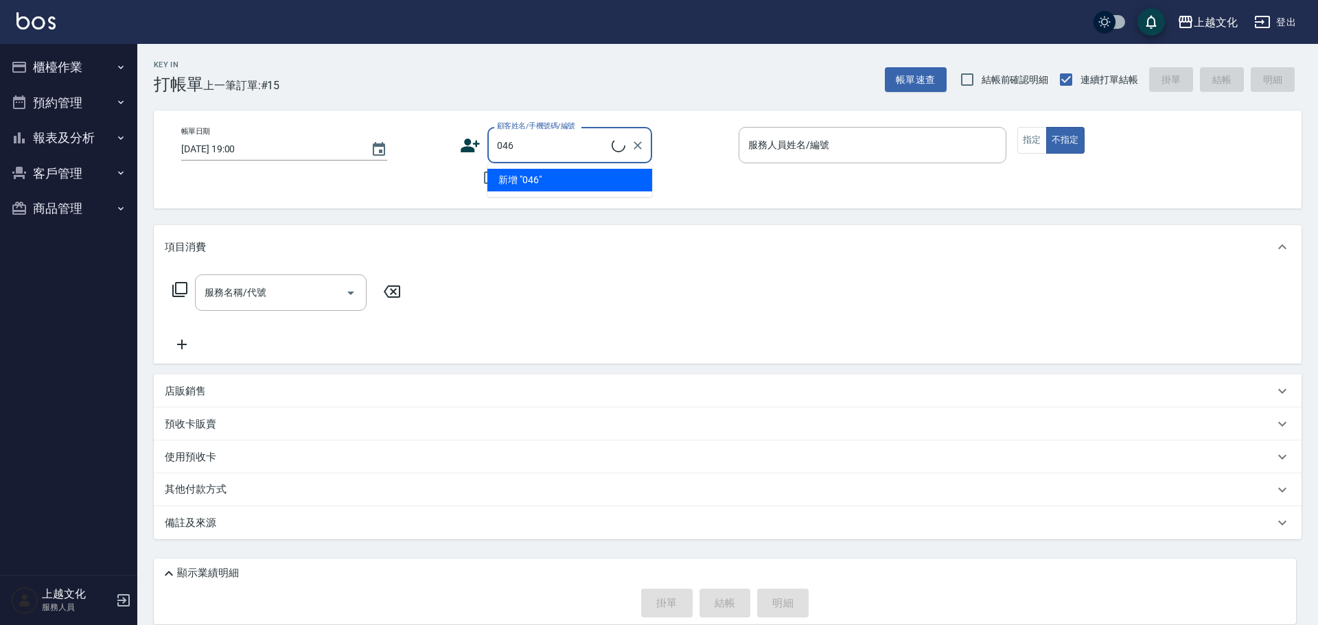
type input "留婉真/留婉真/0910738368/046"
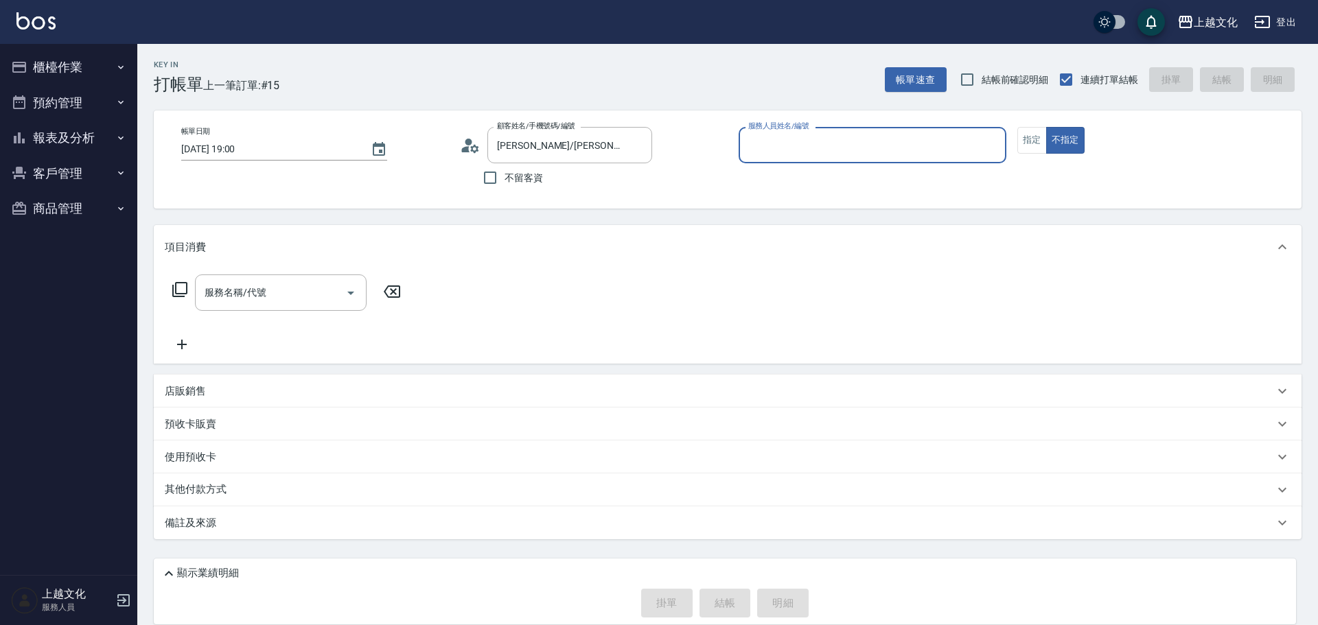
type input "茉莉-08"
click at [184, 448] on div "使用預收卡 x1" at bounding box center [728, 459] width 1148 height 37
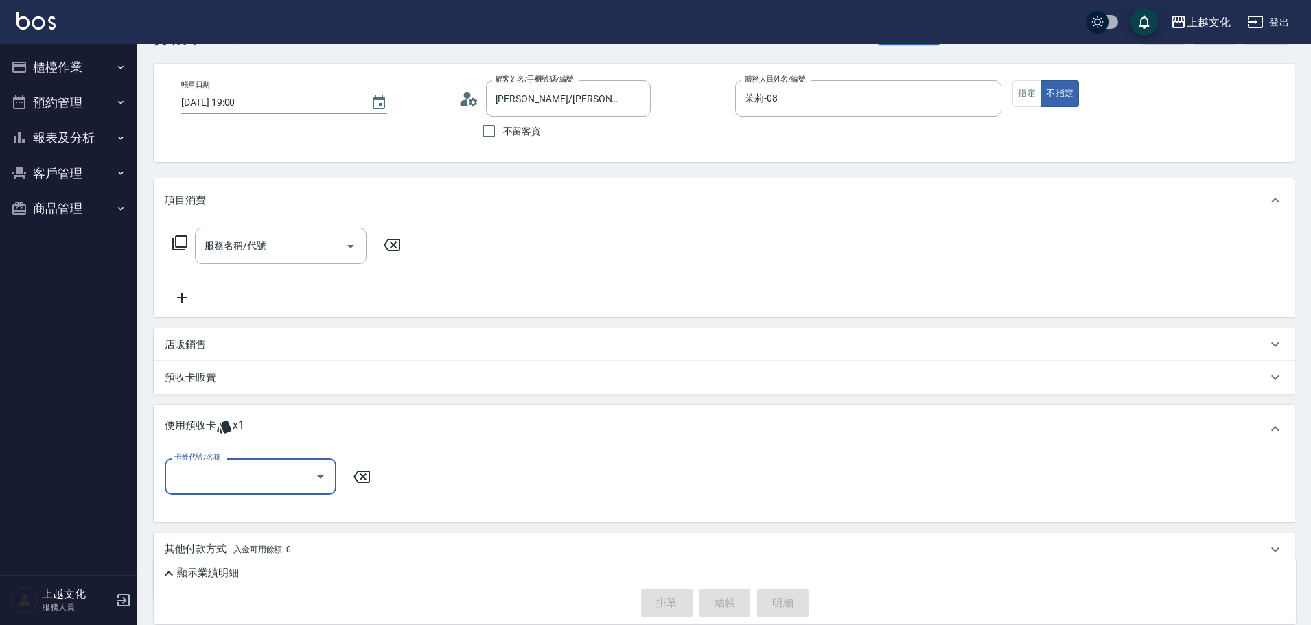
scroll to position [96, 0]
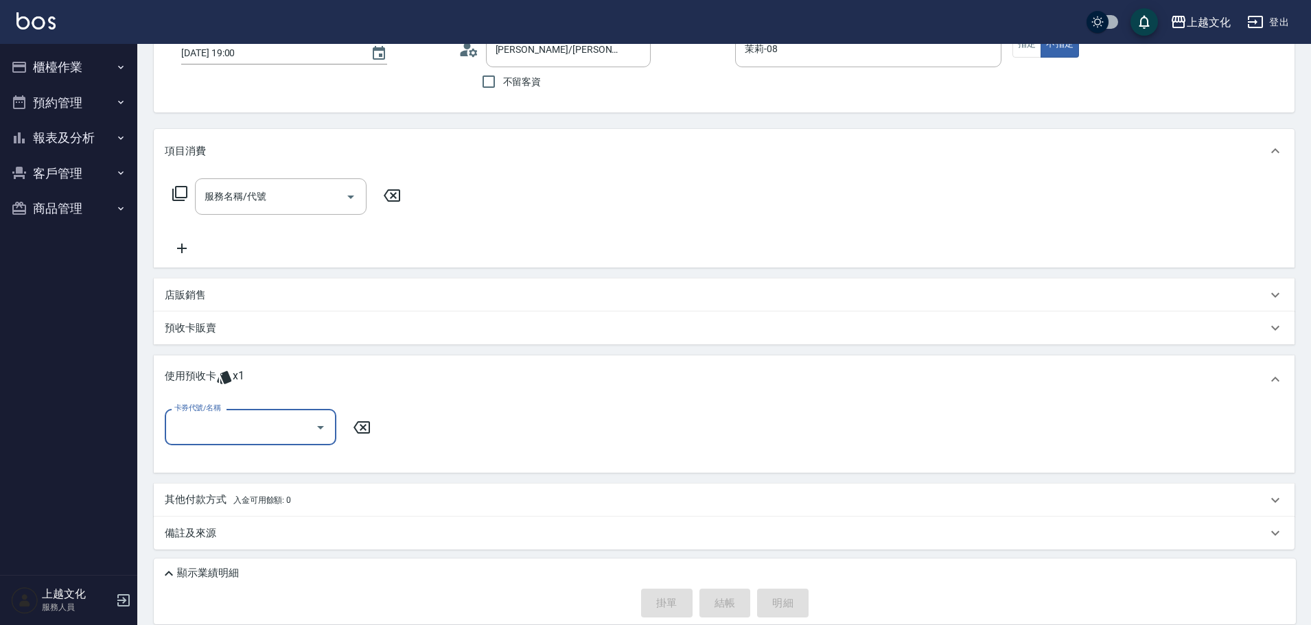
click at [198, 430] on input "卡券代號/名稱" at bounding box center [240, 427] width 139 height 24
click at [211, 470] on div "歌德包卡 剩餘1張" at bounding box center [251, 462] width 172 height 23
type input "歌德包卡"
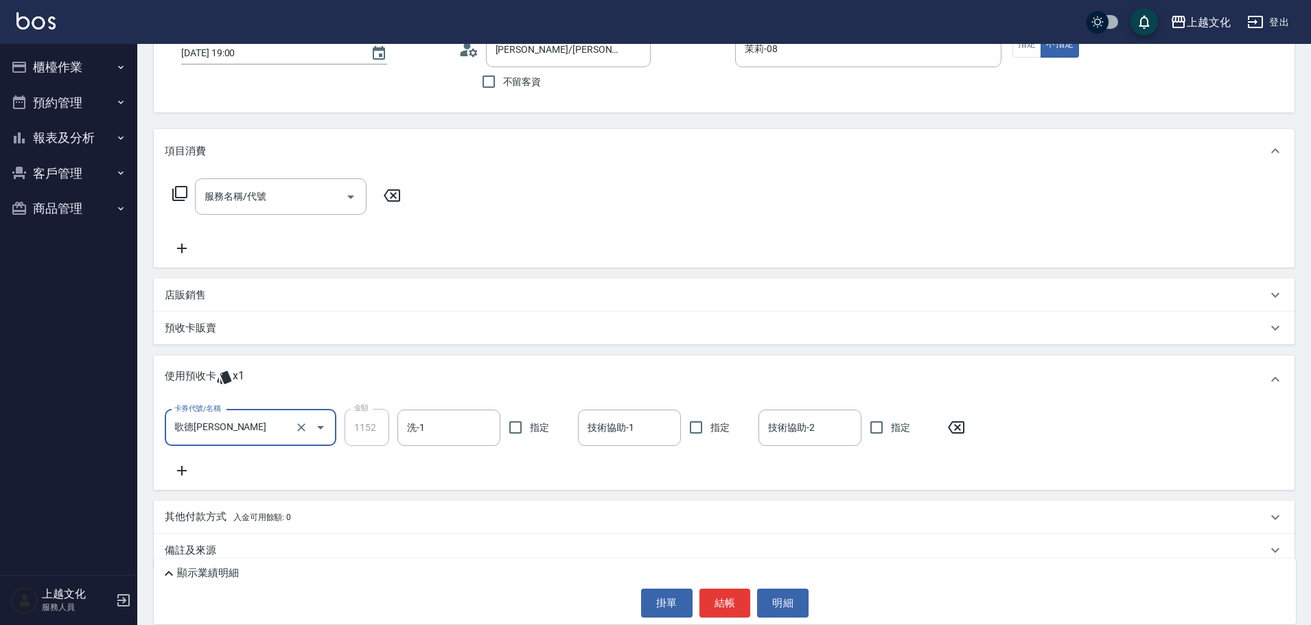
scroll to position [0, 0]
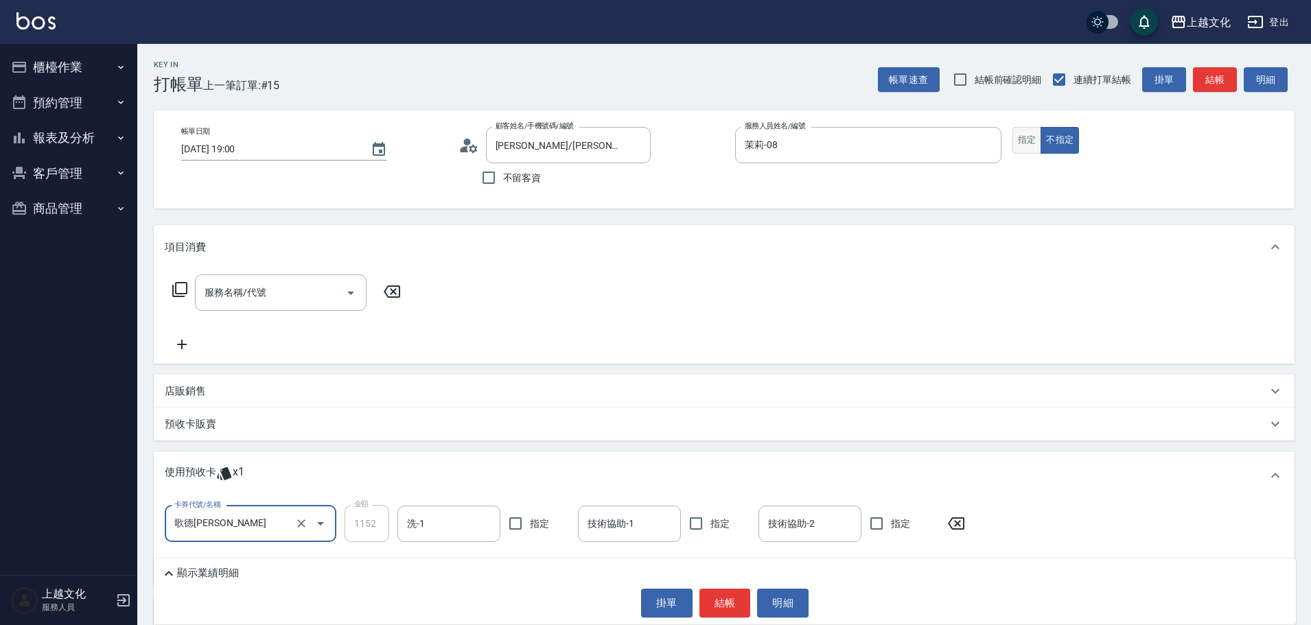
click at [1028, 141] on button "指定" at bounding box center [1027, 140] width 30 height 27
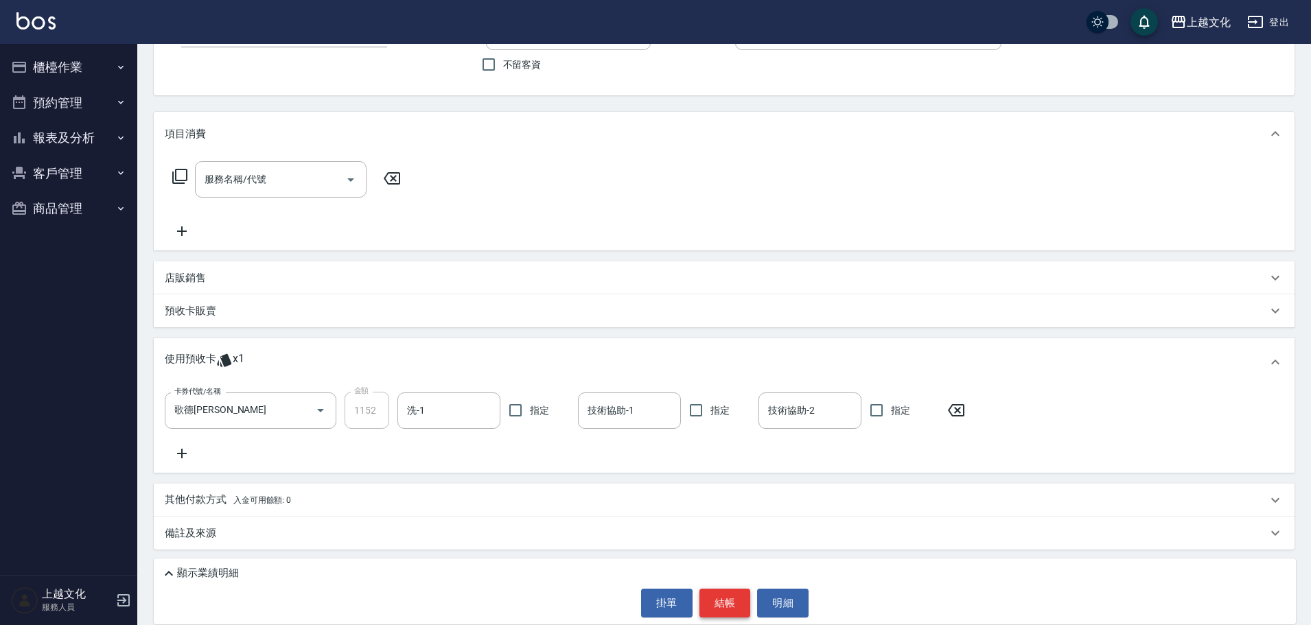
click at [721, 601] on button "結帳" at bounding box center [724, 603] width 51 height 29
type input "2025/09/04 19:01"
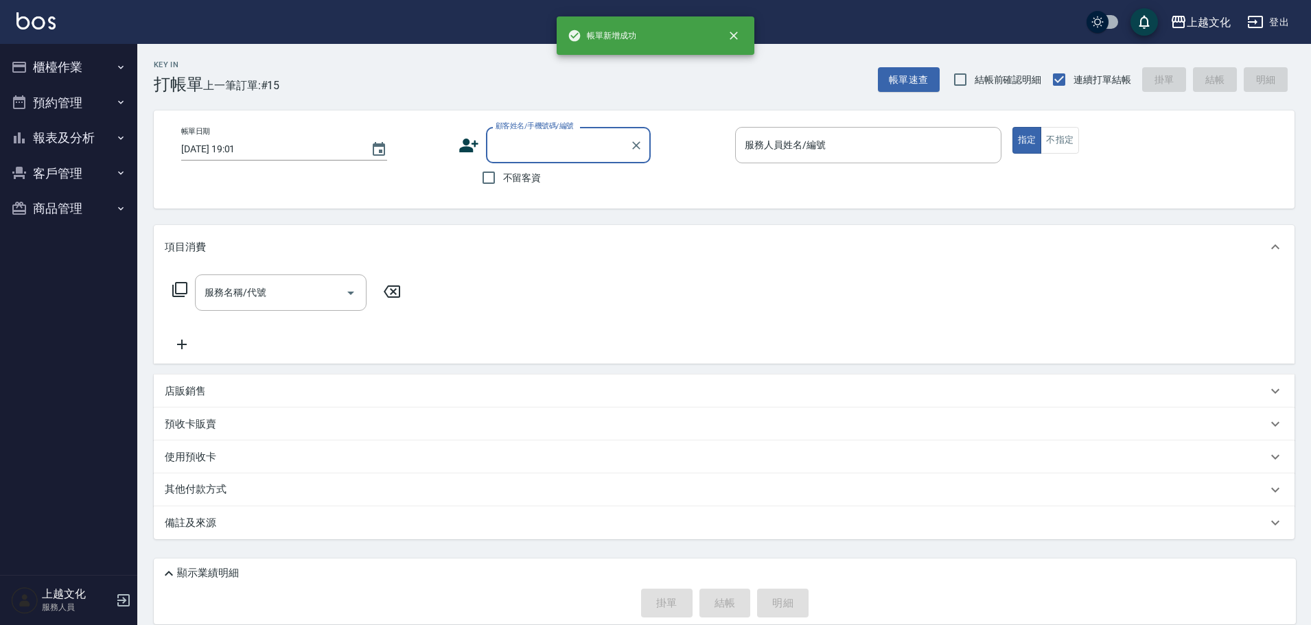
scroll to position [0, 0]
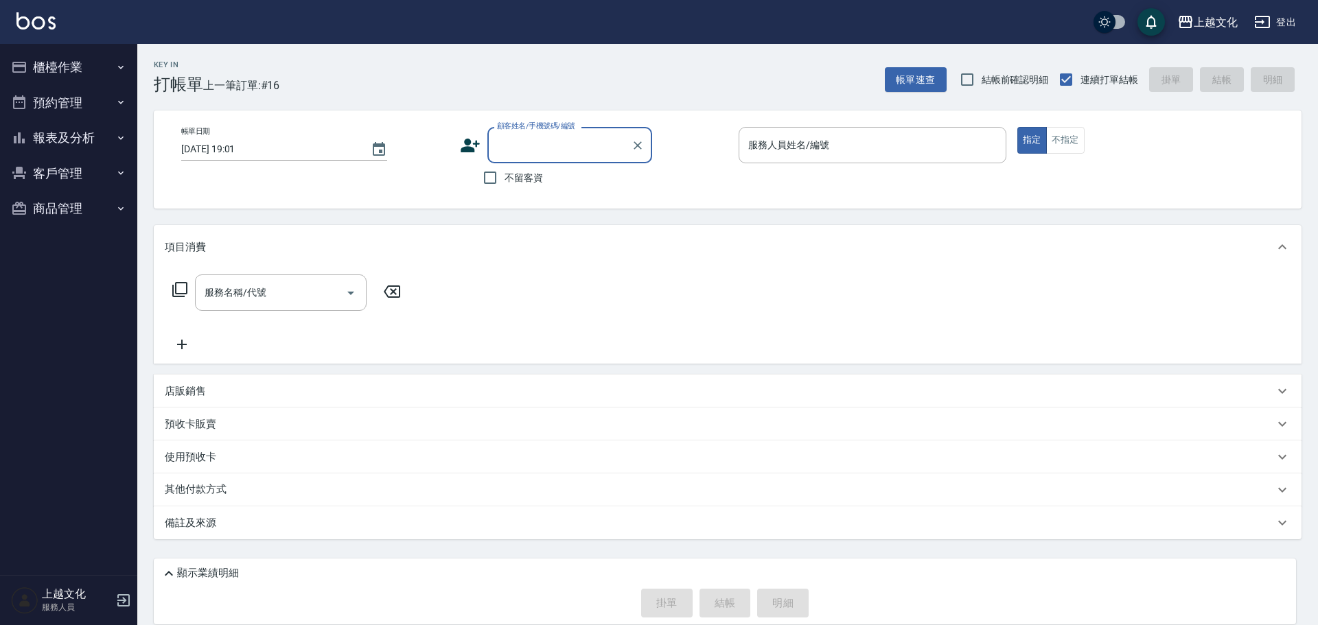
click at [62, 71] on button "櫃檯作業" at bounding box center [68, 67] width 126 height 36
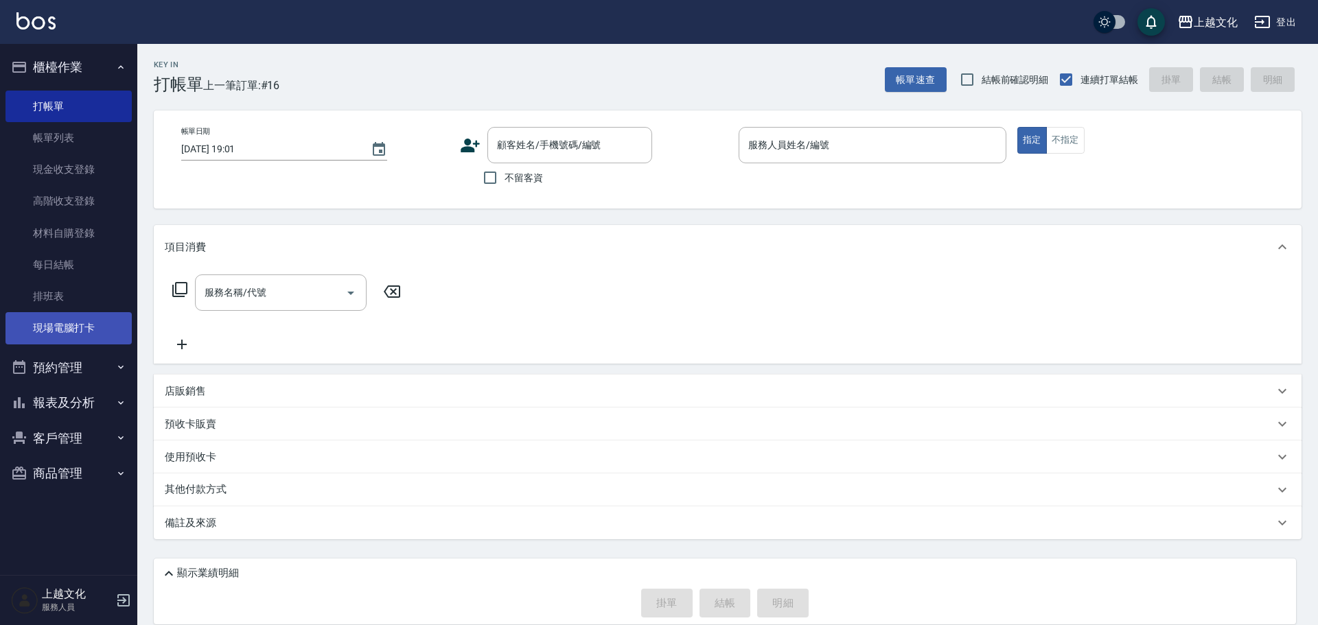
click at [64, 319] on link "現場電腦打卡" at bounding box center [68, 328] width 126 height 32
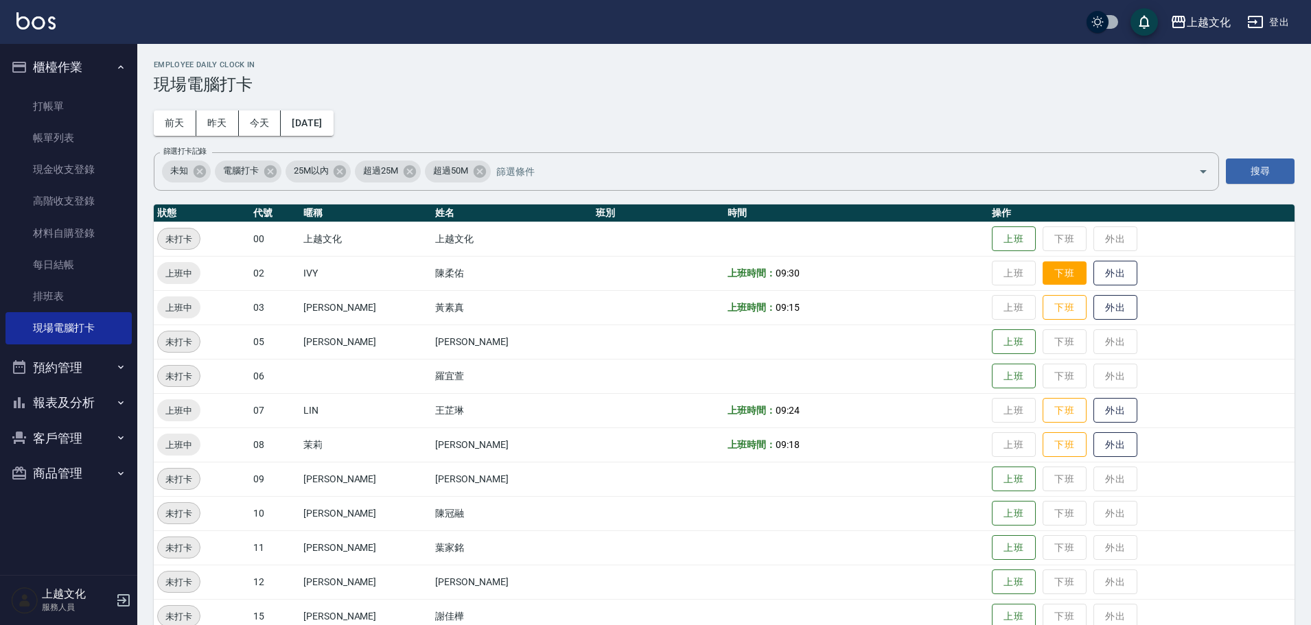
click at [1043, 275] on button "下班" at bounding box center [1065, 274] width 44 height 24
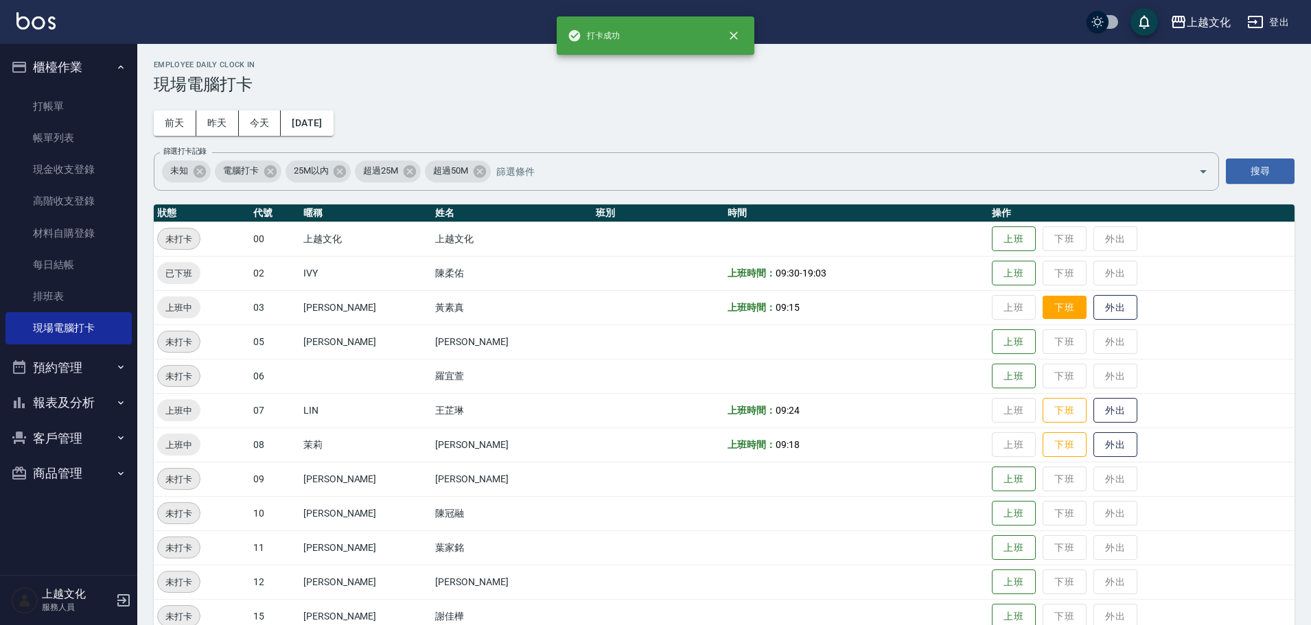
click at [1064, 312] on button "下班" at bounding box center [1065, 308] width 44 height 24
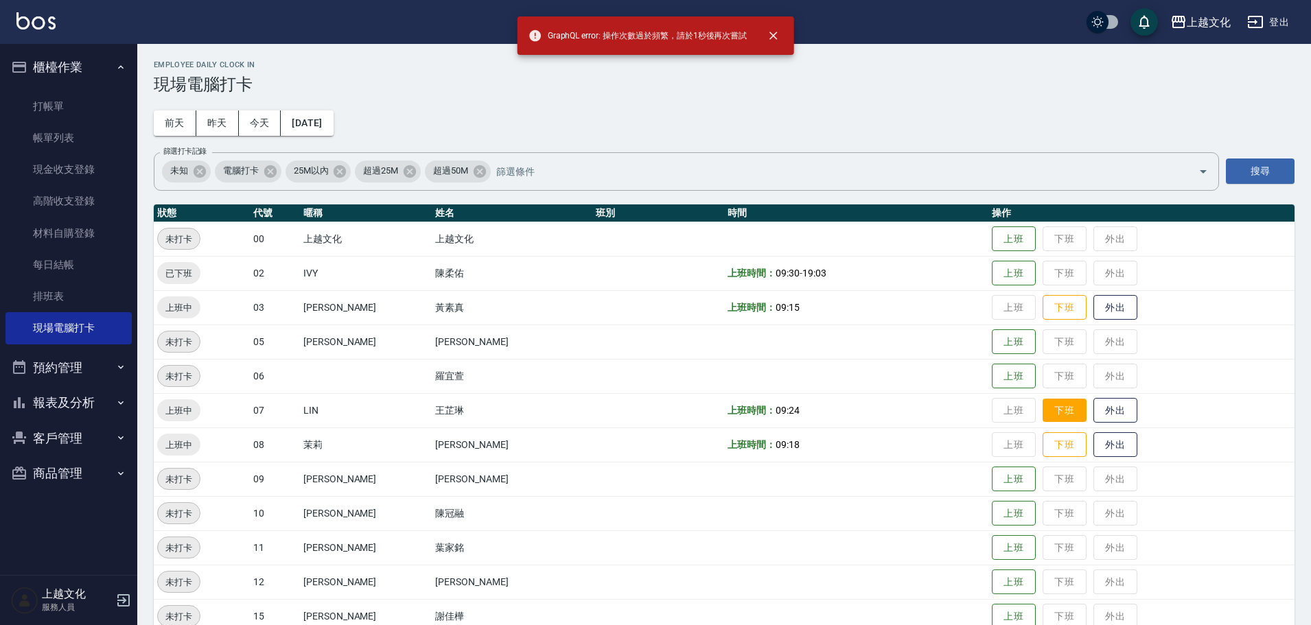
click at [1067, 413] on button "下班" at bounding box center [1065, 411] width 44 height 24
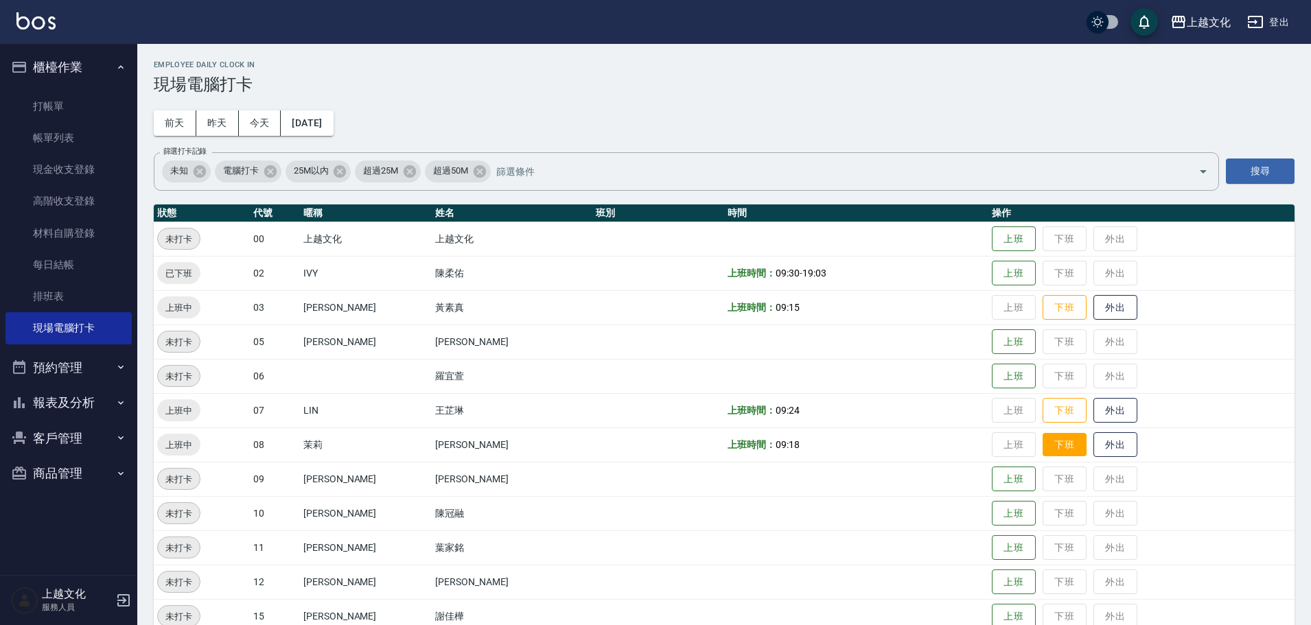
click at [1066, 446] on button "下班" at bounding box center [1065, 445] width 44 height 24
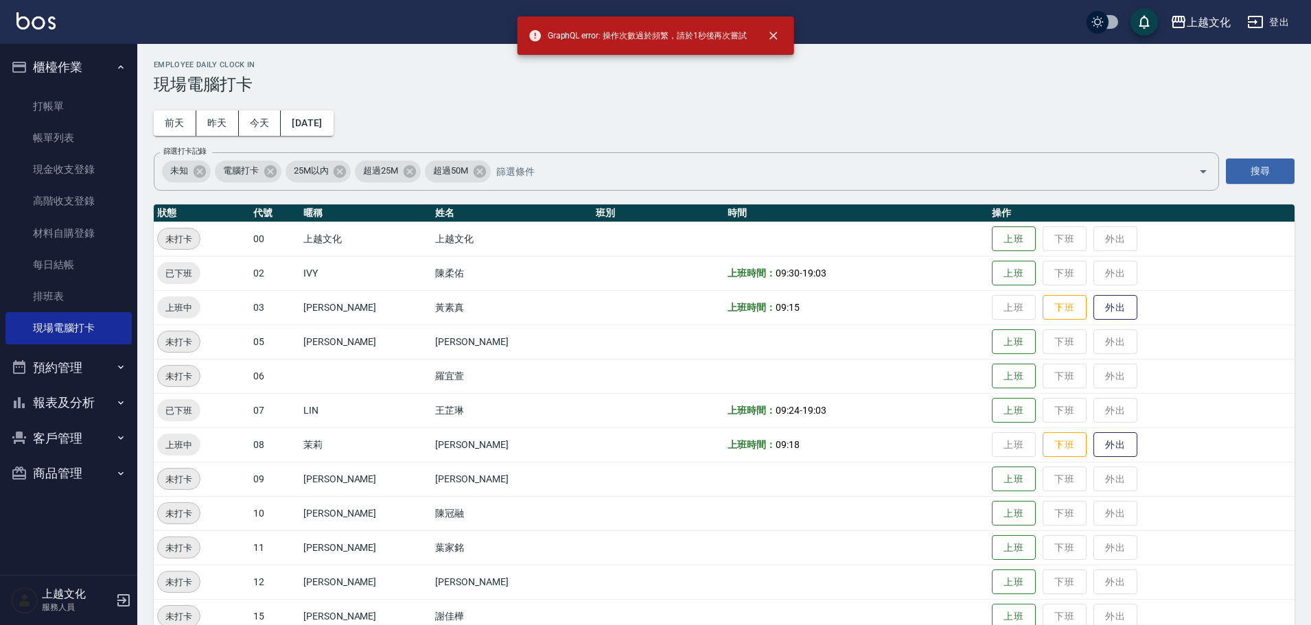
click at [1062, 415] on td "上班 下班 外出" at bounding box center [1141, 410] width 306 height 34
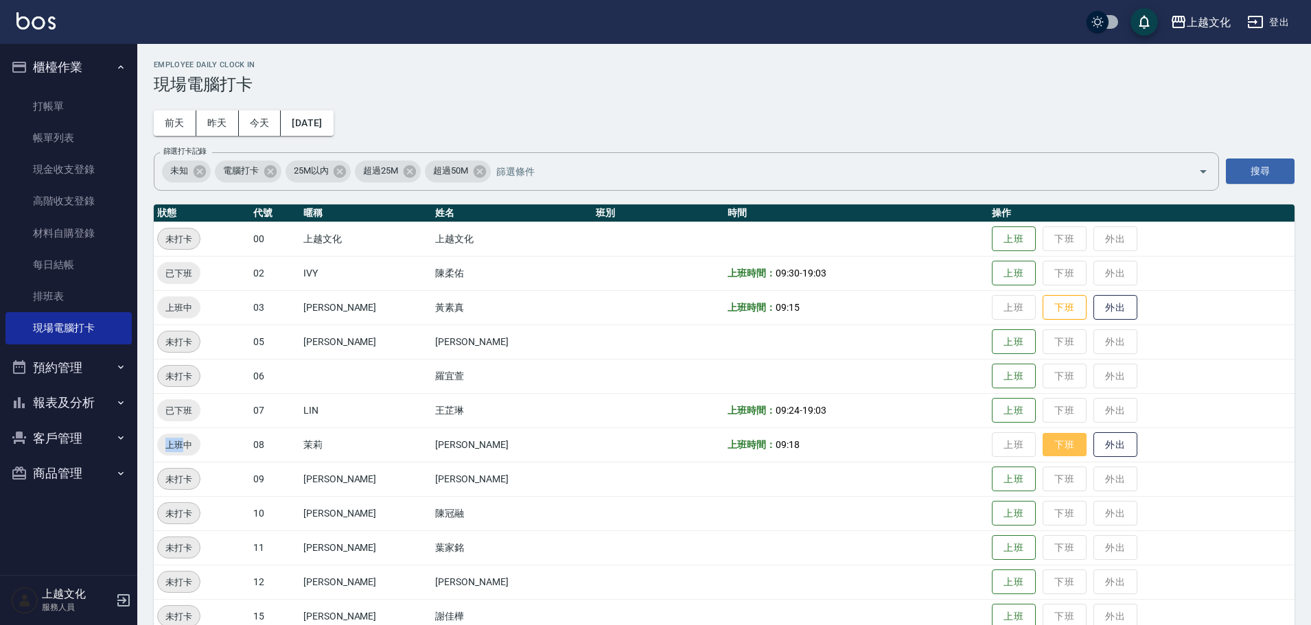
click at [1054, 450] on button "下班" at bounding box center [1065, 445] width 44 height 24
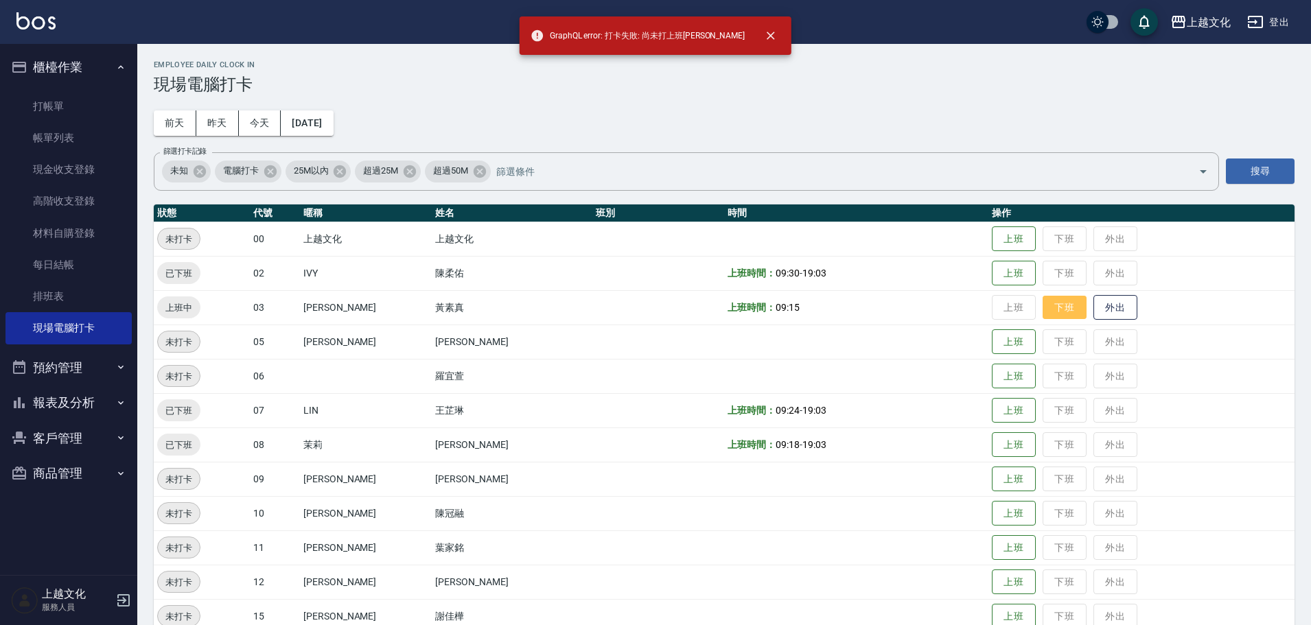
click at [1047, 312] on button "下班" at bounding box center [1065, 308] width 44 height 24
